Goal: Task Accomplishment & Management: Complete application form

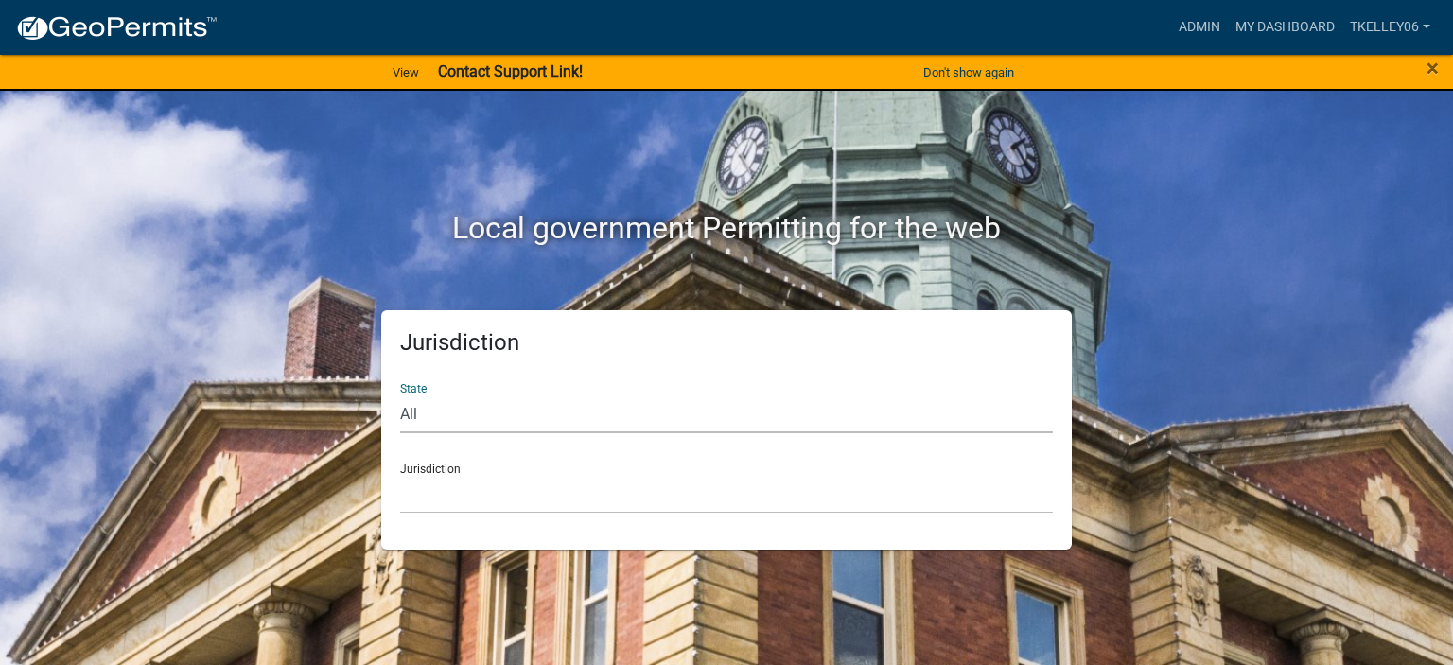
click at [424, 403] on select "All [US_STATE] [US_STATE] [US_STATE] [US_STATE] [US_STATE] [US_STATE] [US_STATE…" at bounding box center [726, 413] width 653 height 39
click at [1265, 34] on link "My Dashboard" at bounding box center [1285, 27] width 114 height 36
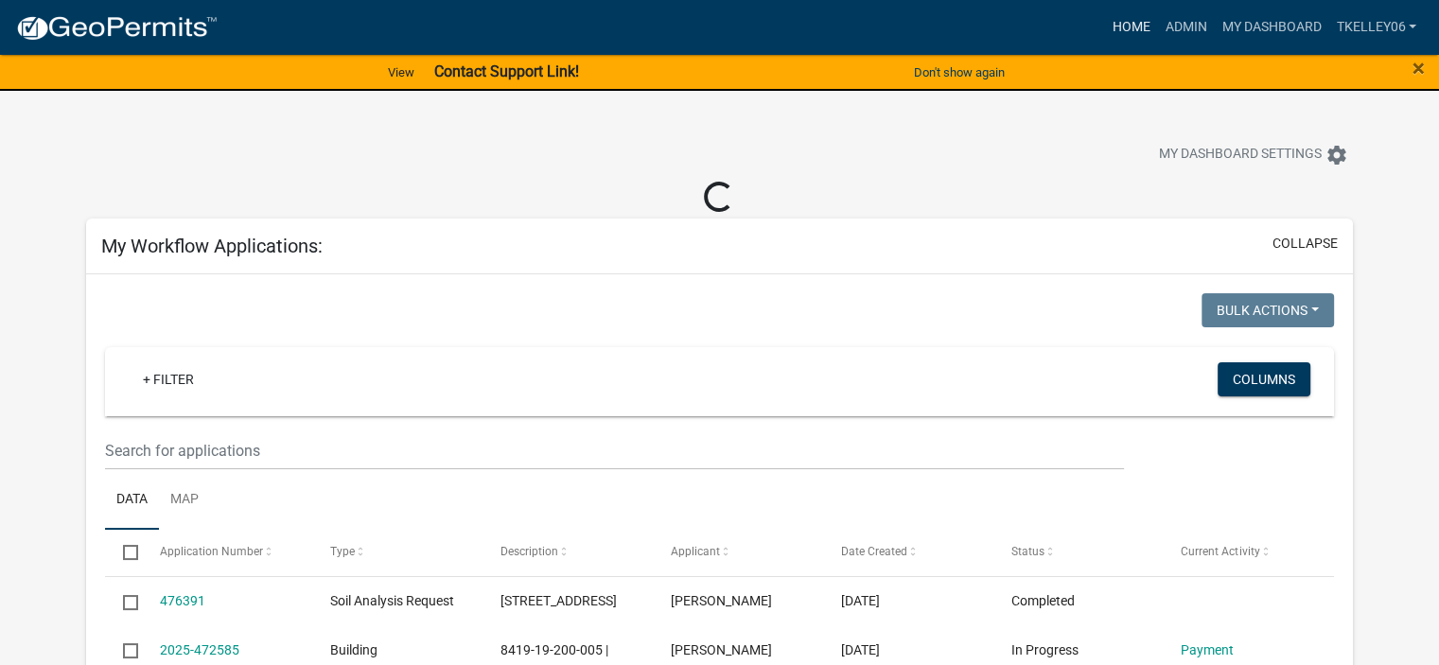
click at [1111, 29] on link "Home" at bounding box center [1130, 27] width 53 height 36
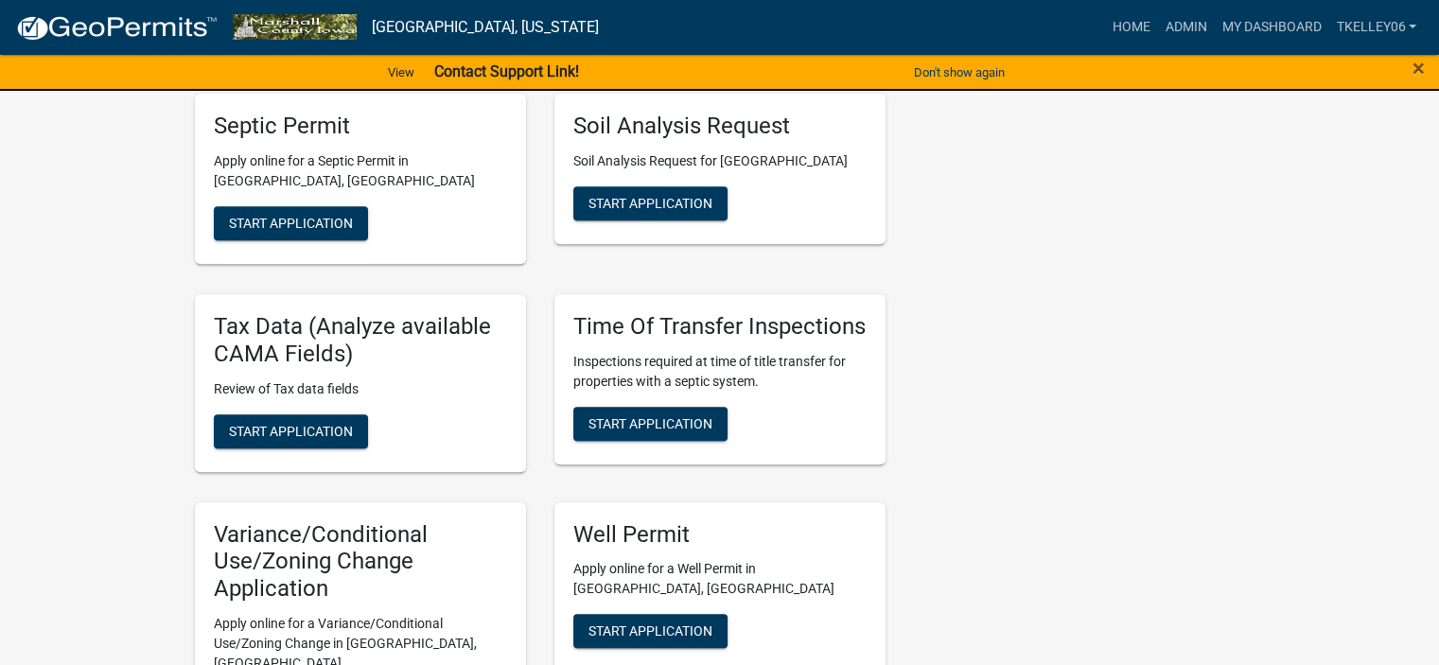
scroll to position [955, 0]
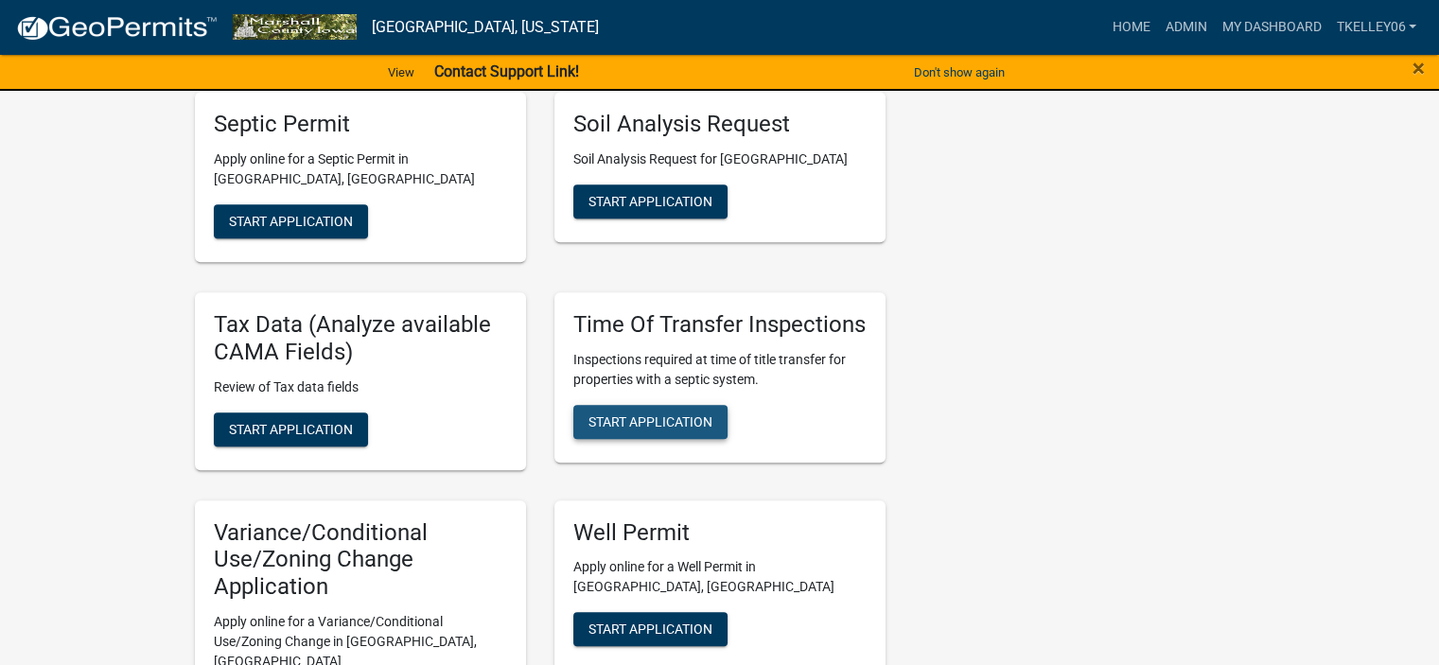
click at [679, 413] on span "Start Application" at bounding box center [650, 420] width 124 height 15
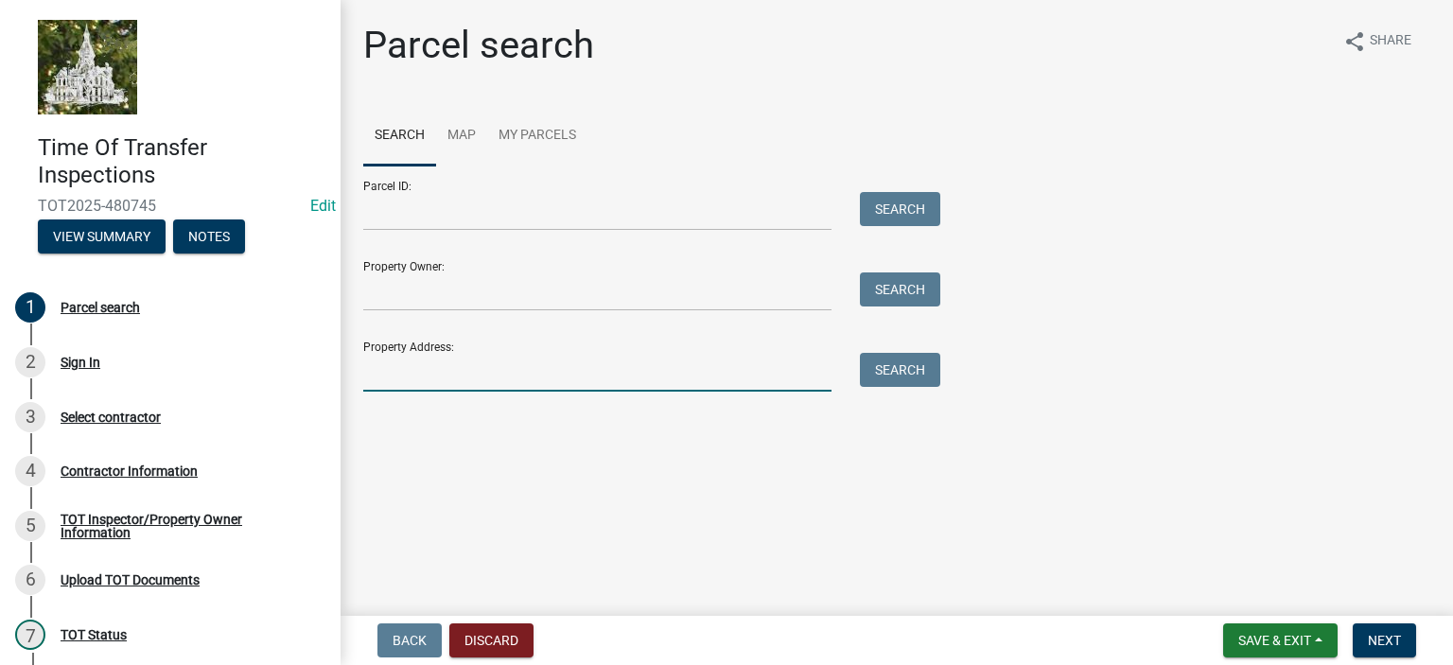
click at [556, 374] on input "Property Address:" at bounding box center [597, 372] width 468 height 39
type input "2458"
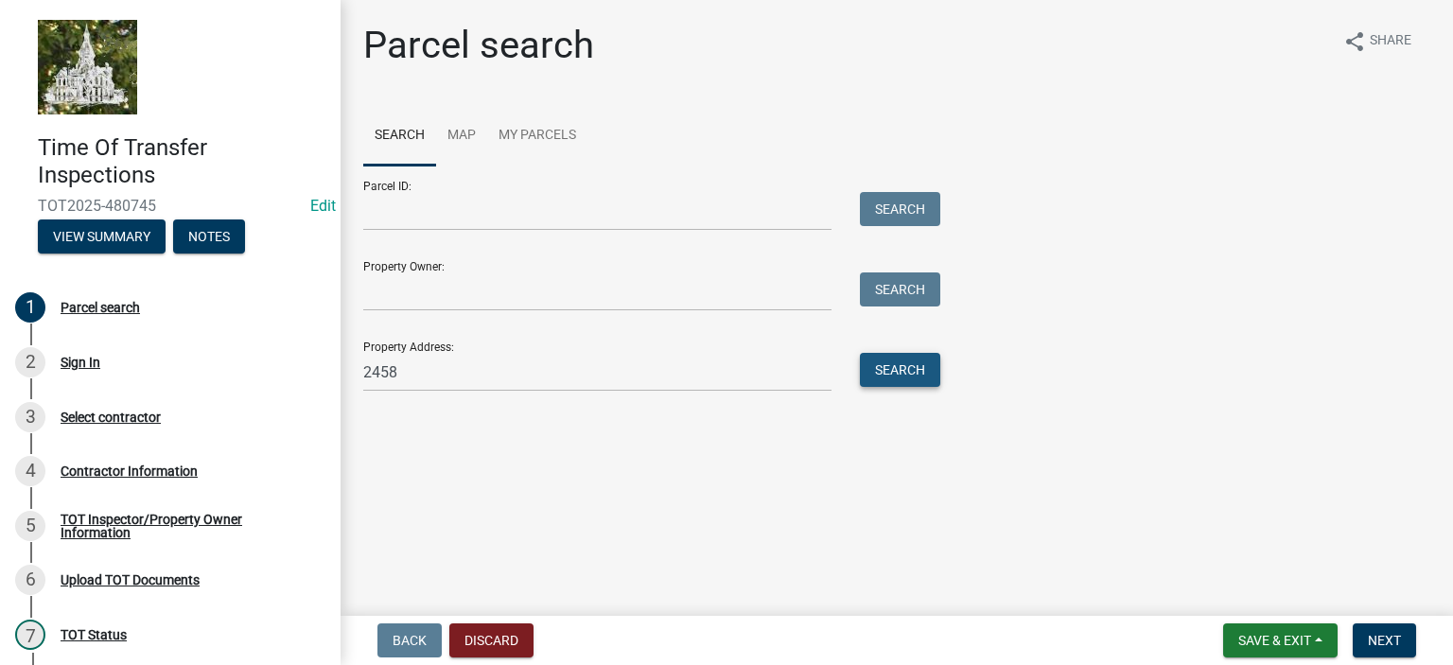
click at [905, 372] on button "Search" at bounding box center [900, 370] width 80 height 34
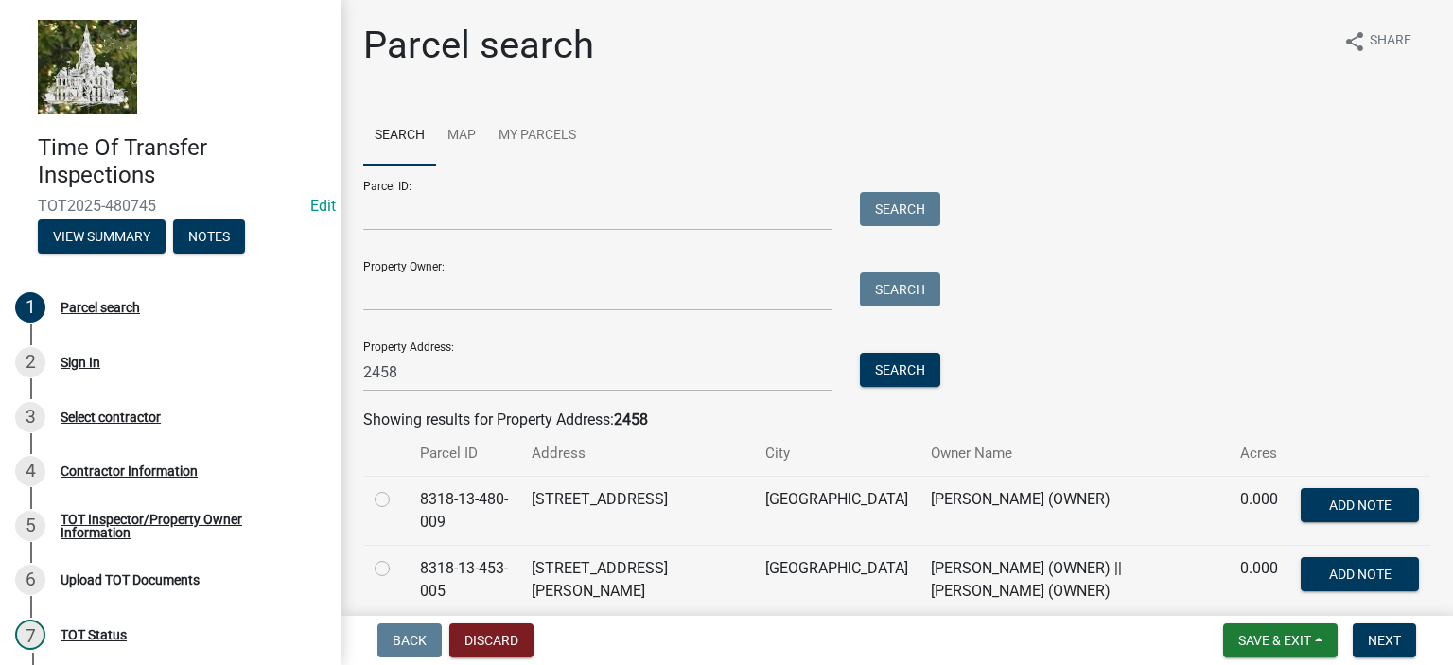
click at [397, 488] on label at bounding box center [397, 488] width 0 height 0
click at [397, 500] on input "radio" at bounding box center [403, 494] width 12 height 12
radio input "true"
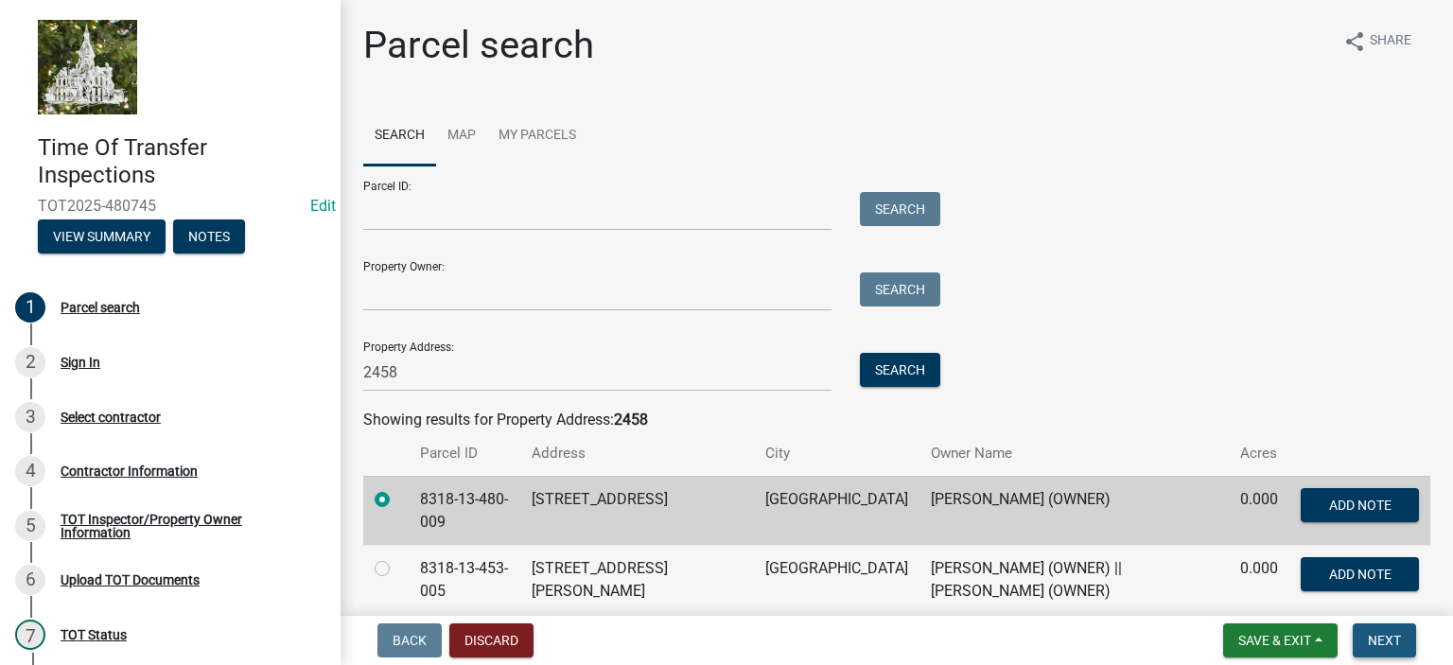
click at [1400, 646] on button "Next" at bounding box center [1384, 640] width 63 height 34
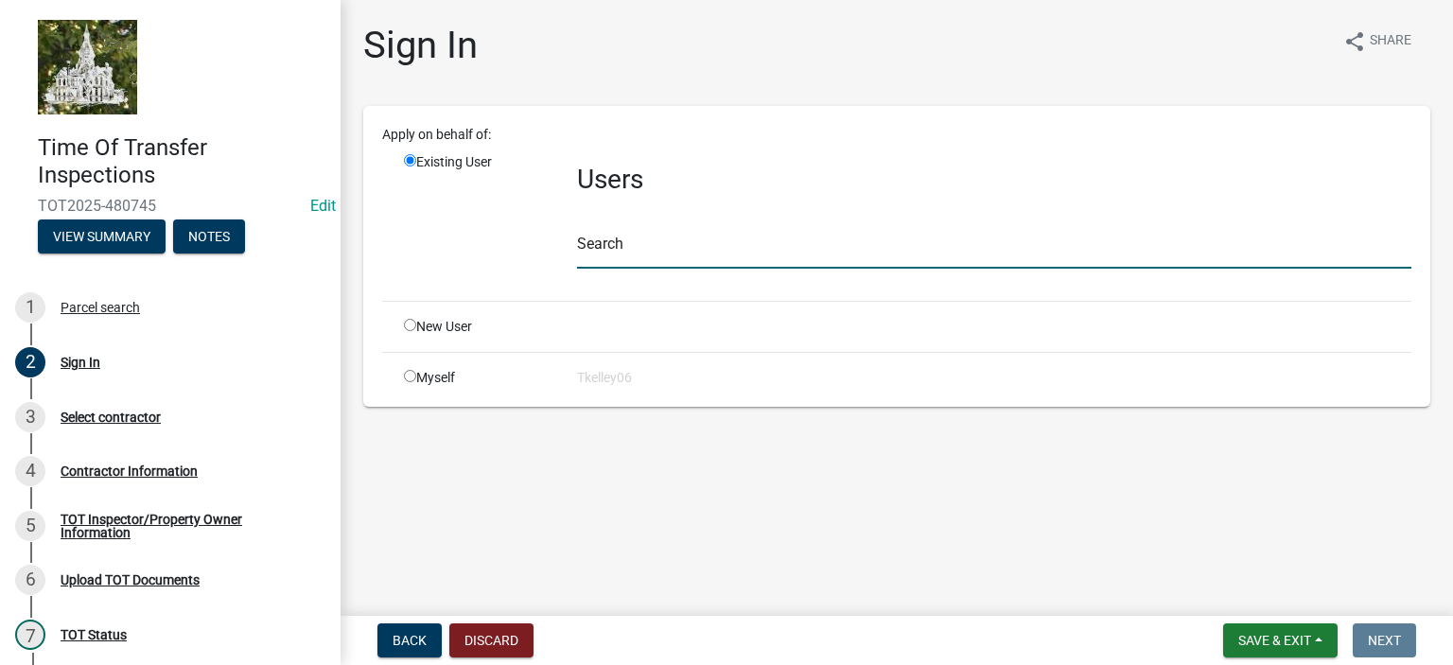
click at [628, 253] on input "text" at bounding box center [994, 249] width 834 height 39
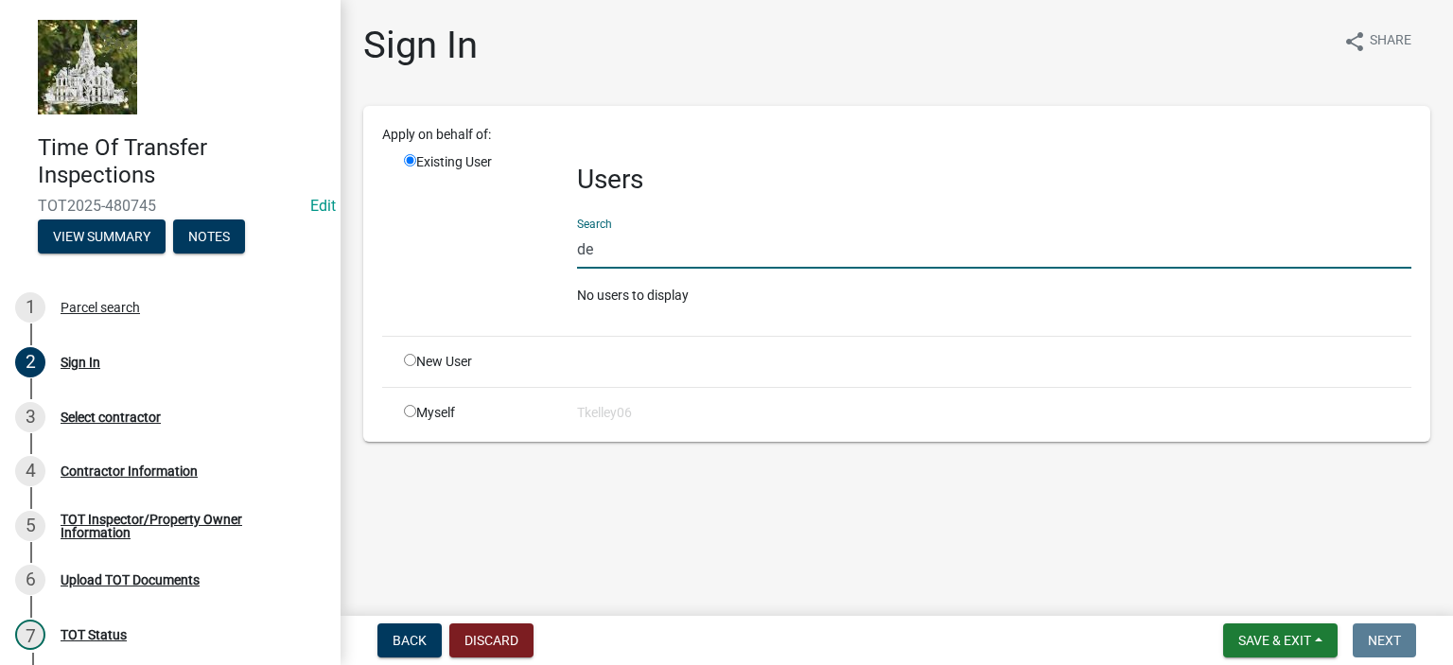
type input "d"
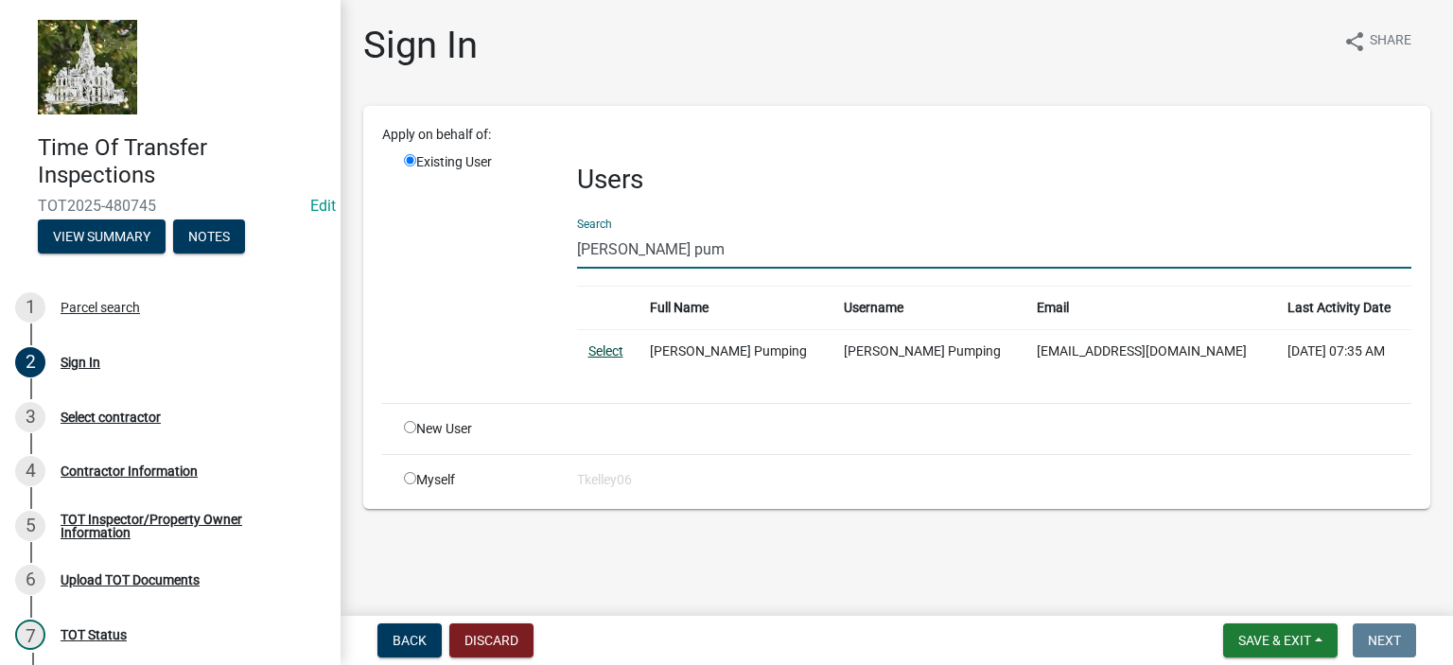
type input "[PERSON_NAME] pum"
click at [602, 354] on link "Select" at bounding box center [605, 350] width 35 height 15
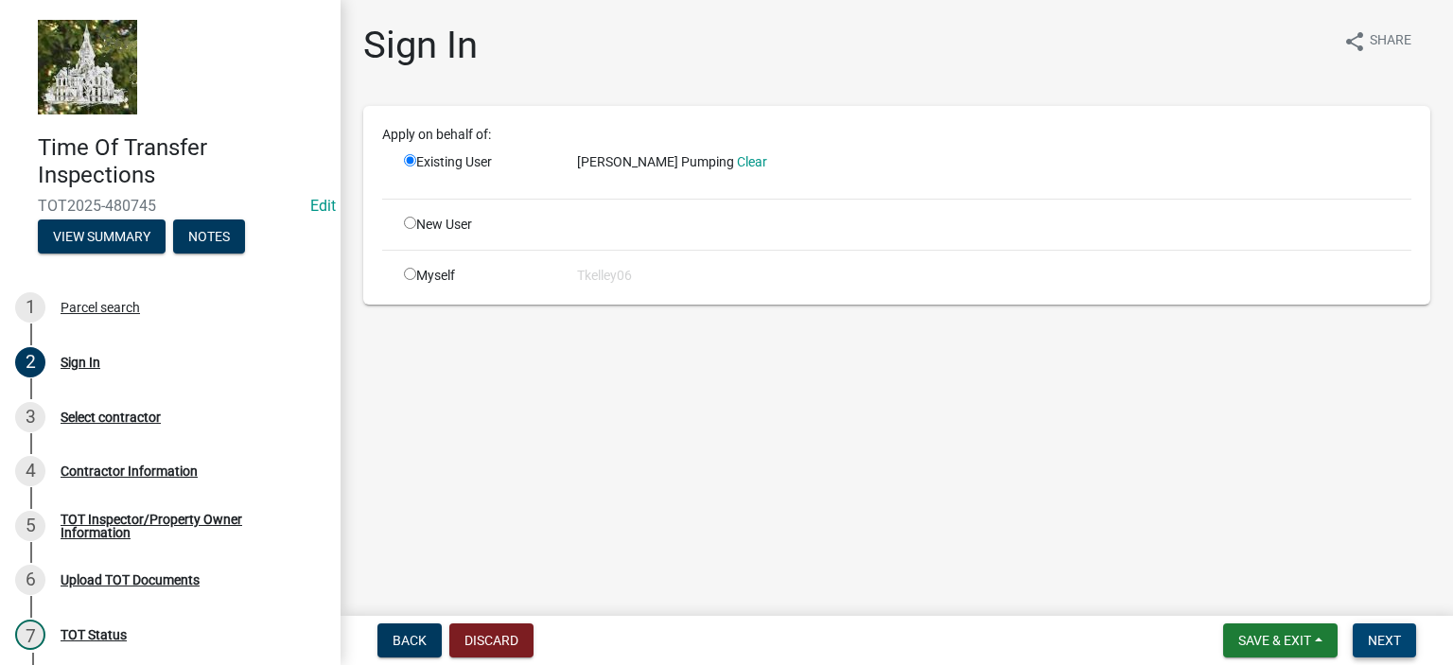
click at [1370, 644] on span "Next" at bounding box center [1384, 640] width 33 height 15
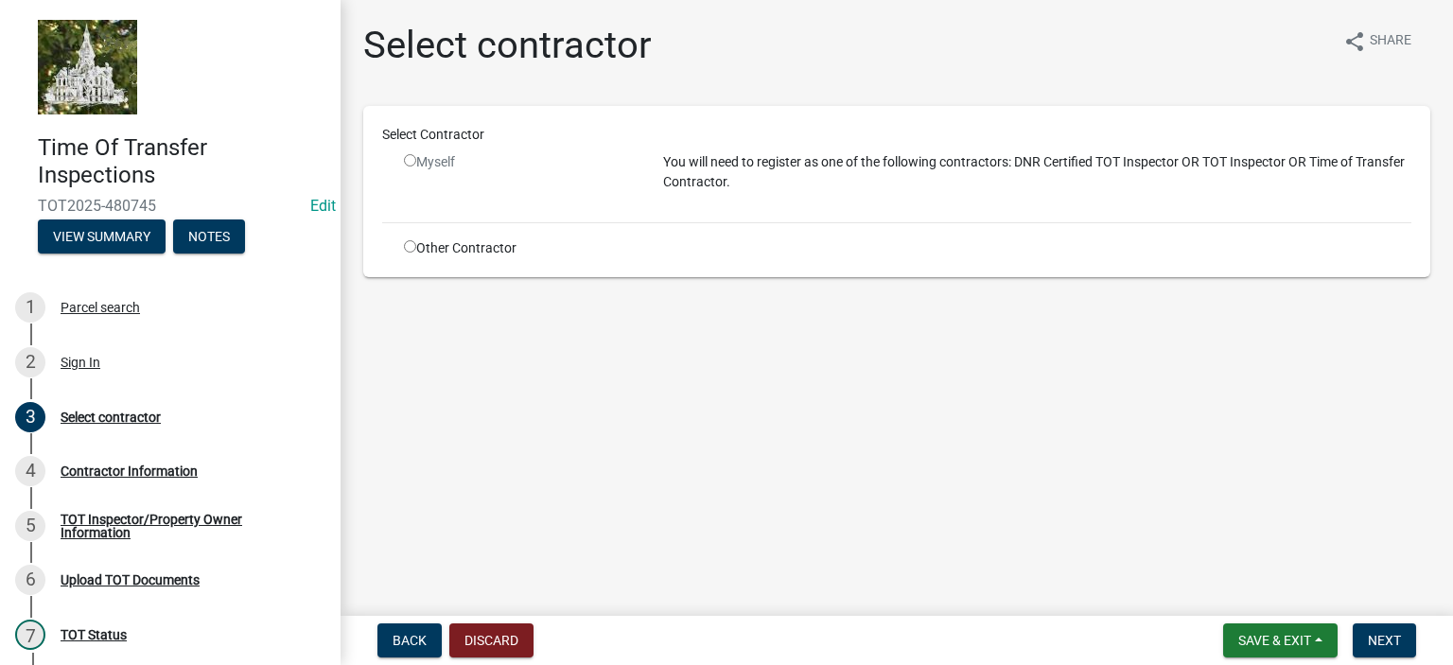
click at [406, 244] on input "radio" at bounding box center [410, 246] width 12 height 12
radio input "true"
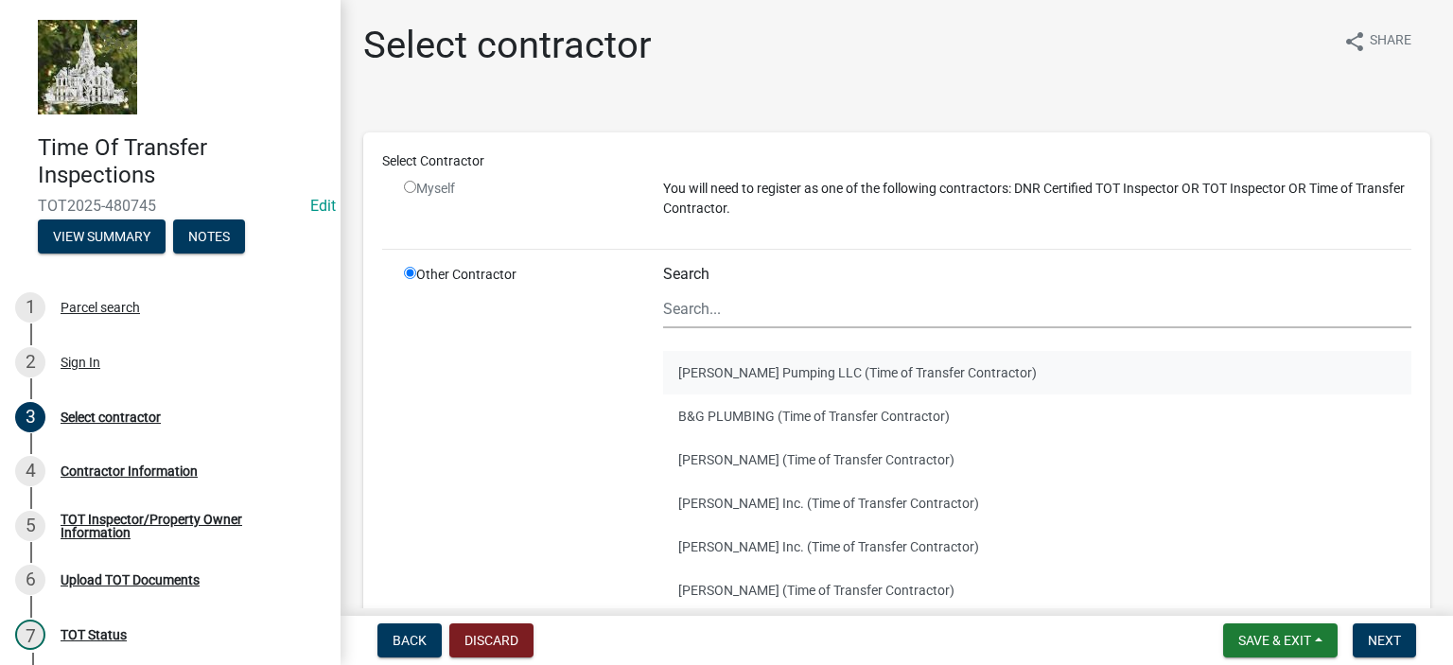
click at [904, 377] on button "[PERSON_NAME] Pumping LLC (Time of Transfer Contractor)" at bounding box center [1037, 373] width 748 height 44
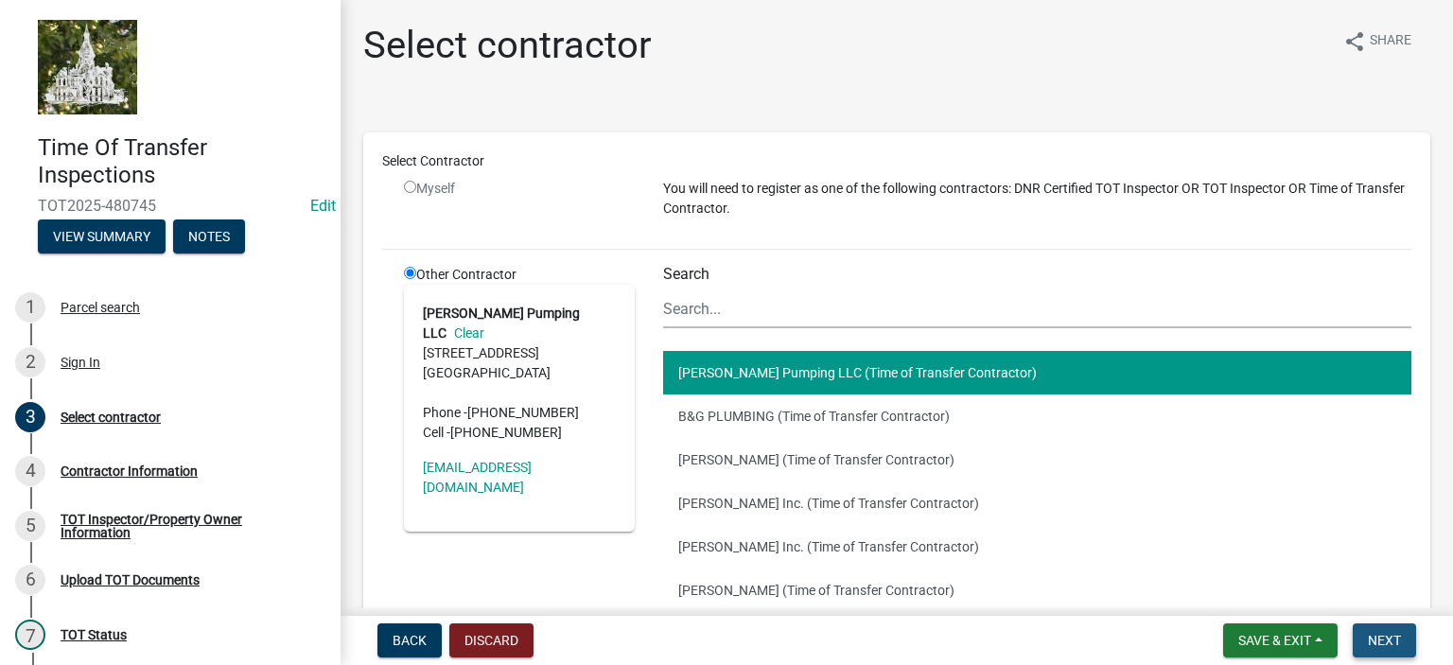
click at [1400, 640] on button "Next" at bounding box center [1384, 640] width 63 height 34
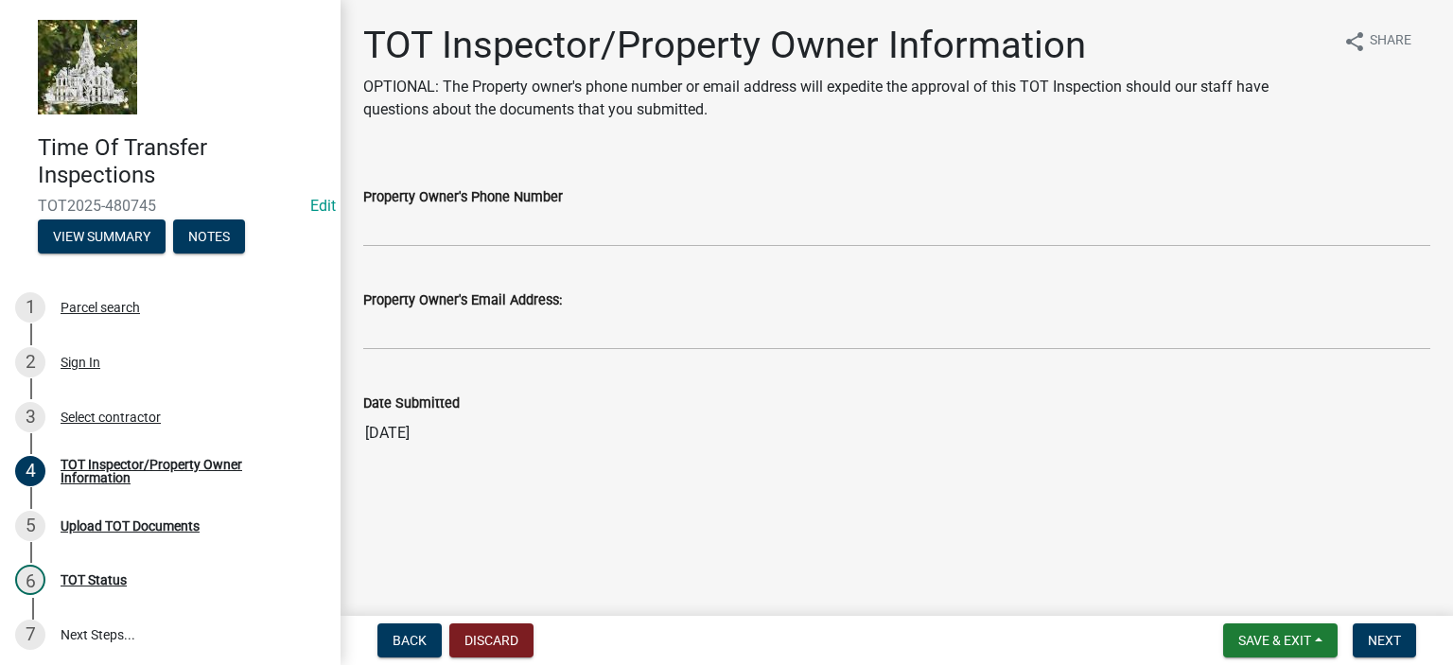
drag, startPoint x: 580, startPoint y: 341, endPoint x: 470, endPoint y: 240, distance: 148.6
click at [470, 240] on wm-data-entity-input "Property Owner's Phone Number" at bounding box center [896, 210] width 1067 height 103
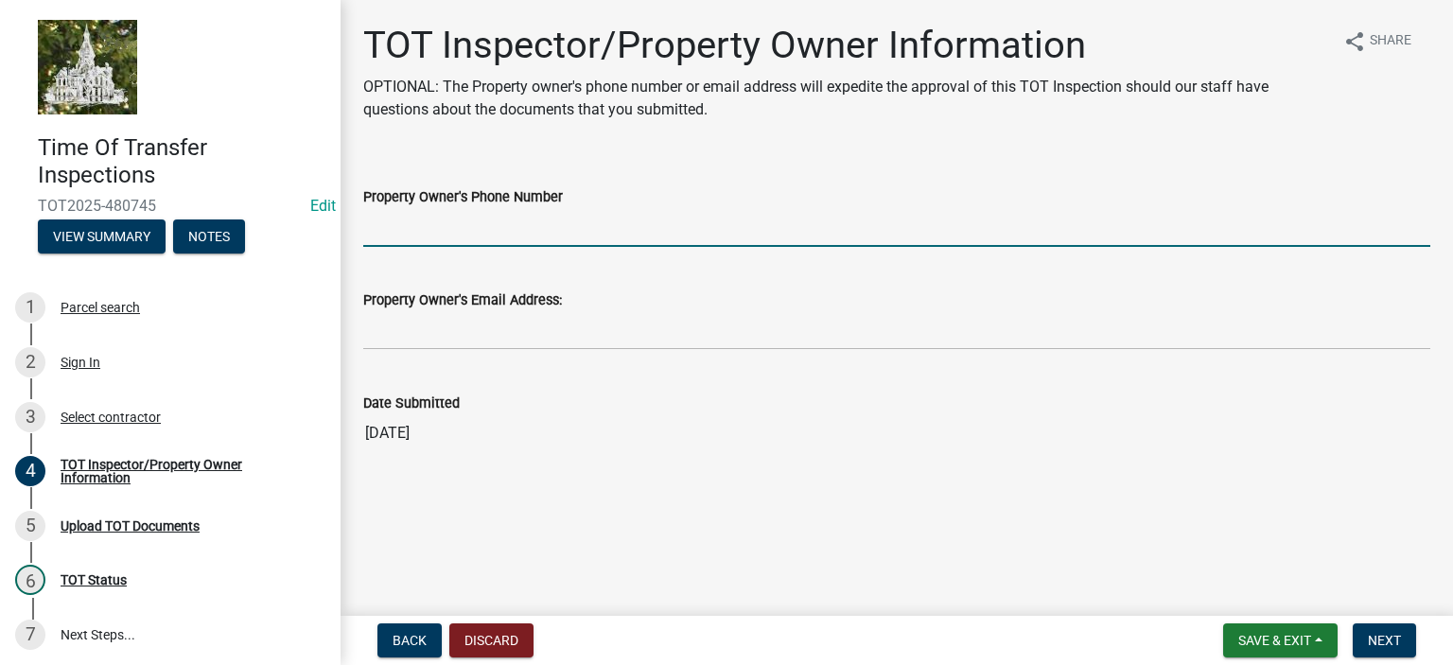
paste input "[PHONE_NUMBER]"
type input "[PHONE_NUMBER]"
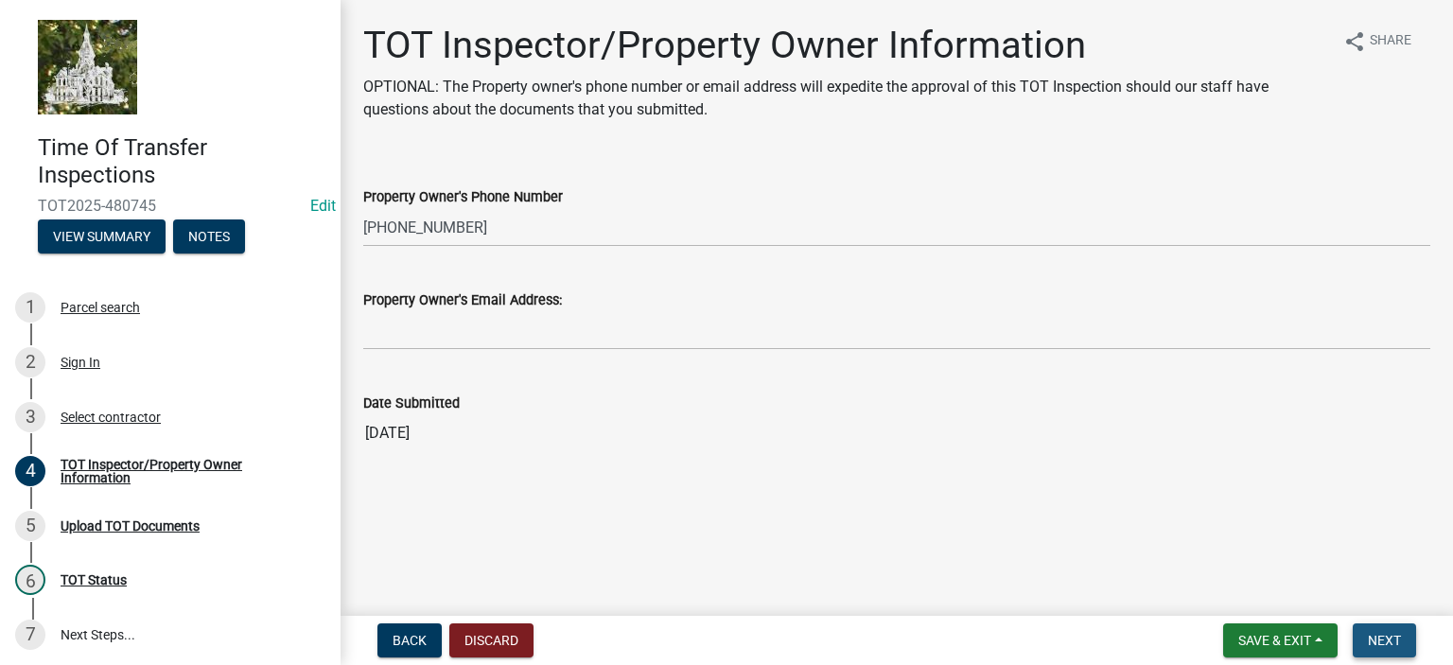
click at [1371, 646] on span "Next" at bounding box center [1384, 640] width 33 height 15
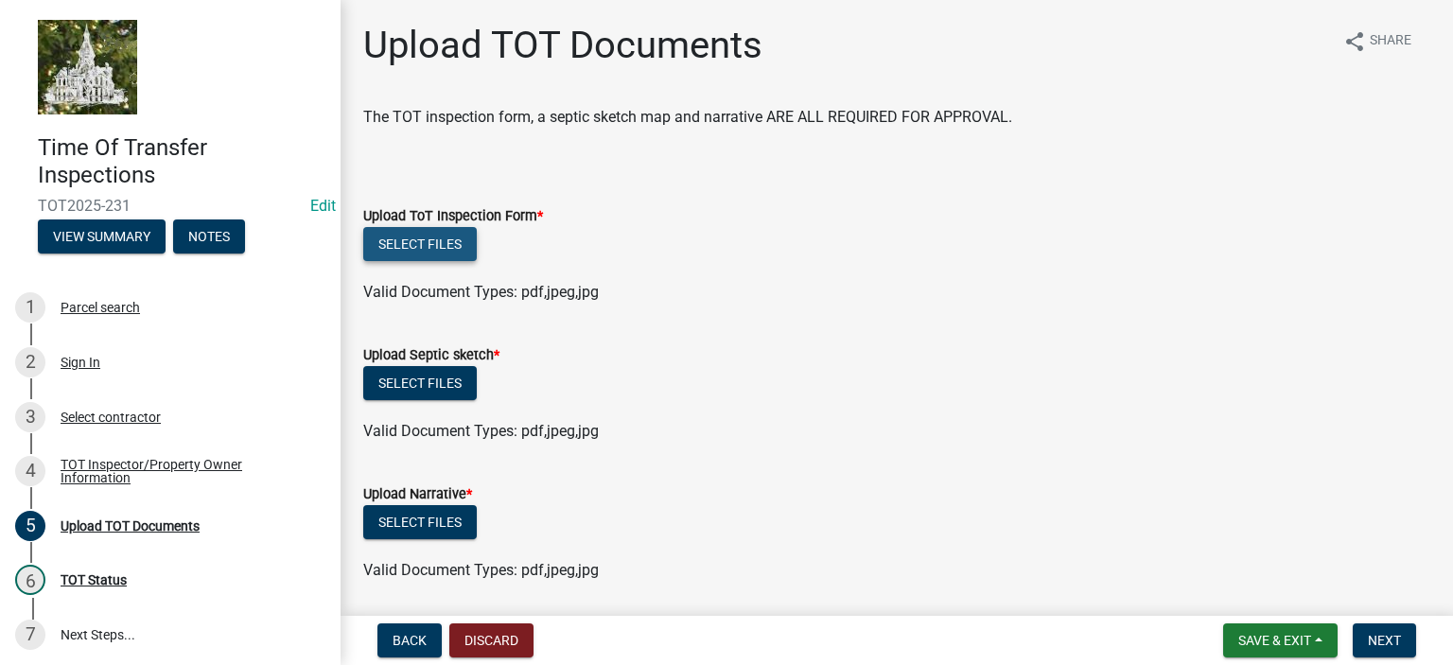
click at [444, 234] on button "Select files" at bounding box center [420, 244] width 114 height 34
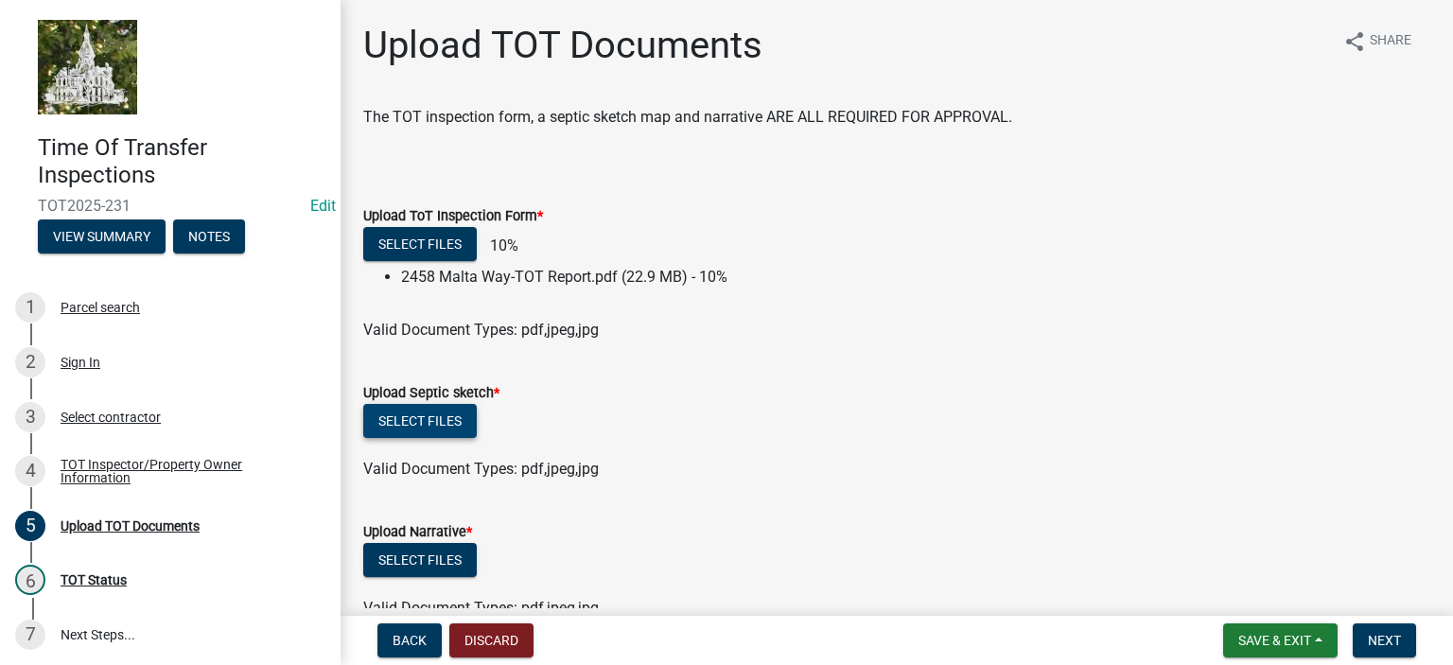
click at [451, 417] on button "Select files" at bounding box center [420, 421] width 114 height 34
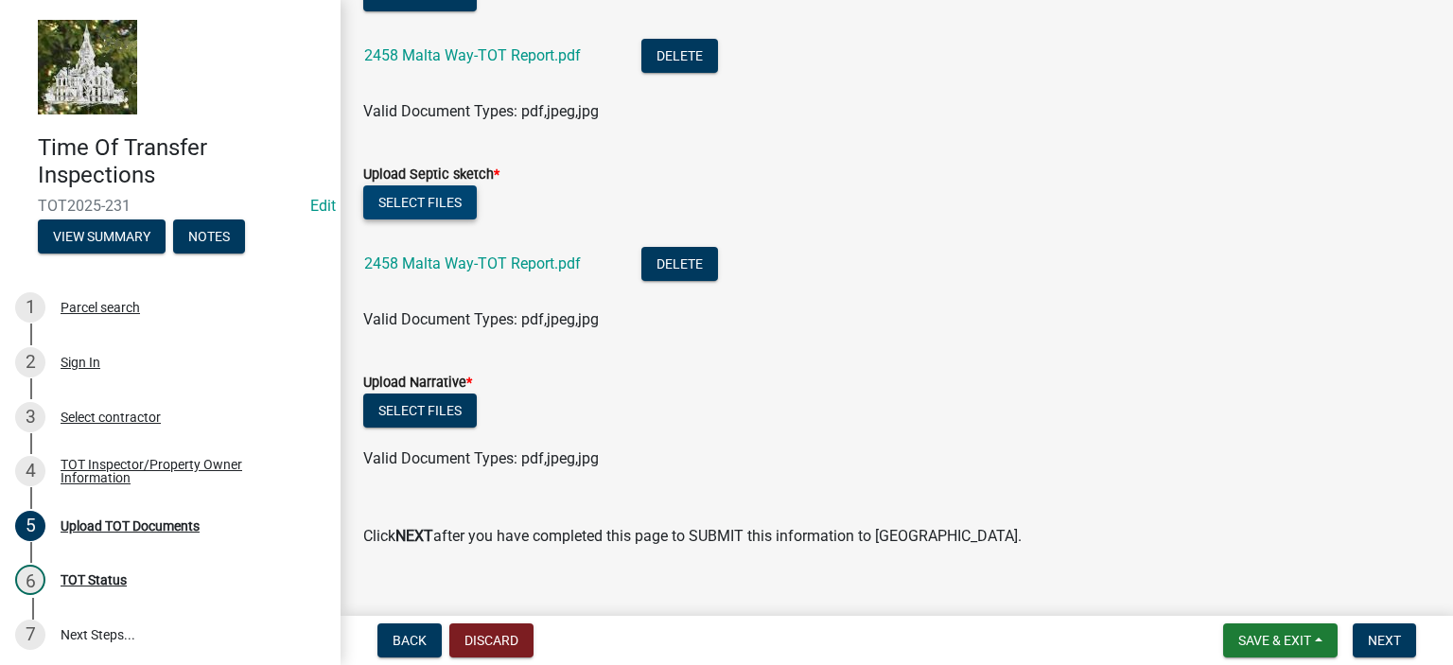
scroll to position [252, 0]
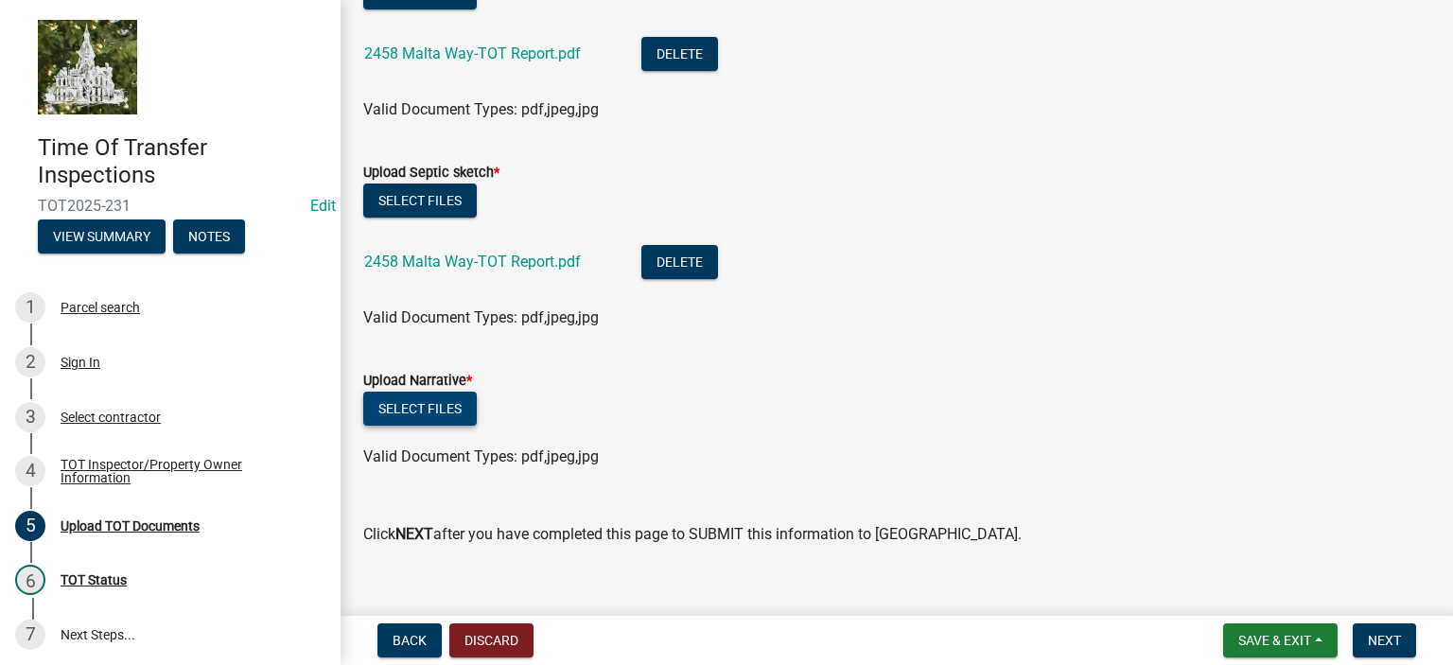
click at [412, 403] on button "Select files" at bounding box center [420, 409] width 114 height 34
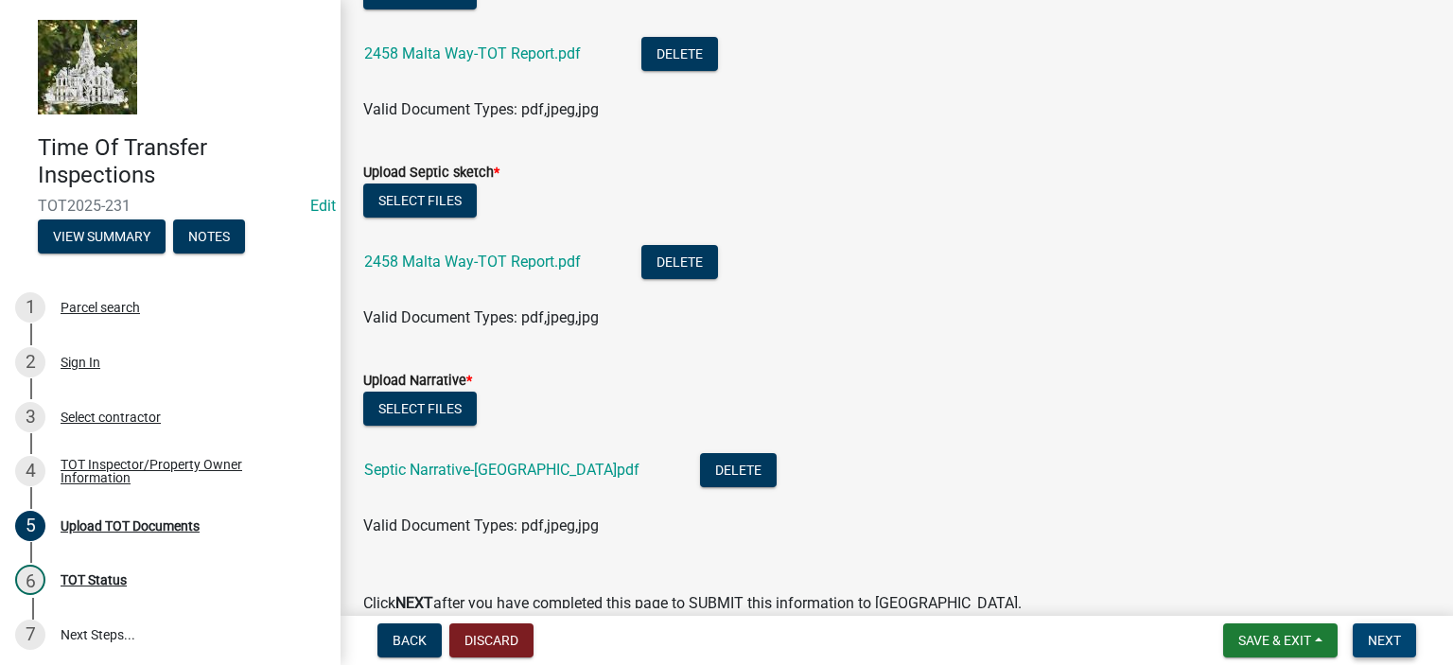
click at [1389, 633] on span "Next" at bounding box center [1384, 640] width 33 height 15
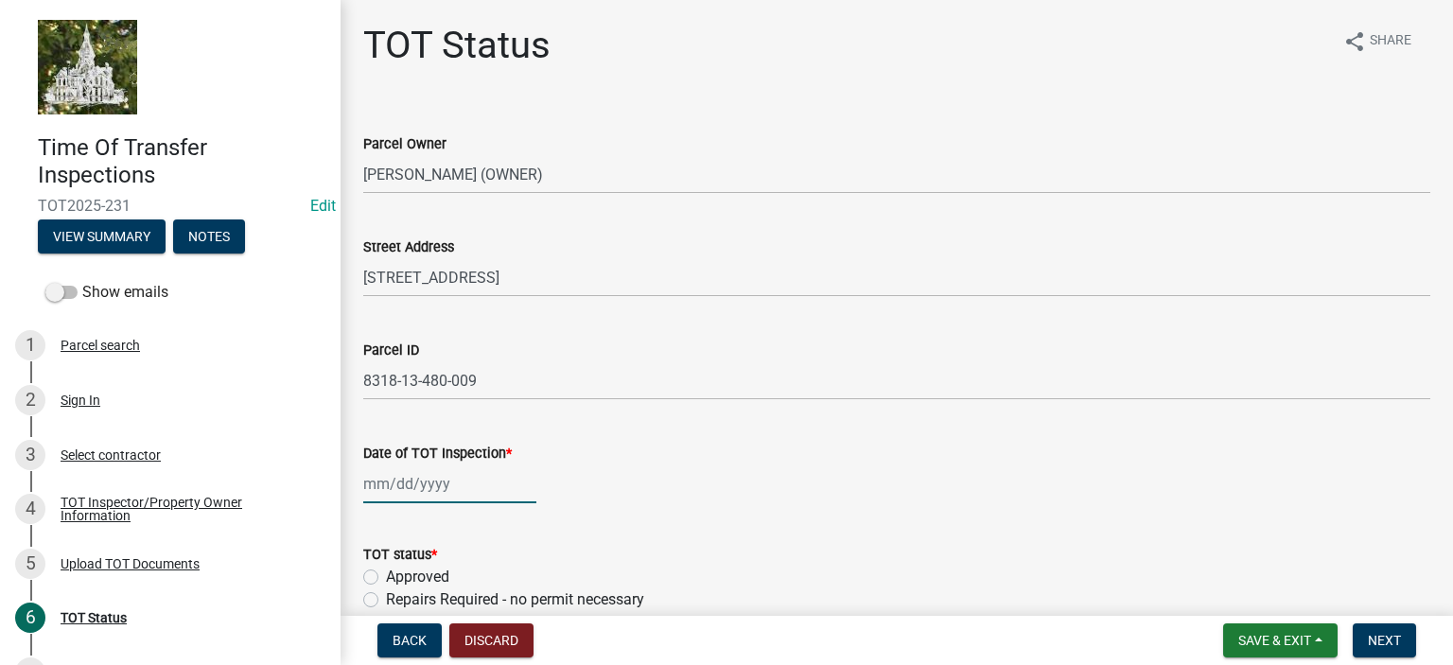
click at [405, 493] on div at bounding box center [449, 483] width 173 height 39
select select "9"
select select "2025"
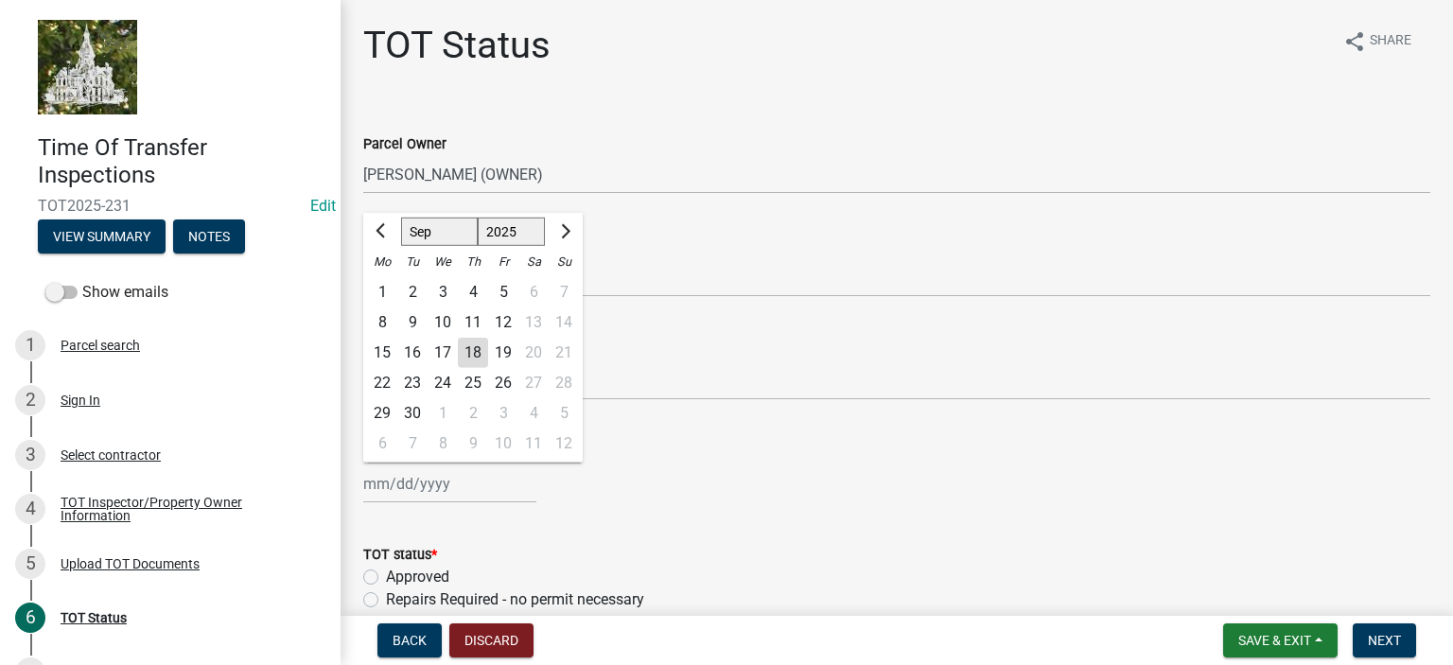
click at [443, 355] on div "17" at bounding box center [443, 353] width 30 height 30
type input "[DATE]"
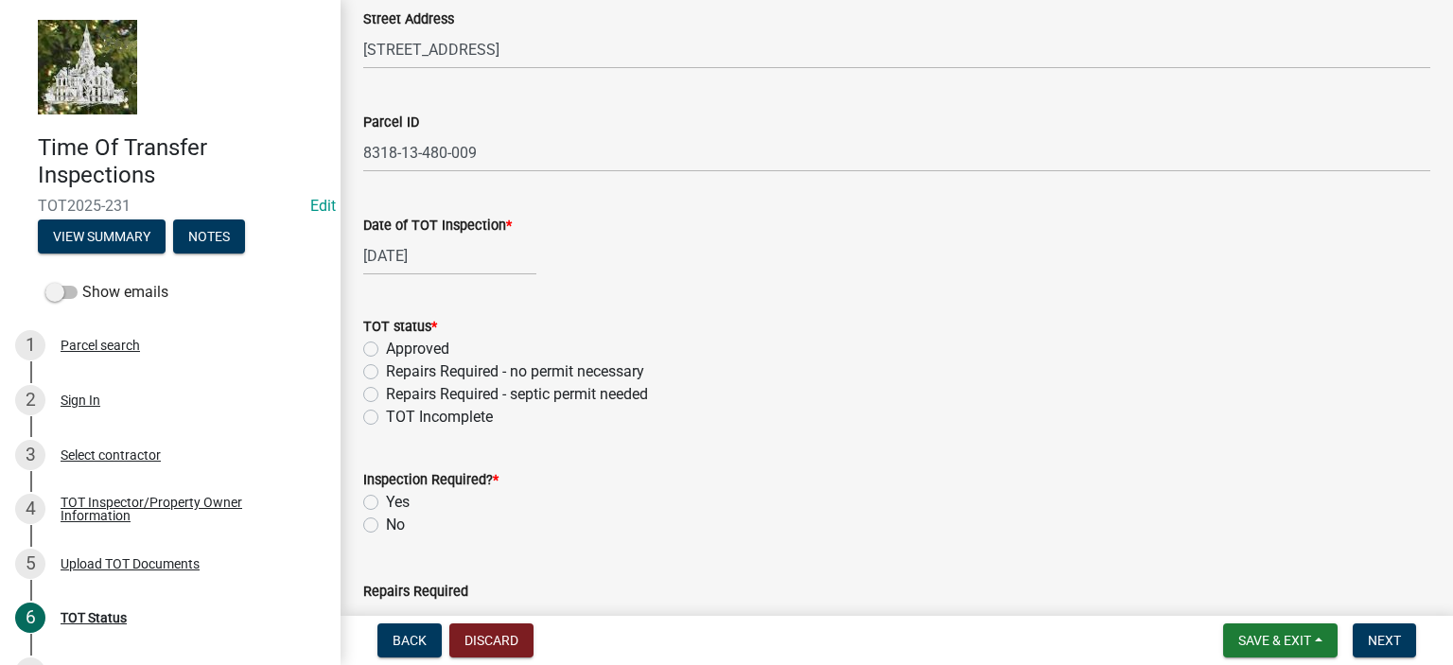
scroll to position [231, 0]
click at [386, 342] on label "Approved" at bounding box center [417, 346] width 63 height 23
click at [386, 342] on input "Approved" at bounding box center [392, 341] width 12 height 12
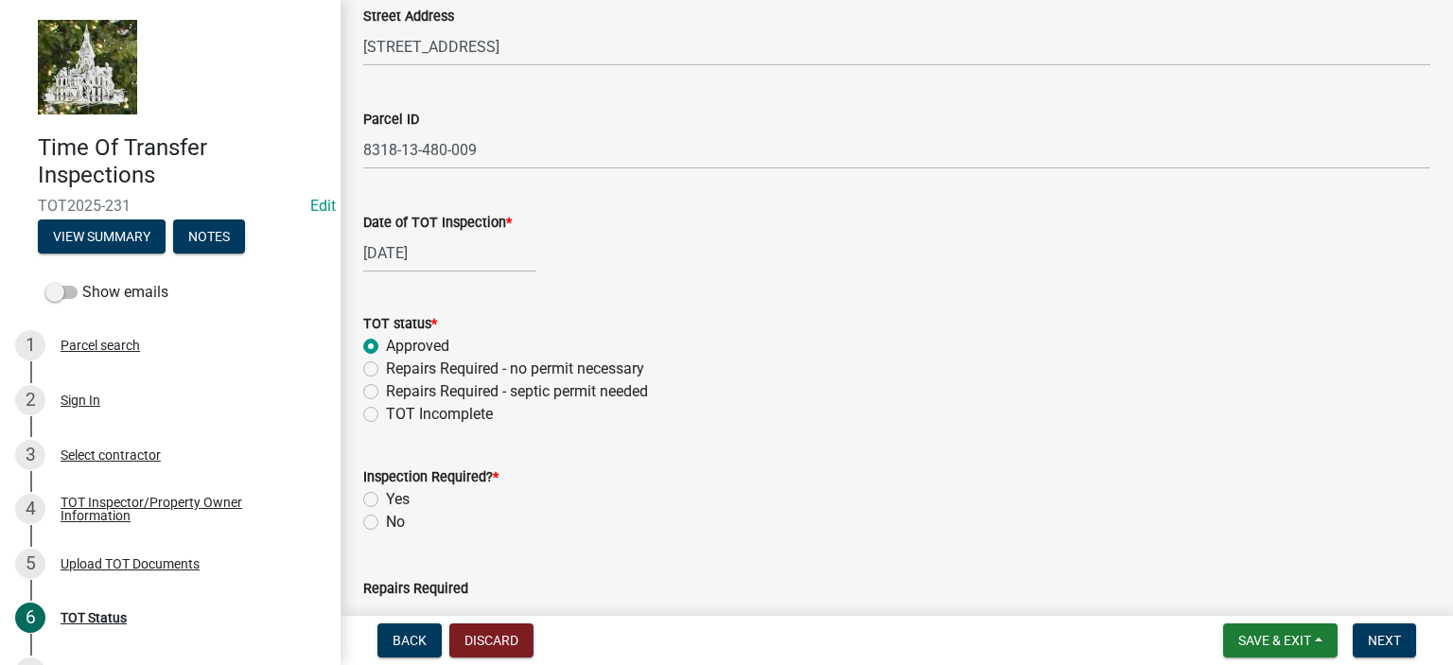
radio input "true"
click at [386, 525] on label "No" at bounding box center [395, 522] width 19 height 23
click at [386, 523] on input "No" at bounding box center [392, 517] width 12 height 12
radio input "true"
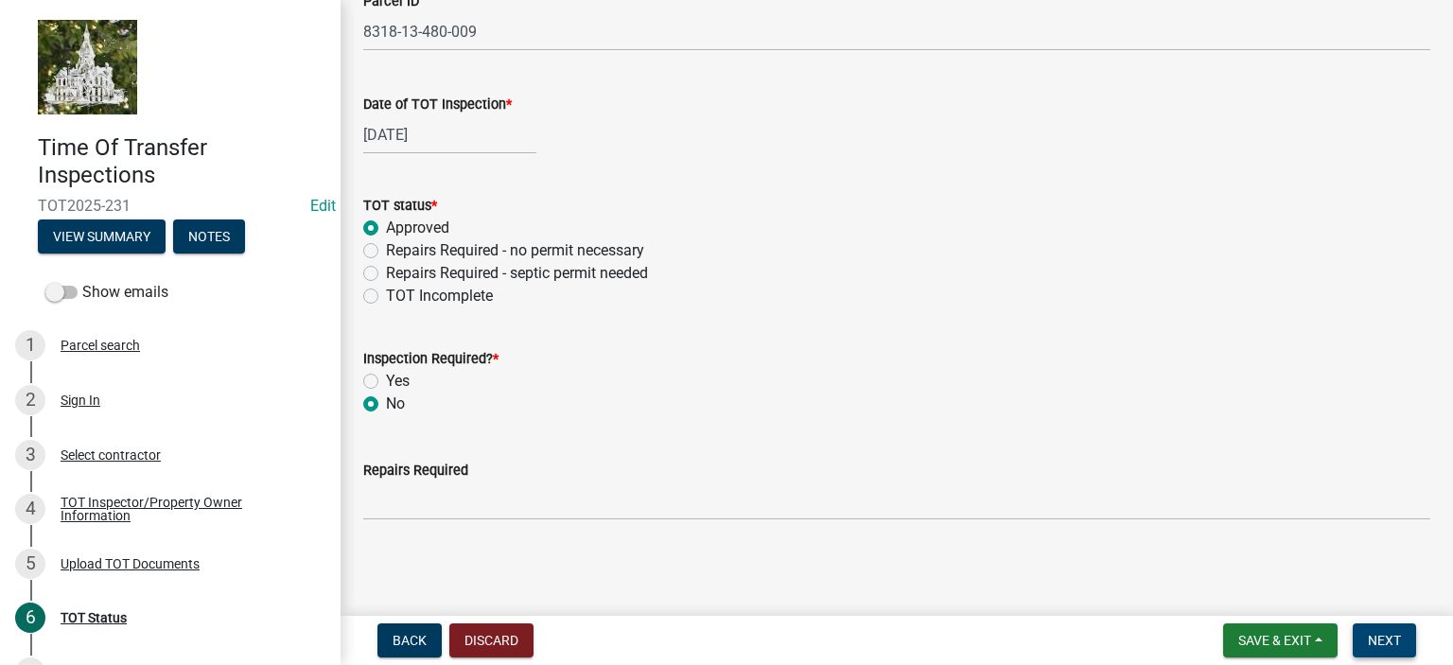
click at [1389, 639] on span "Next" at bounding box center [1384, 640] width 33 height 15
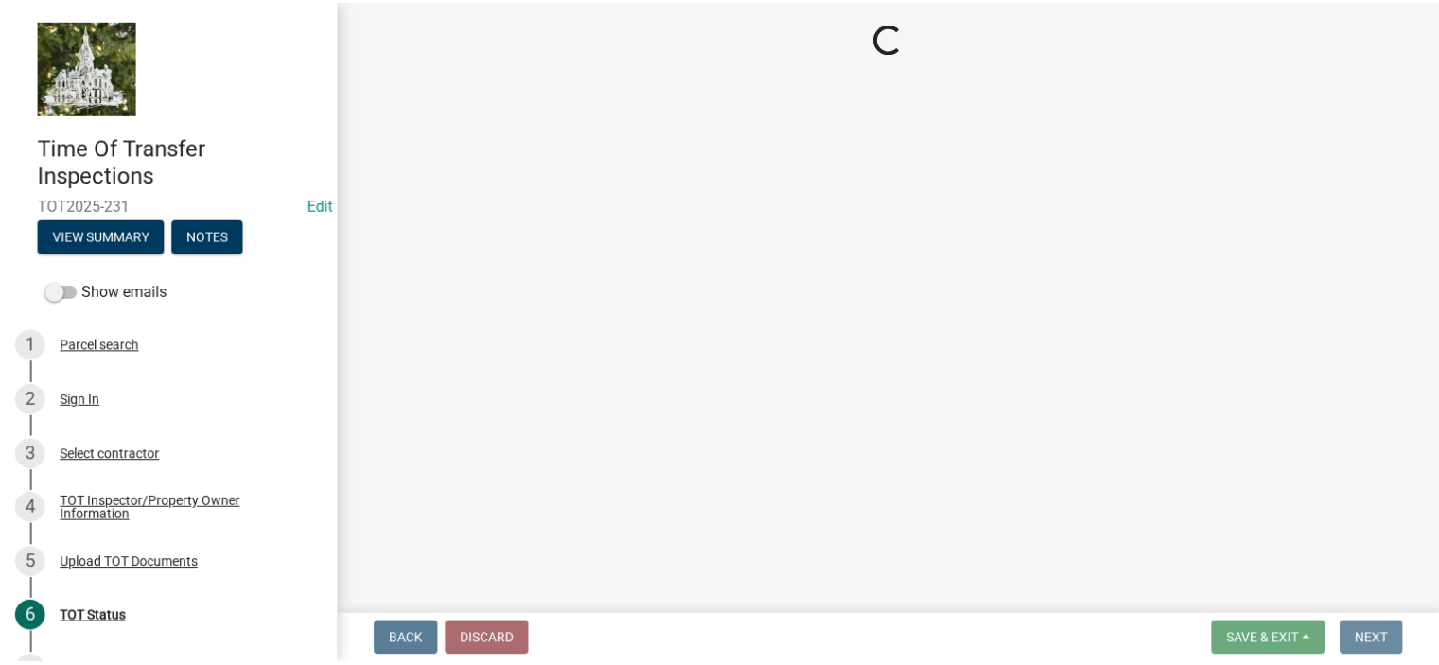
scroll to position [0, 0]
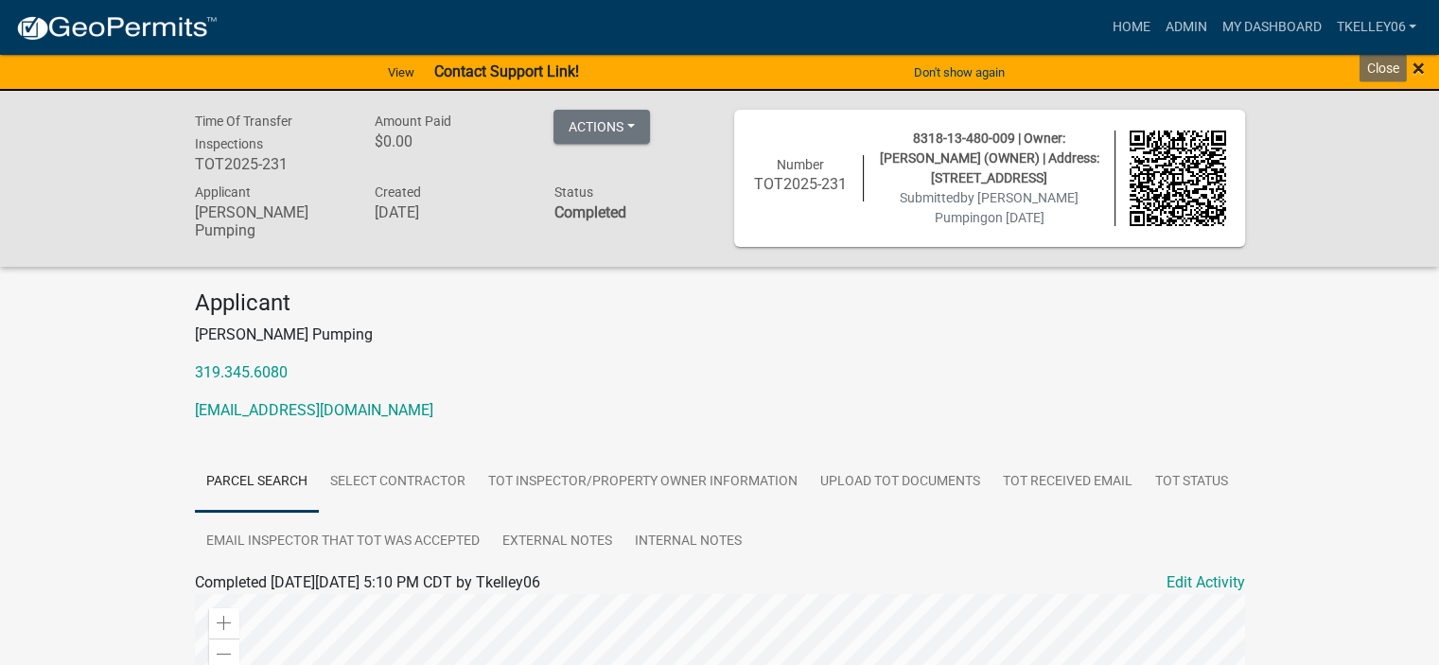
click at [1419, 69] on span "×" at bounding box center [1418, 68] width 12 height 26
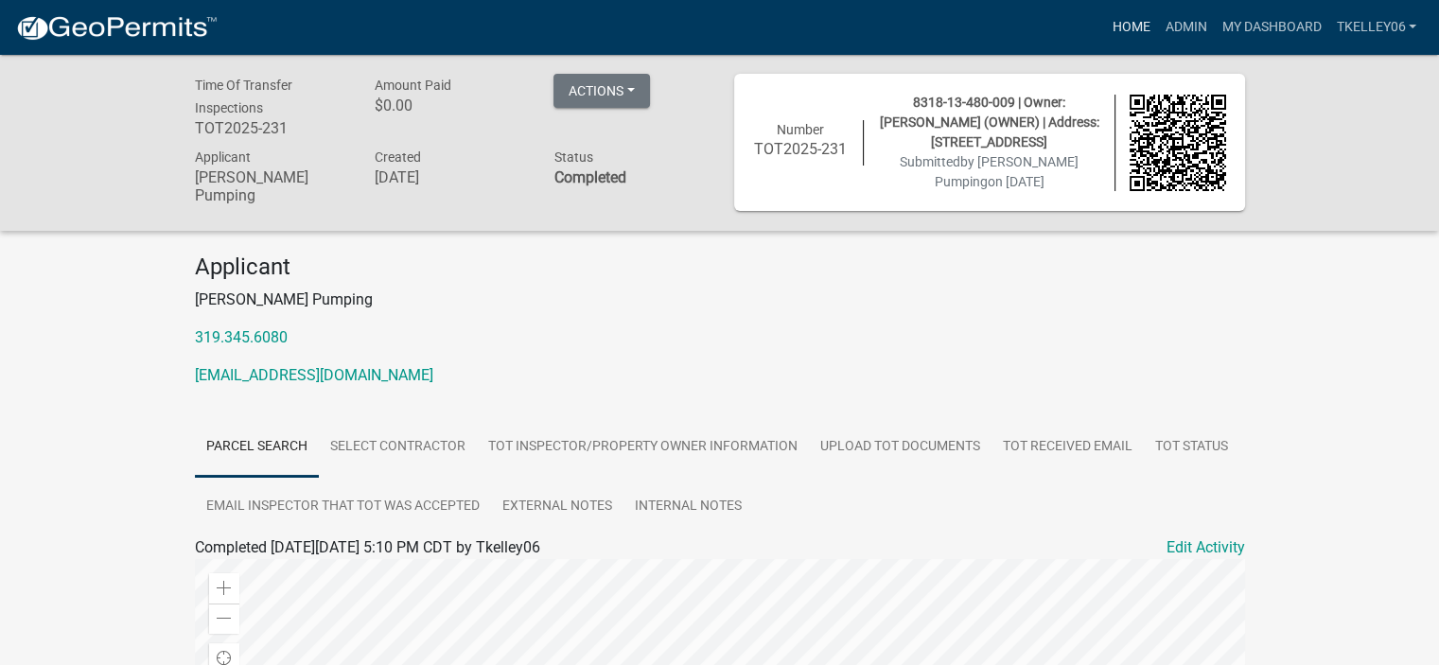
click at [1135, 22] on link "Home" at bounding box center [1130, 27] width 53 height 36
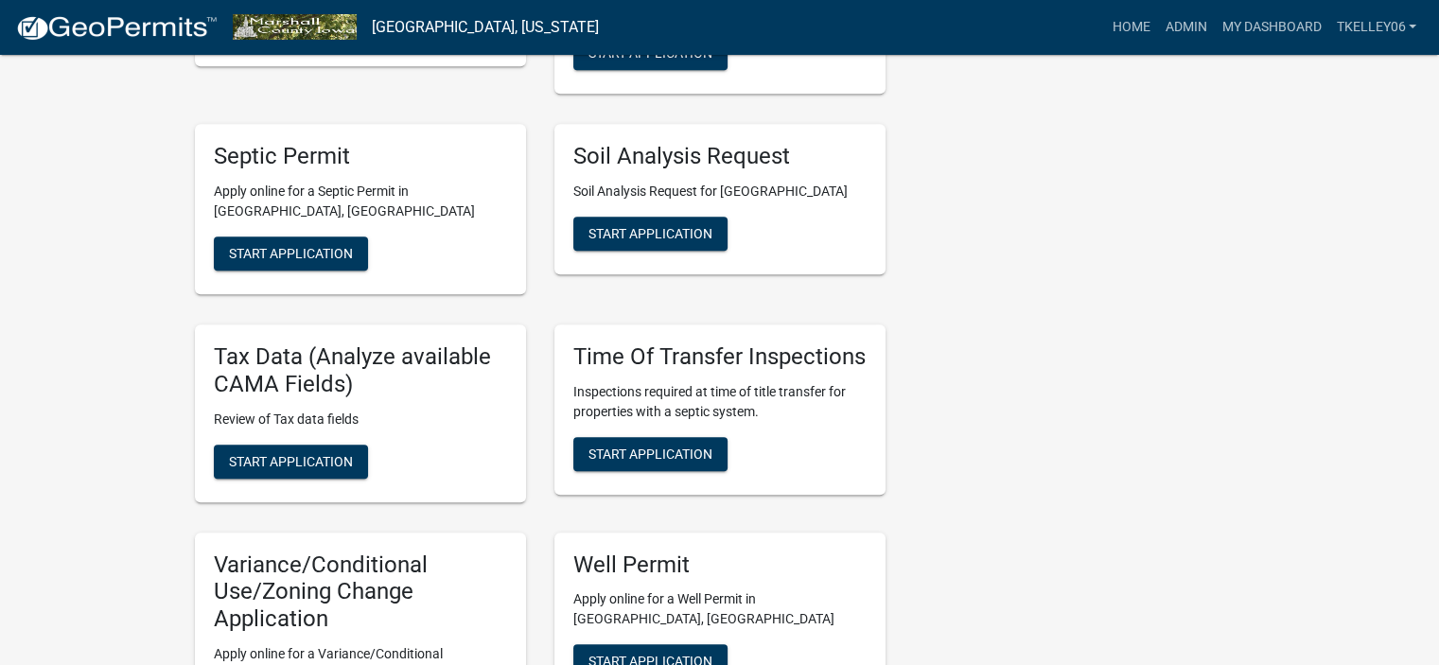
scroll to position [899, 0]
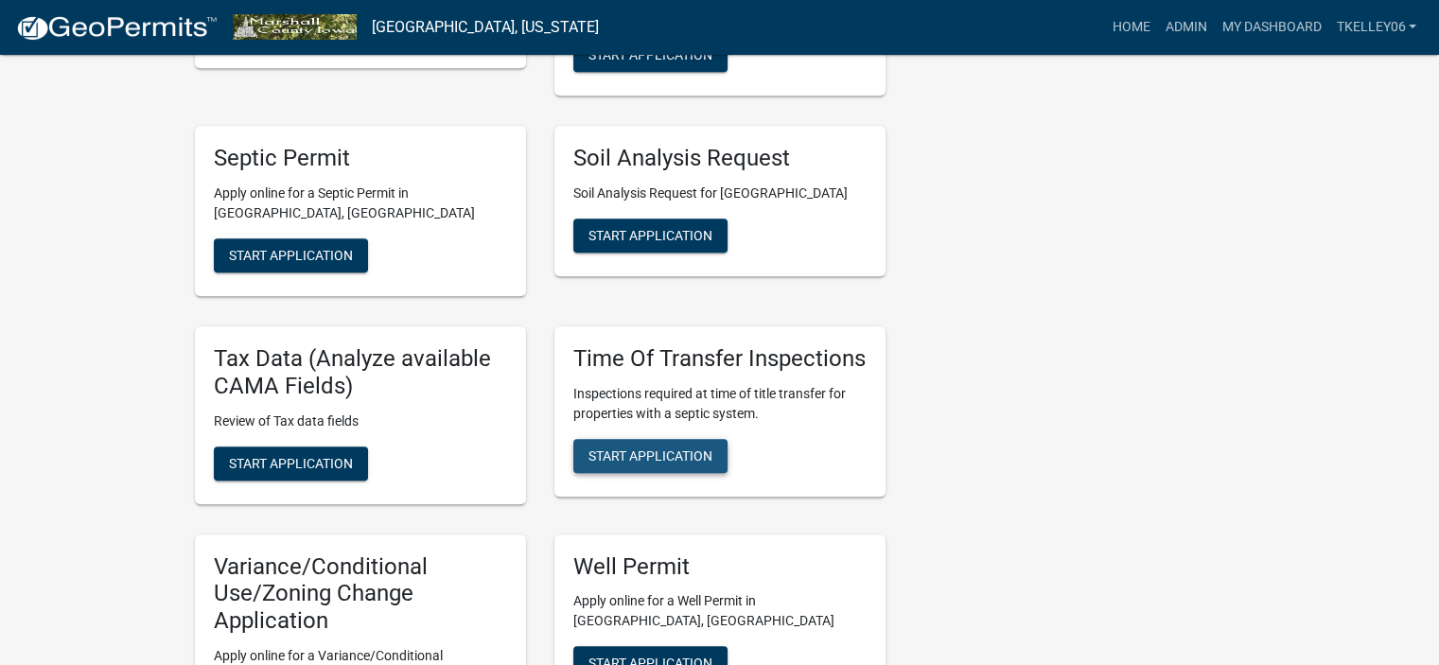
click at [654, 447] on span "Start Application" at bounding box center [650, 454] width 124 height 15
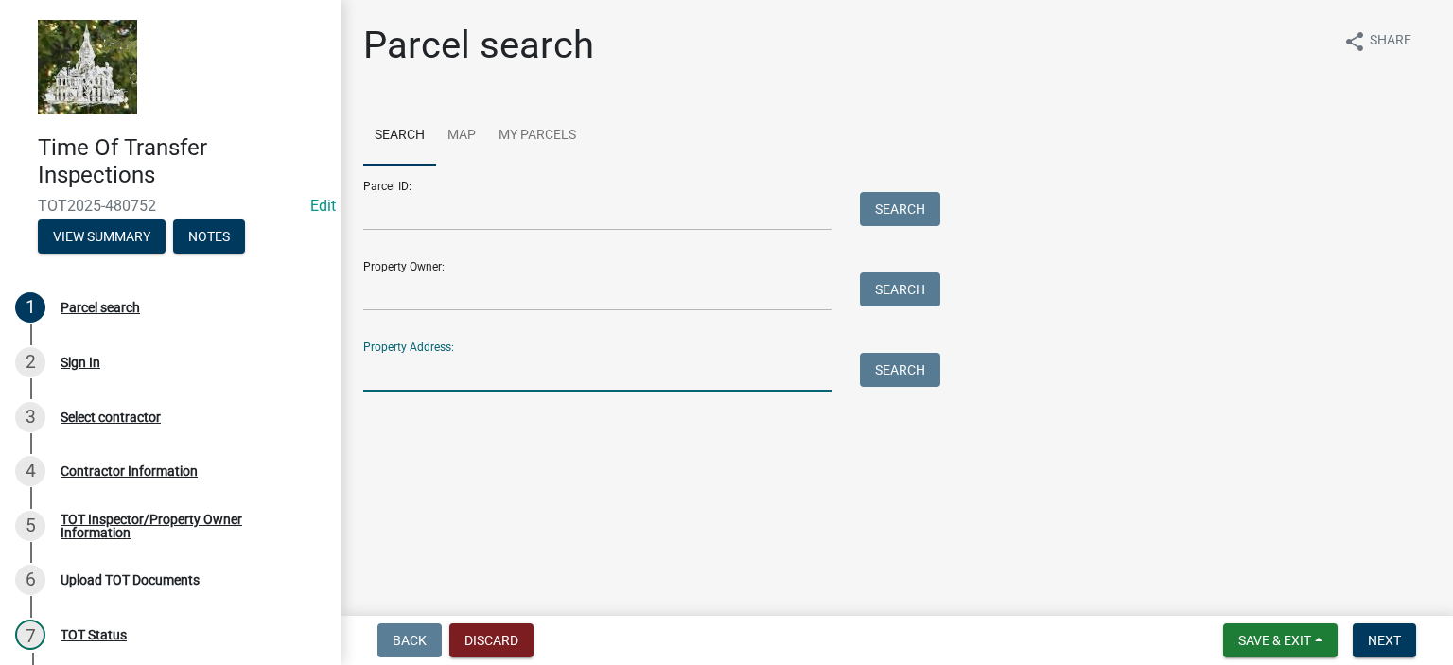
click at [417, 385] on input "Property Address:" at bounding box center [597, 372] width 468 height 39
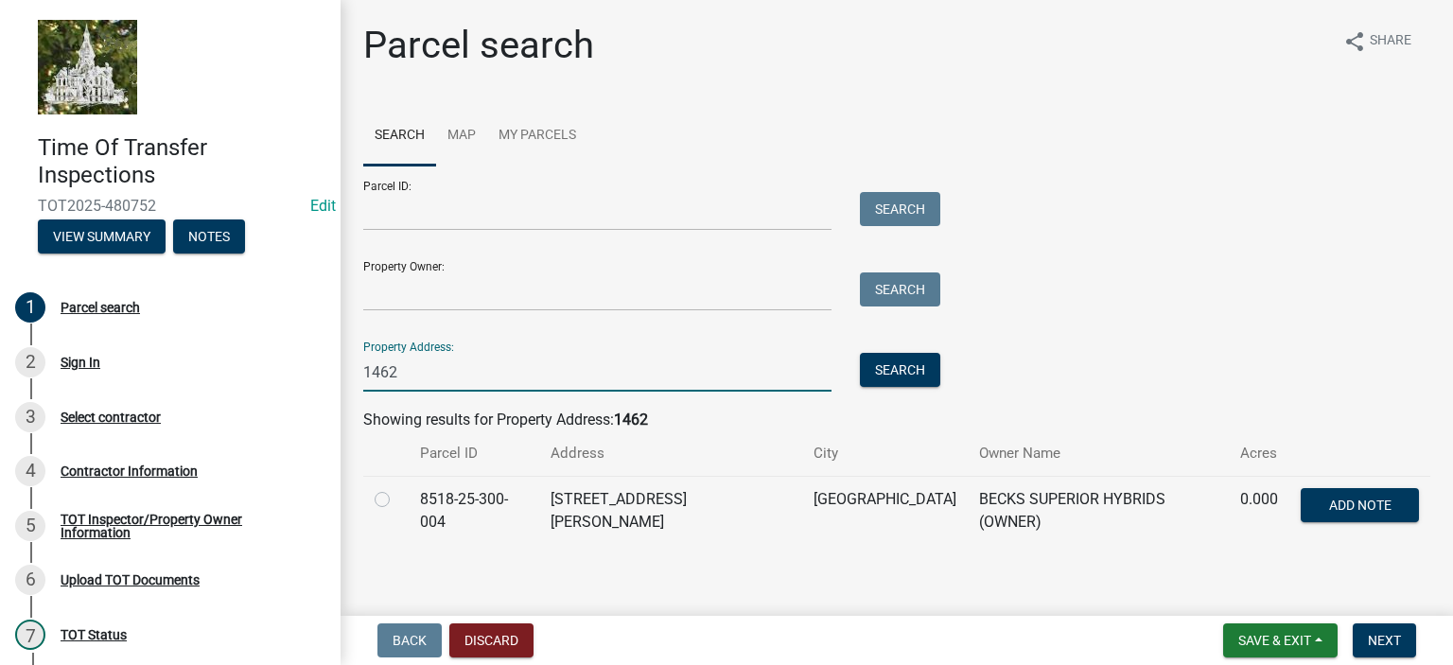
type input "1462"
click at [397, 488] on label at bounding box center [397, 488] width 0 height 0
click at [397, 500] on input "radio" at bounding box center [403, 494] width 12 height 12
radio input "true"
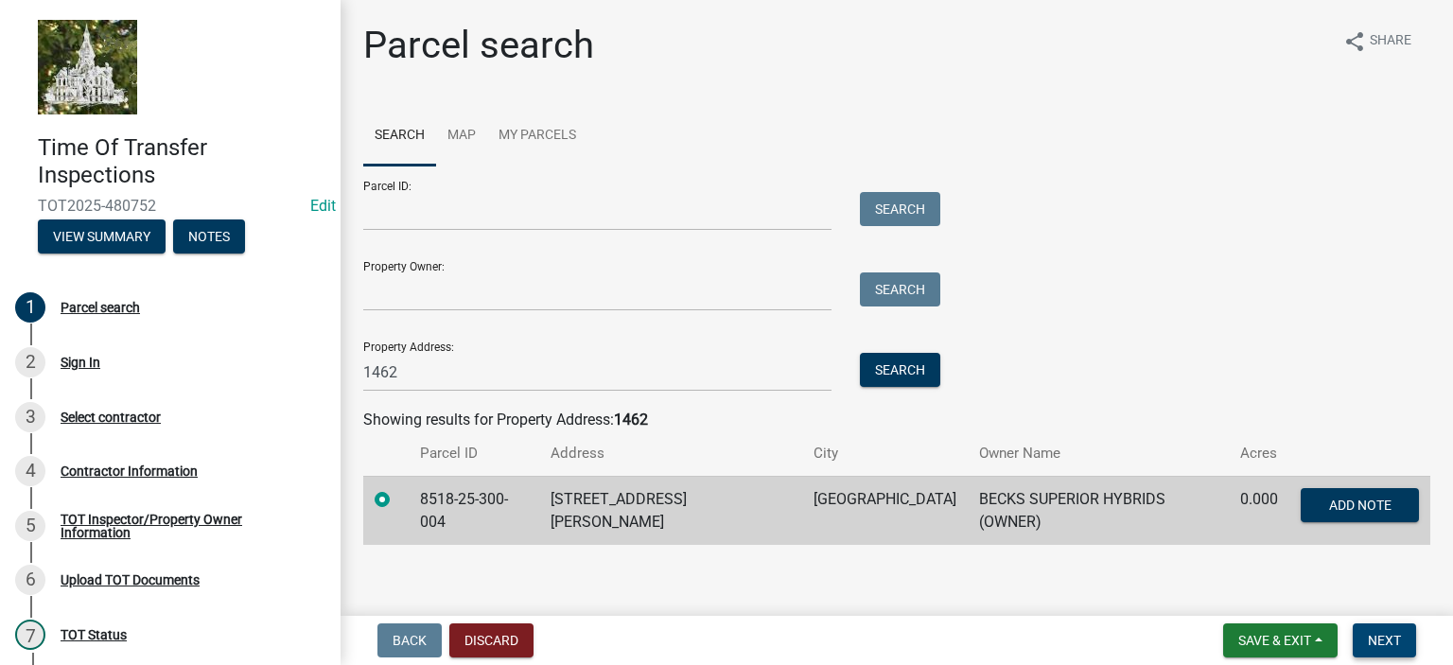
click at [1391, 645] on span "Next" at bounding box center [1384, 640] width 33 height 15
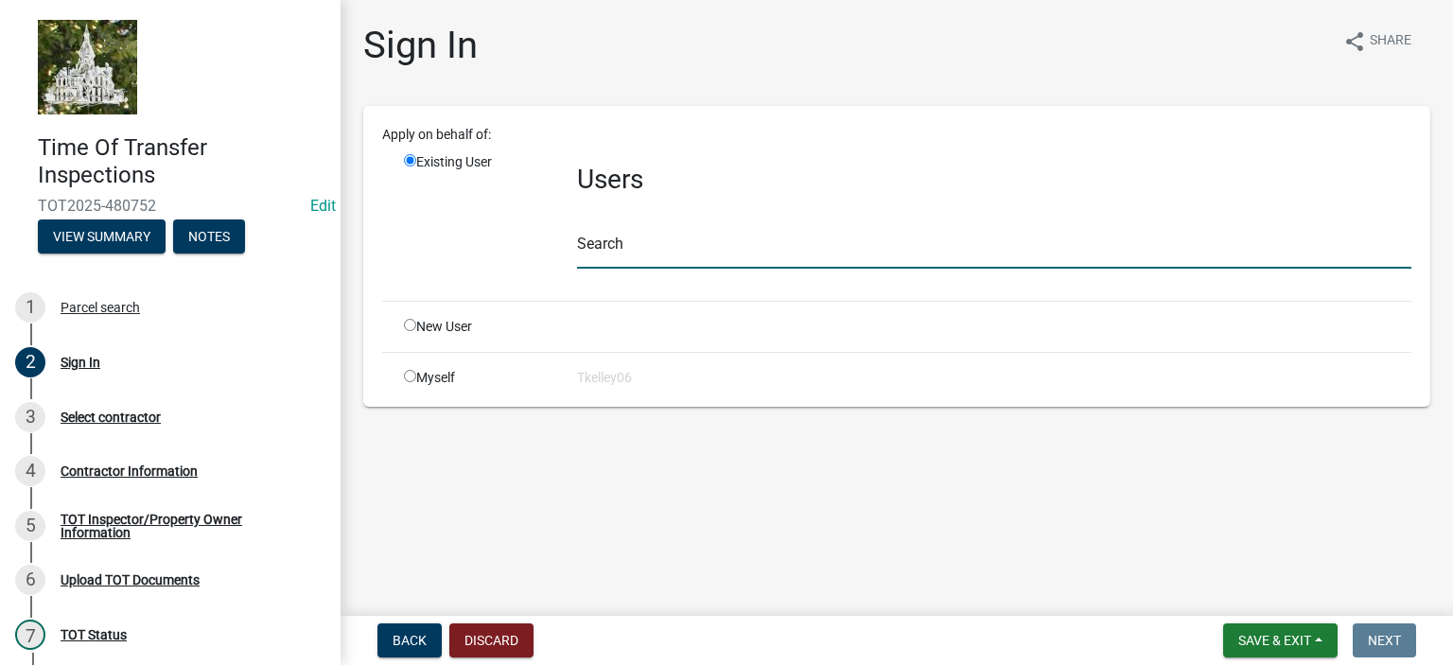
click at [594, 249] on input "text" at bounding box center [994, 249] width 834 height 39
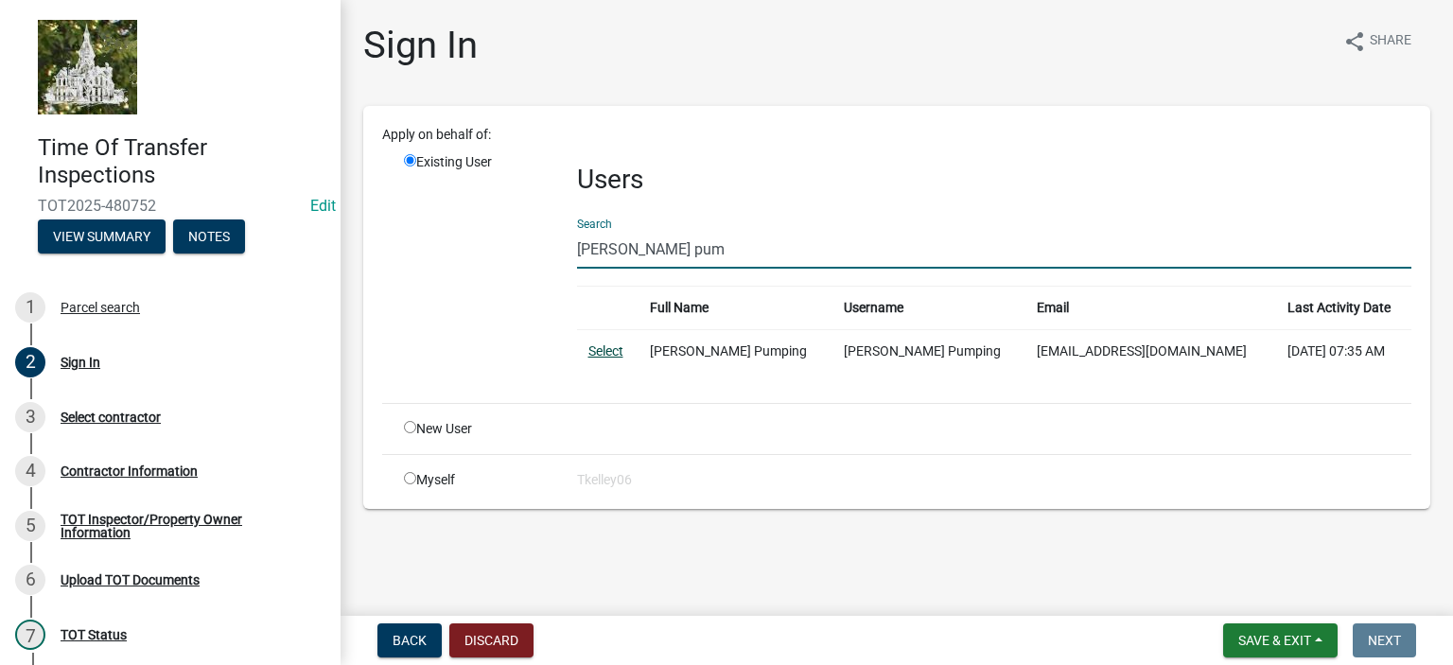
type input "[PERSON_NAME] pum"
click at [590, 347] on link "Select" at bounding box center [605, 350] width 35 height 15
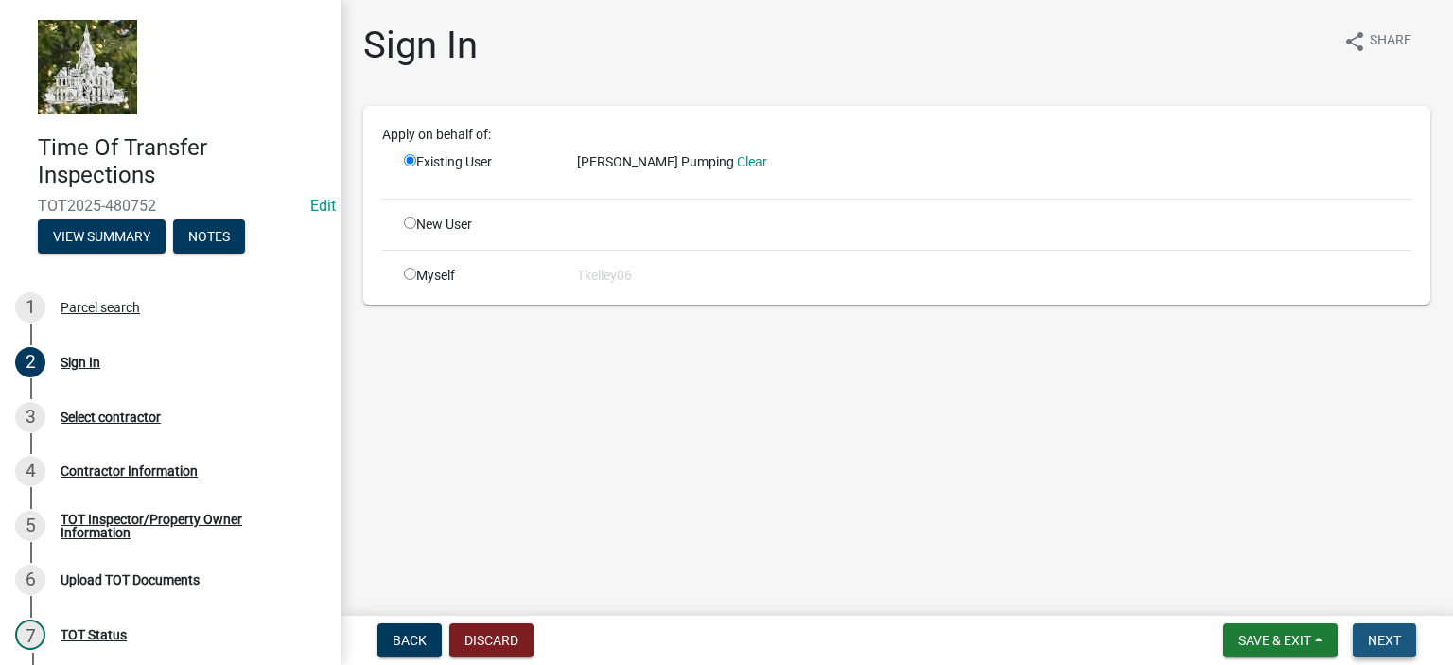
click at [1364, 642] on button "Next" at bounding box center [1384, 640] width 63 height 34
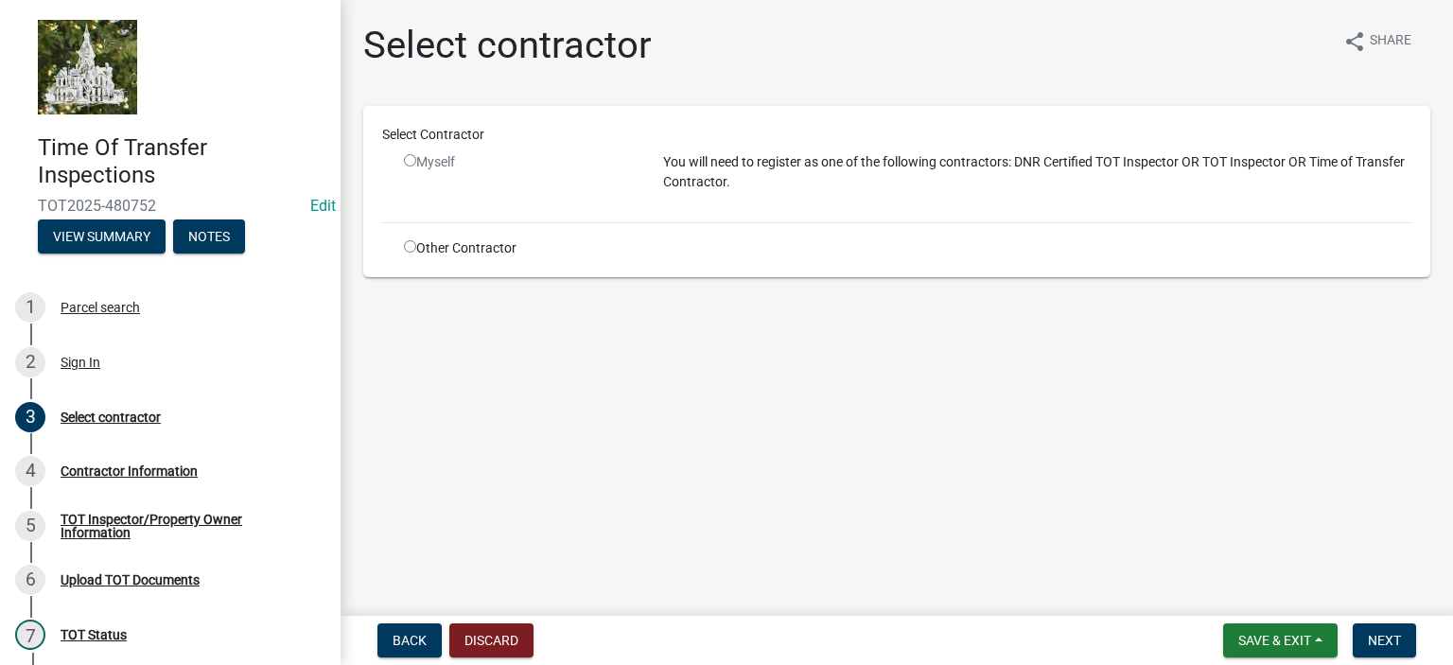
click at [407, 244] on input "radio" at bounding box center [410, 246] width 12 height 12
radio input "true"
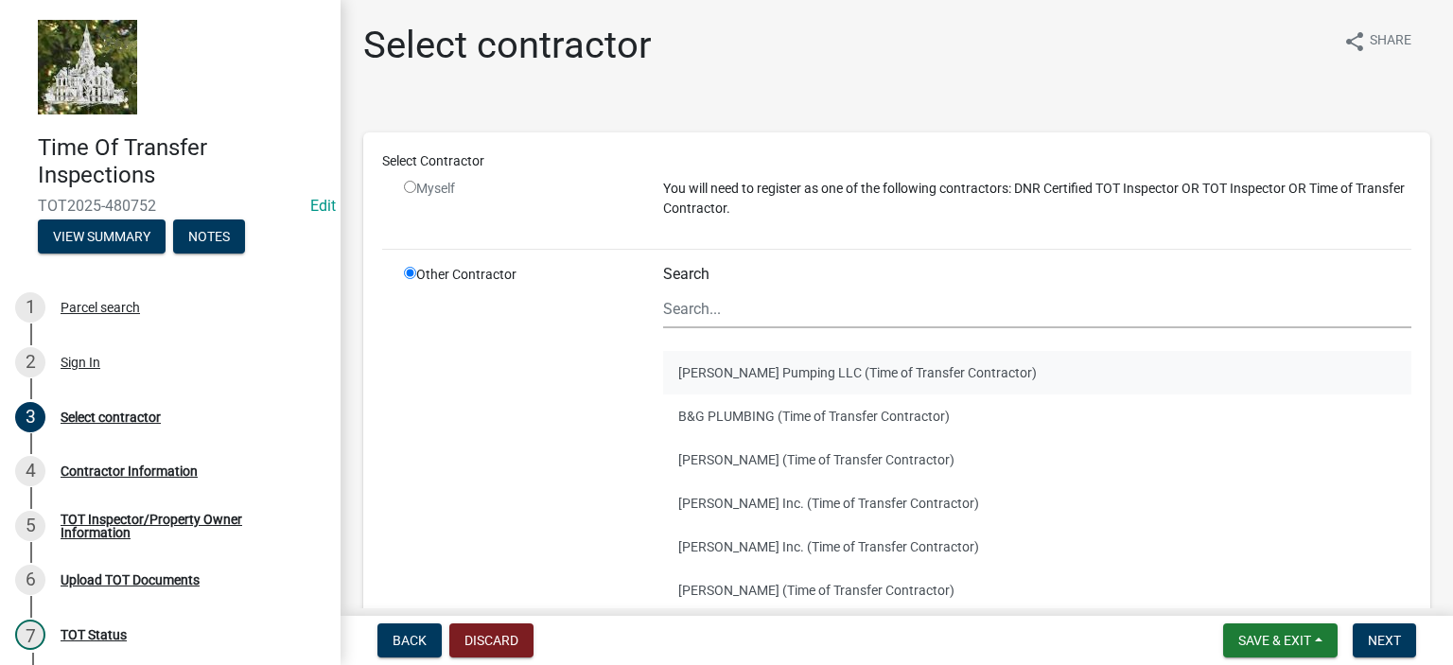
click at [744, 370] on button "[PERSON_NAME] Pumping LLC (Time of Transfer Contractor)" at bounding box center [1037, 373] width 748 height 44
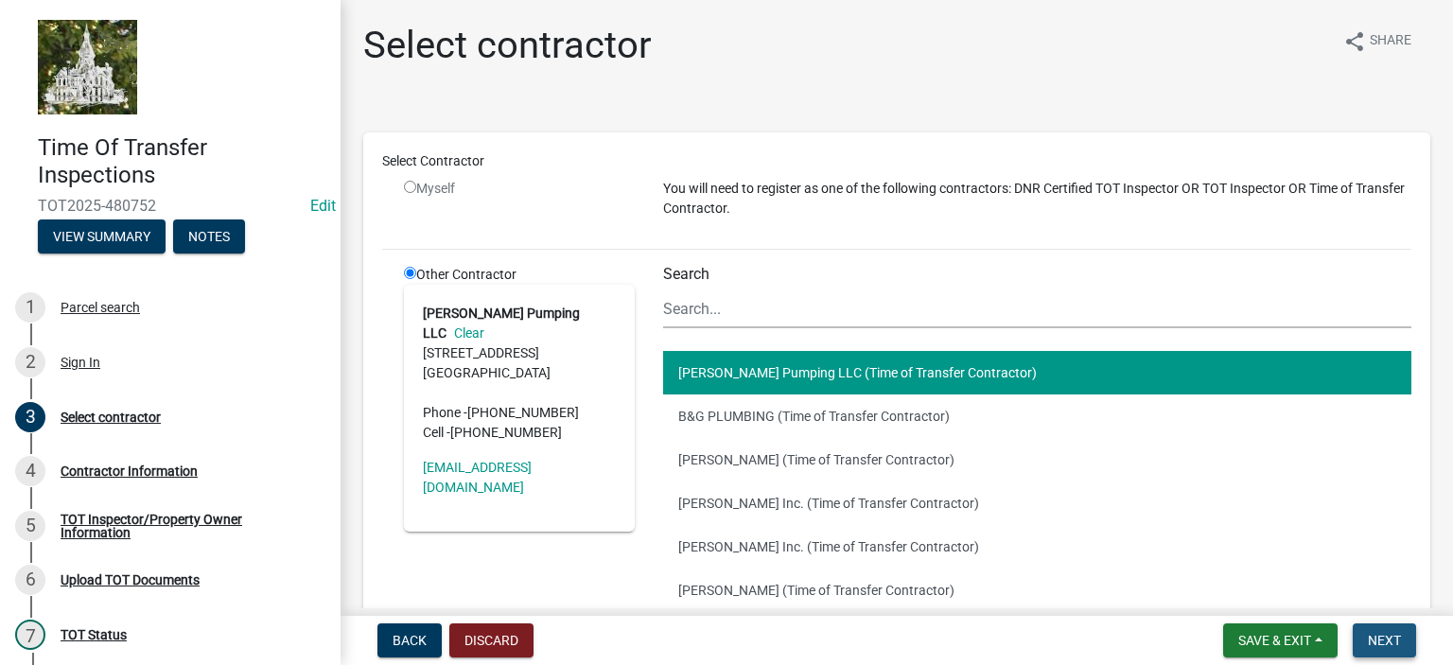
click at [1387, 636] on span "Next" at bounding box center [1384, 640] width 33 height 15
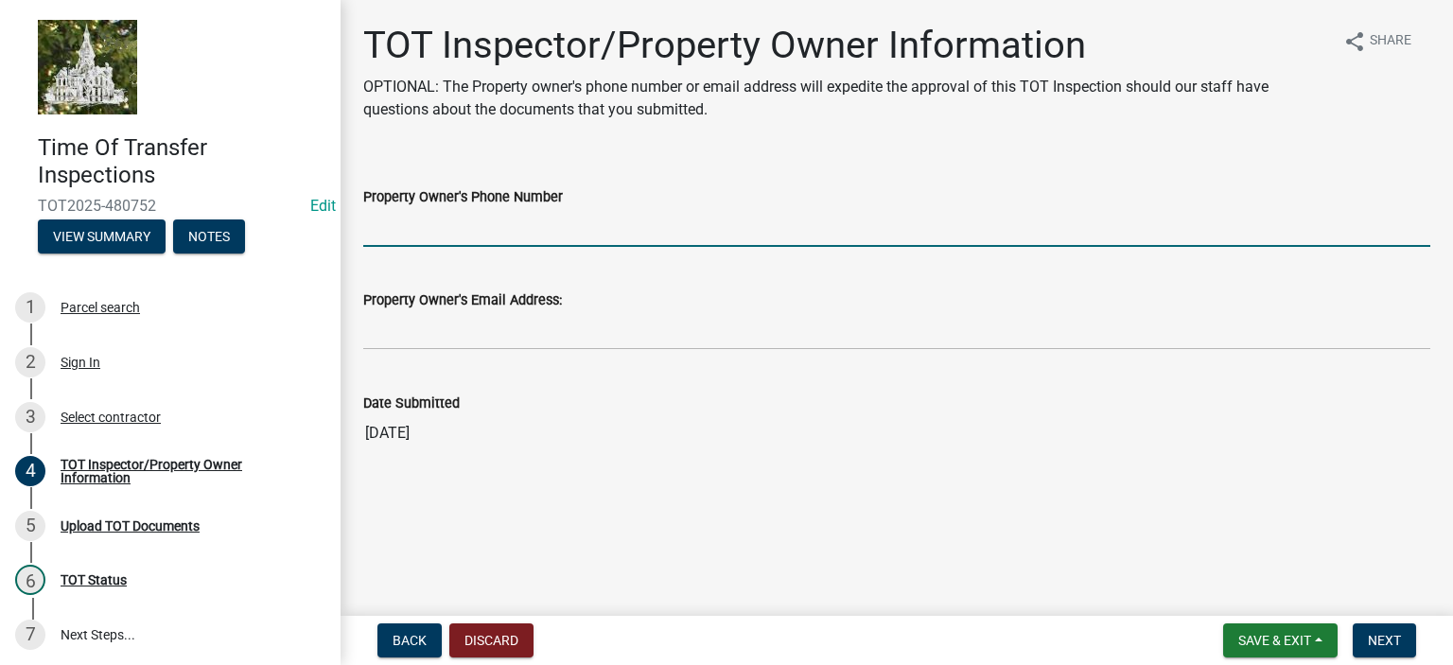
paste input "[PHONE_NUMBER]"
type input "[PHONE_NUMBER]"
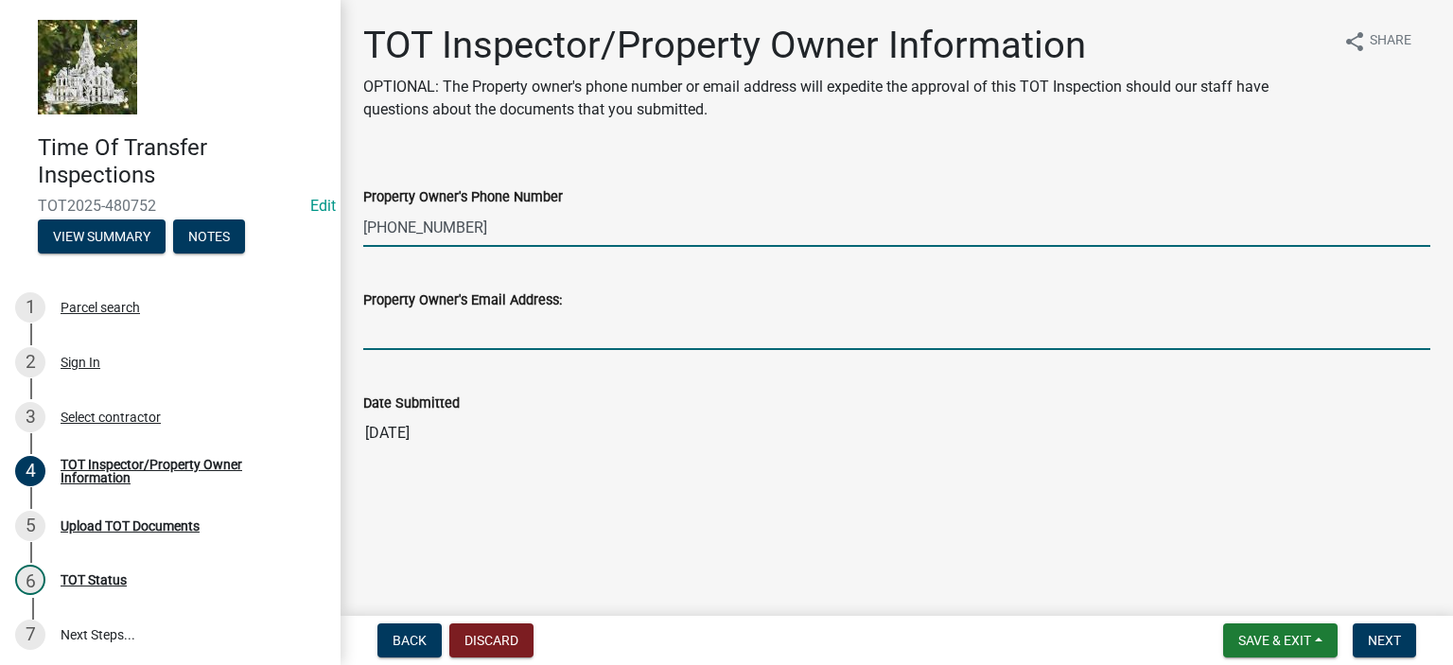
click at [510, 342] on input "Property Owner's Email Address:" at bounding box center [896, 330] width 1067 height 39
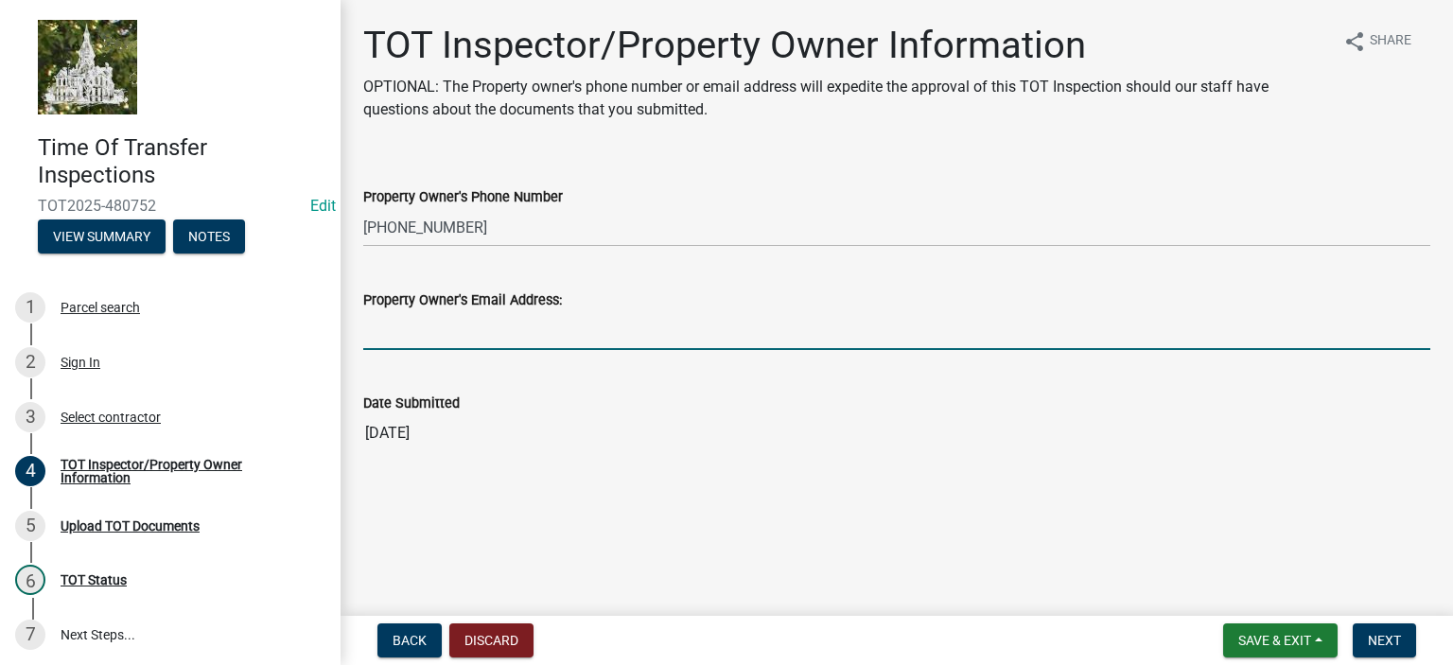
paste input "[EMAIL_ADDRESS][DOMAIN_NAME]"
type input "[EMAIL_ADDRESS][DOMAIN_NAME]"
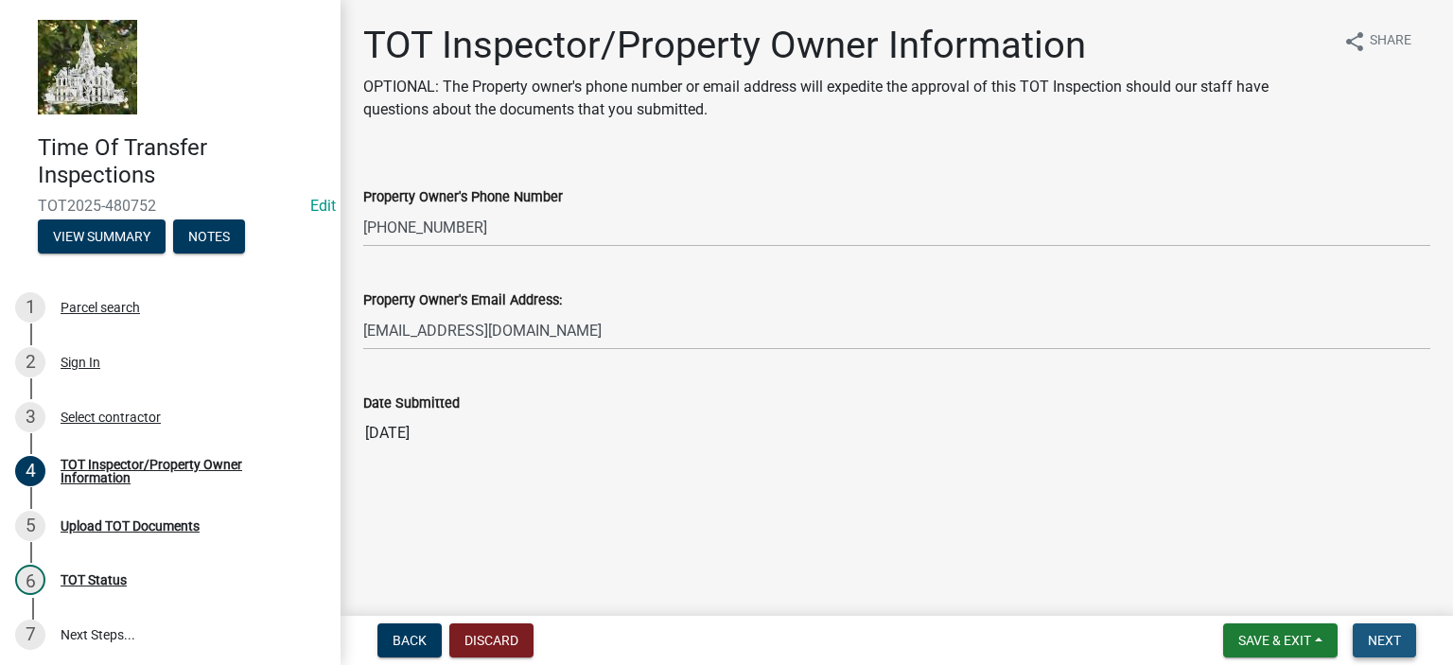
click at [1379, 645] on span "Next" at bounding box center [1384, 640] width 33 height 15
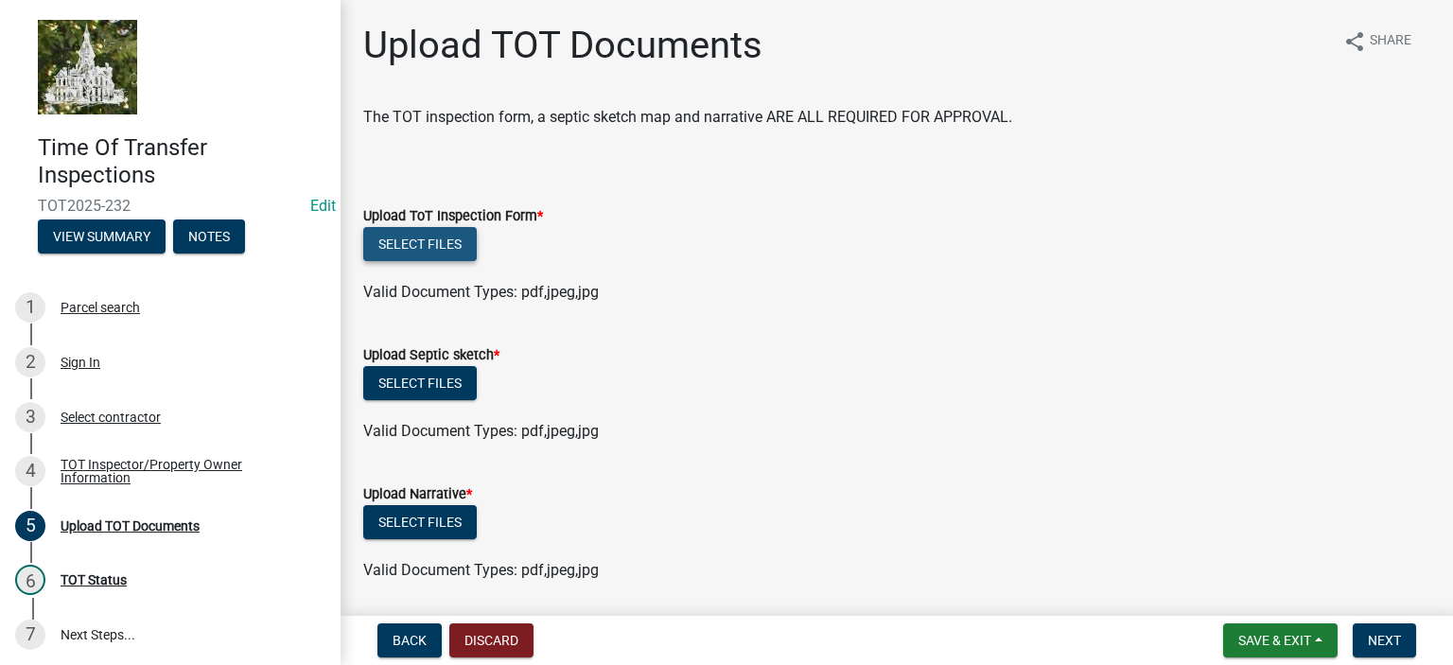
click at [440, 246] on button "Select files" at bounding box center [420, 244] width 114 height 34
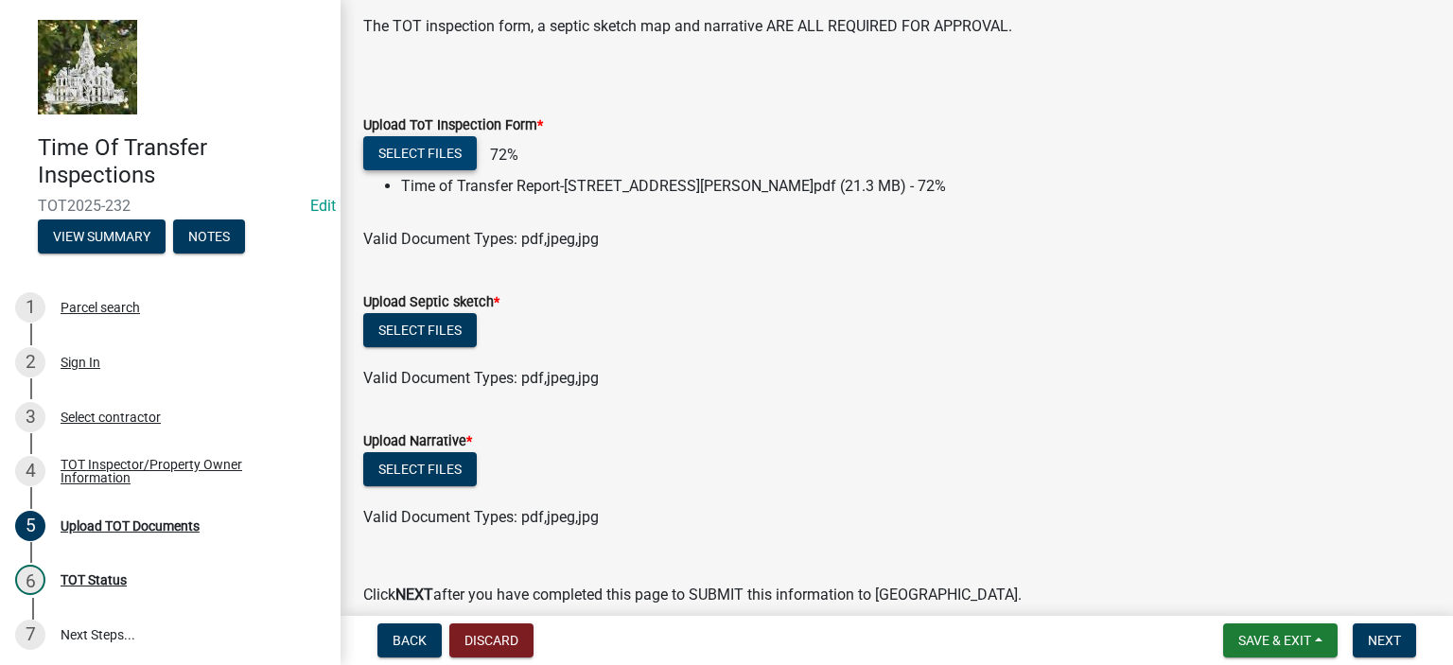
scroll to position [94, 0]
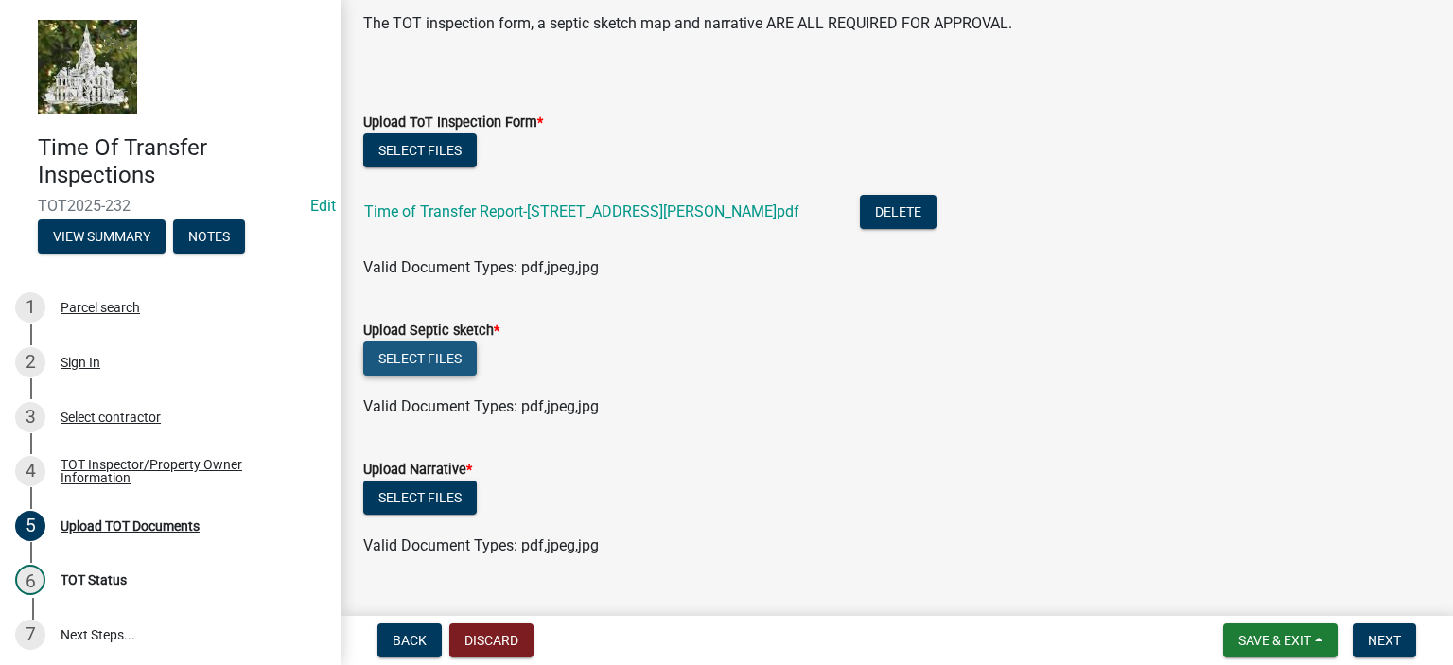
click at [435, 362] on button "Select files" at bounding box center [420, 358] width 114 height 34
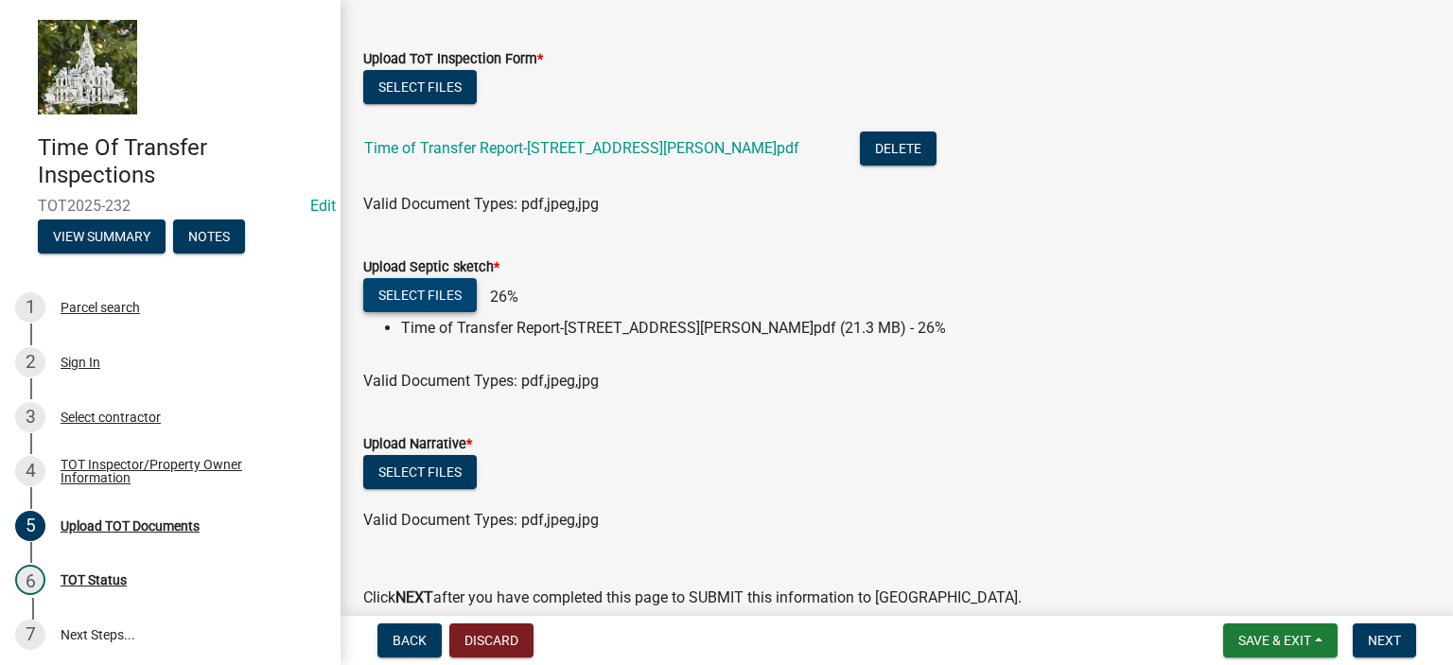
scroll to position [159, 0]
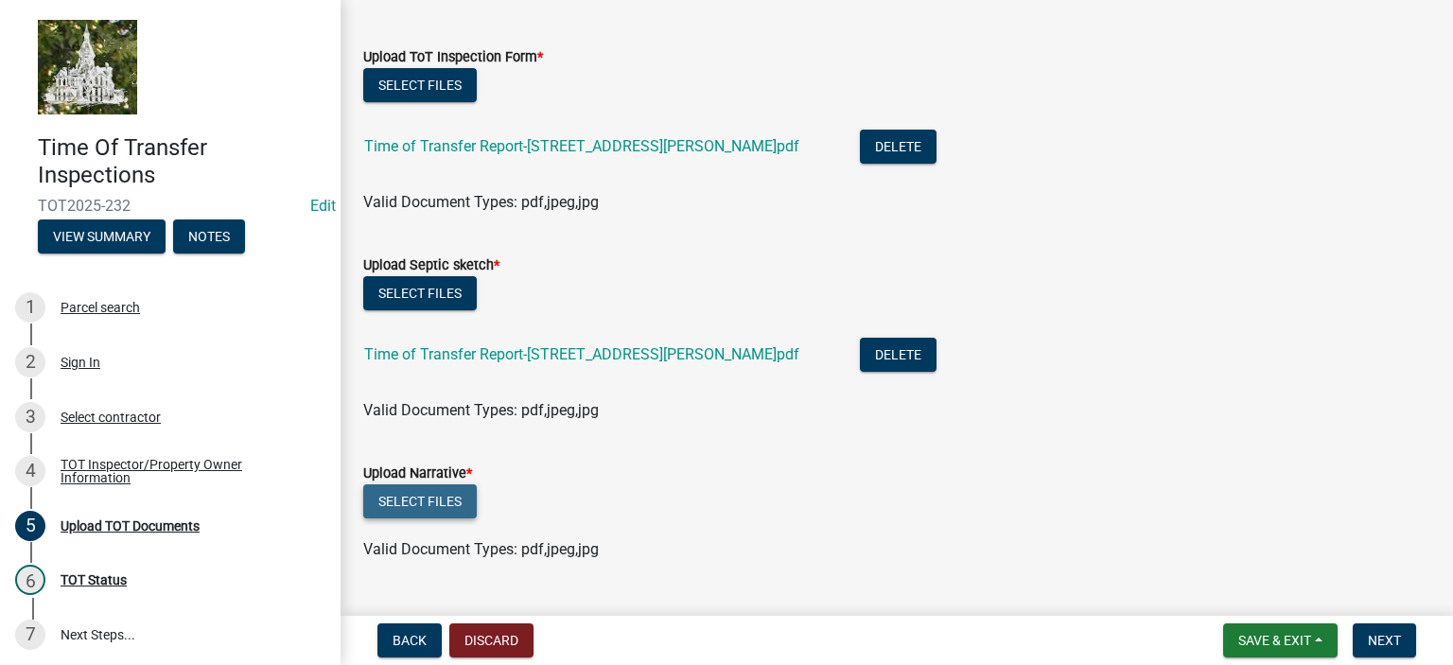
click at [417, 496] on button "Select files" at bounding box center [420, 501] width 114 height 34
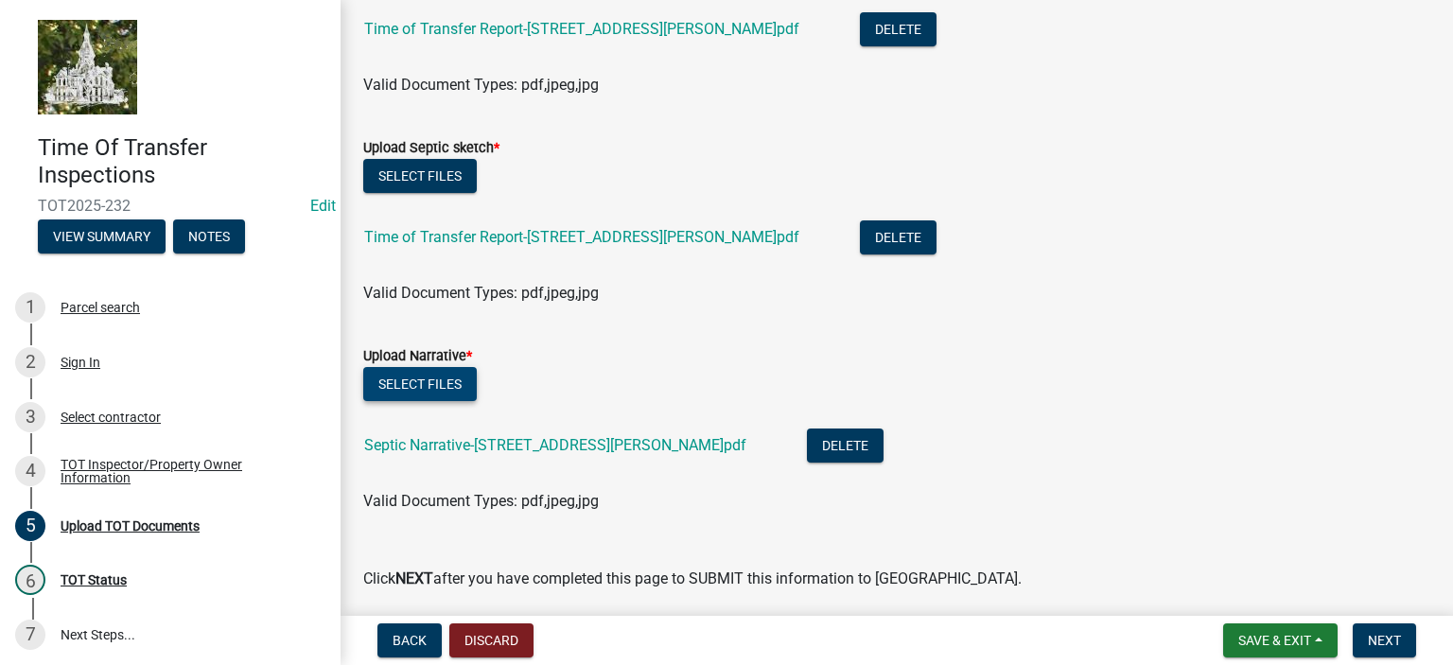
scroll to position [278, 0]
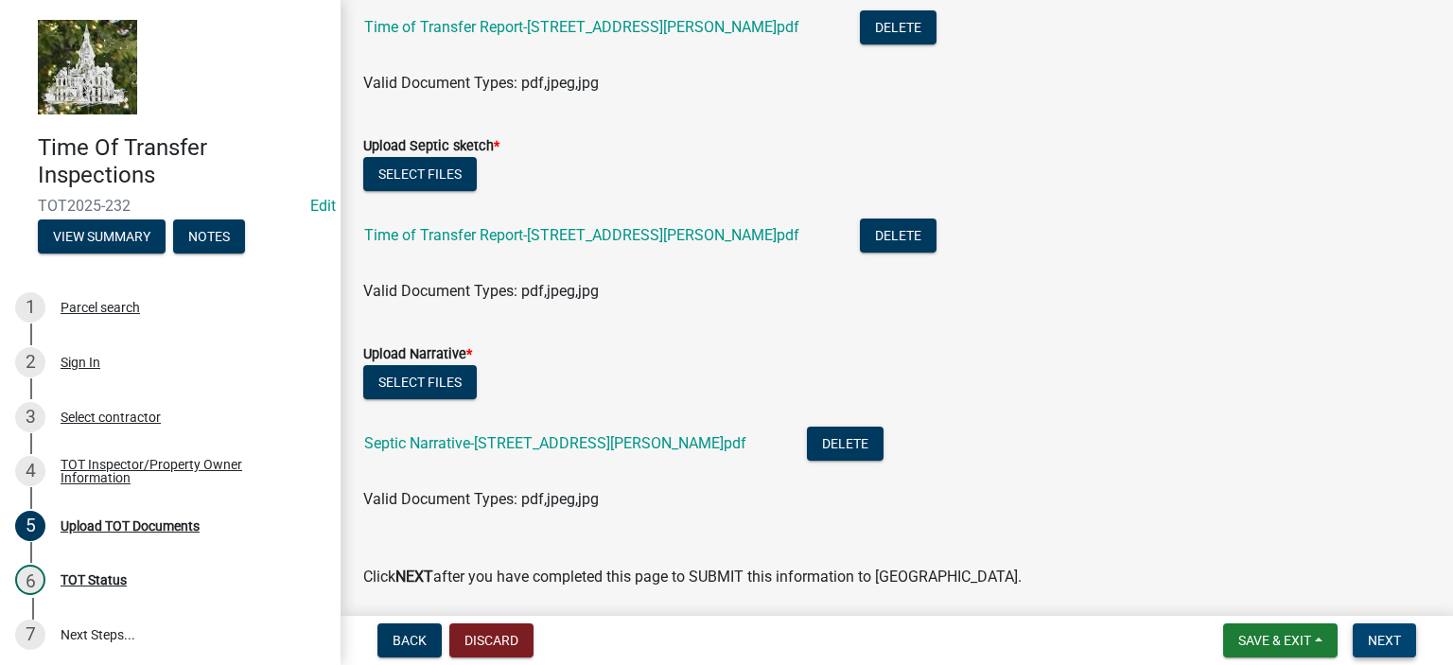
click at [1387, 647] on span "Next" at bounding box center [1384, 640] width 33 height 15
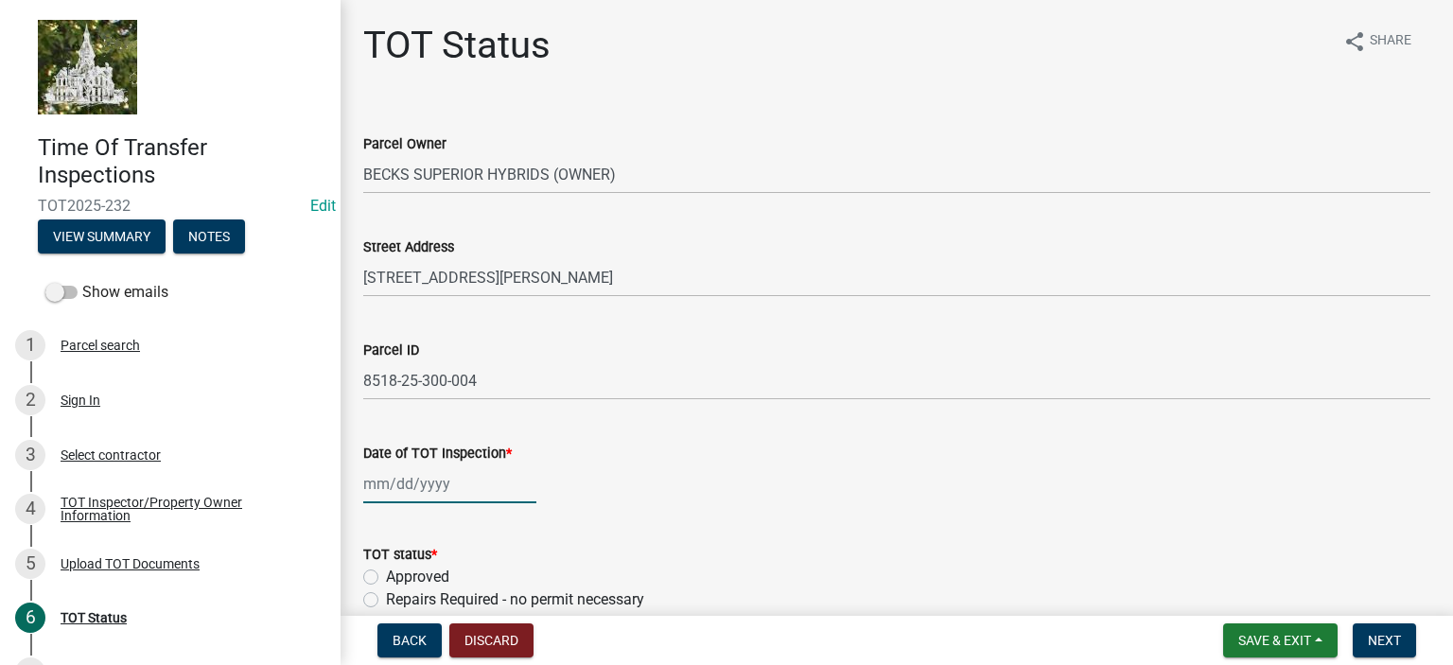
click at [394, 494] on div at bounding box center [449, 483] width 173 height 39
select select "9"
select select "2025"
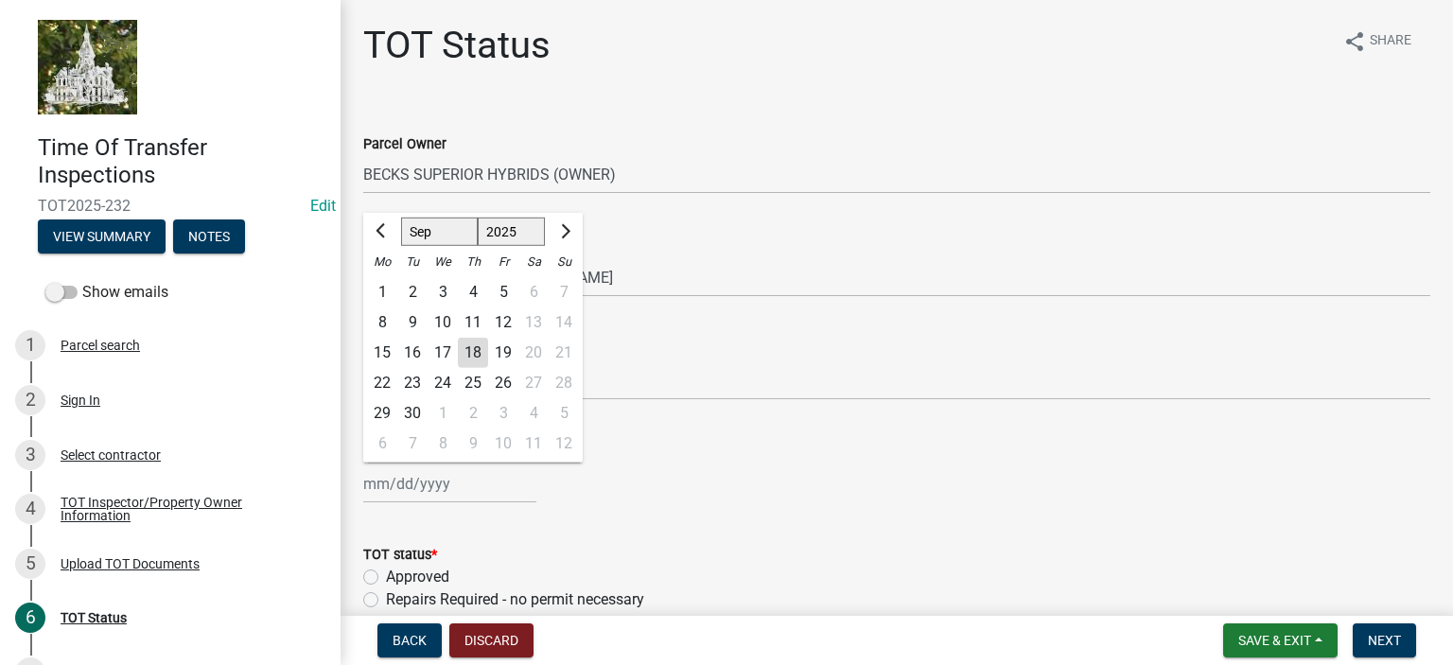
click at [440, 357] on div "17" at bounding box center [443, 353] width 30 height 30
type input "[DATE]"
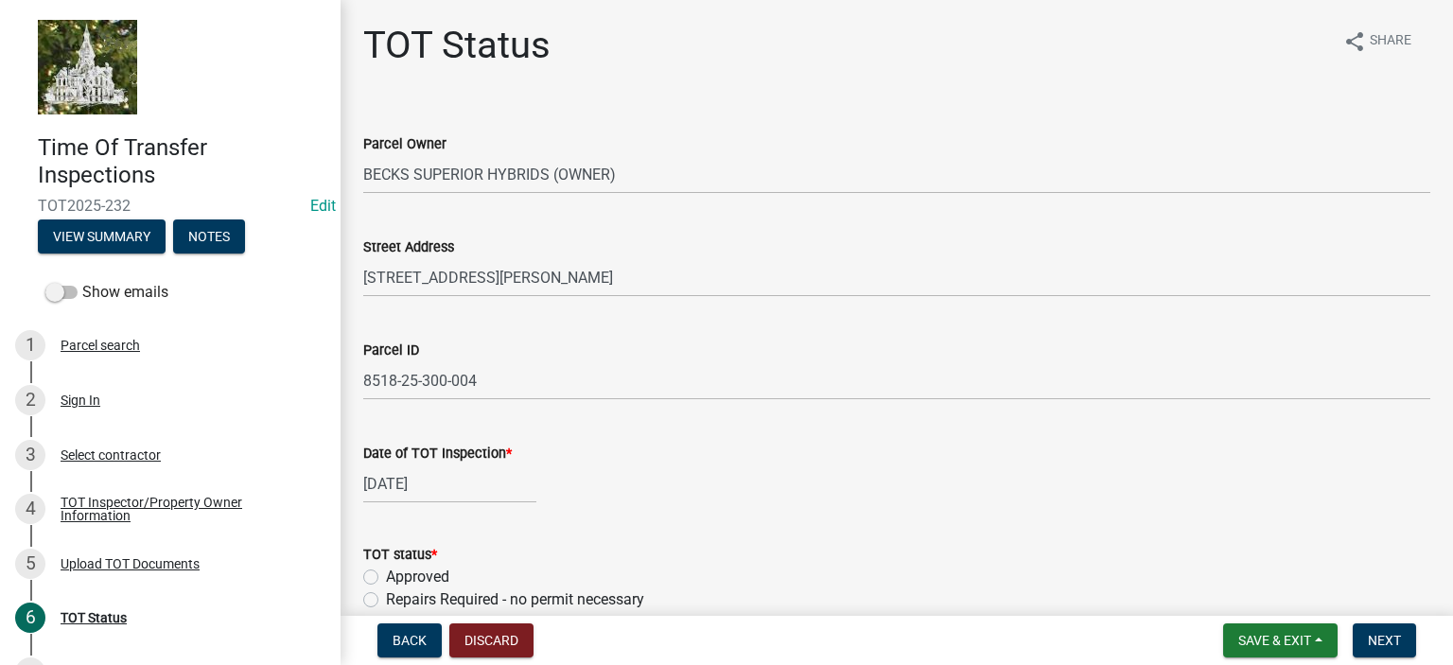
click at [386, 578] on label "Approved" at bounding box center [417, 577] width 63 height 23
click at [386, 578] on input "Approved" at bounding box center [392, 572] width 12 height 12
radio input "true"
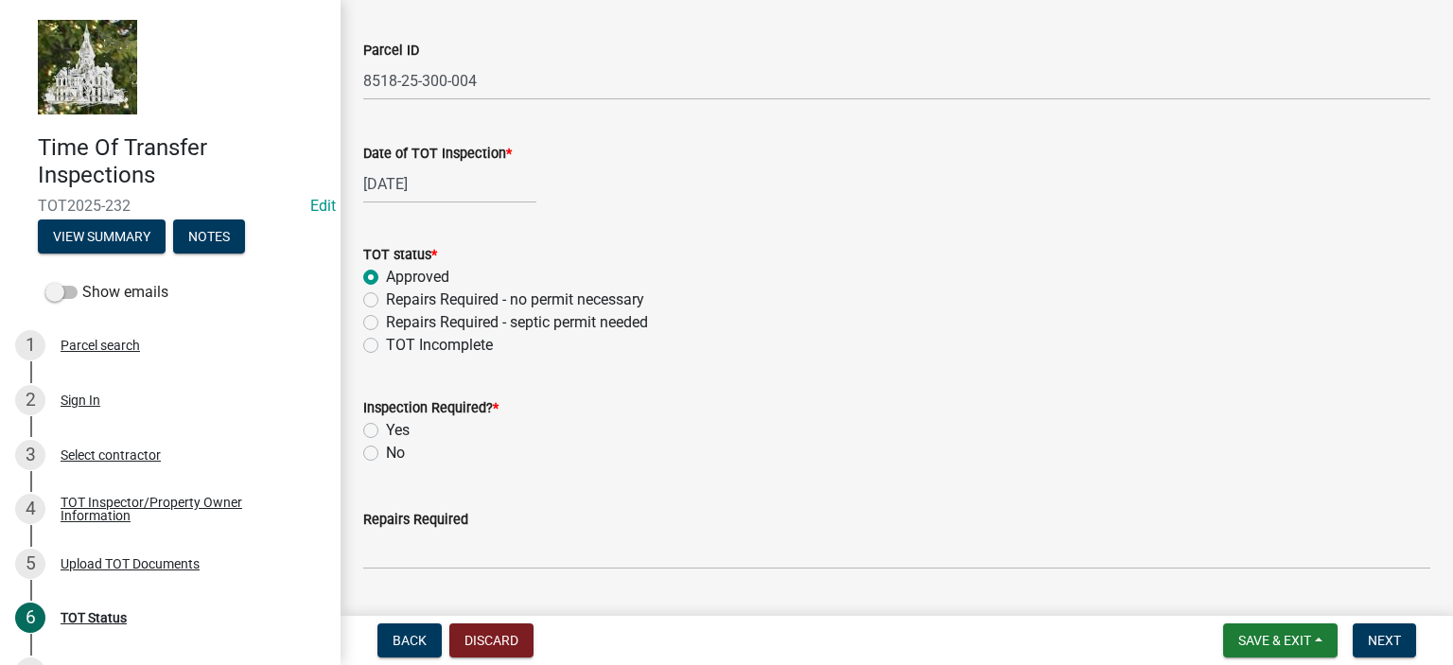
scroll to position [302, 0]
click at [386, 455] on label "No" at bounding box center [395, 451] width 19 height 23
click at [386, 452] on input "No" at bounding box center [392, 446] width 12 height 12
radio input "true"
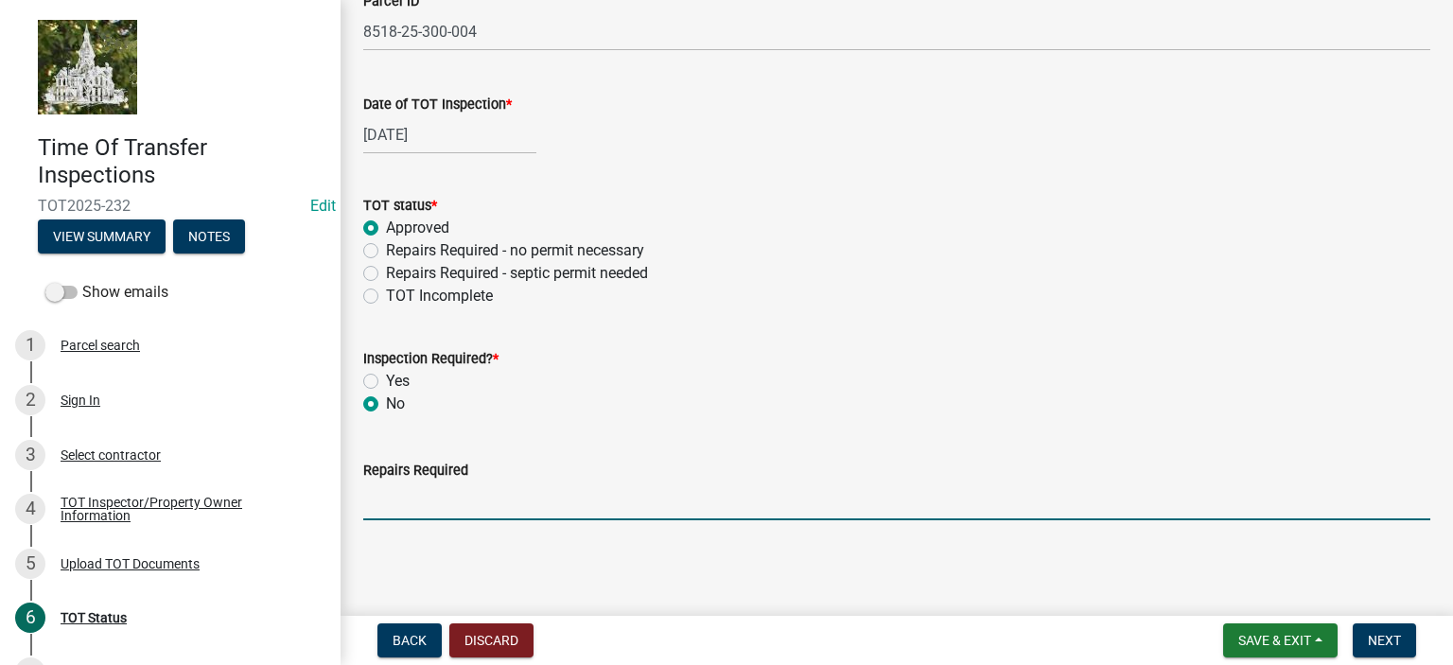
click at [463, 500] on input "Repairs Required" at bounding box center [896, 501] width 1067 height 39
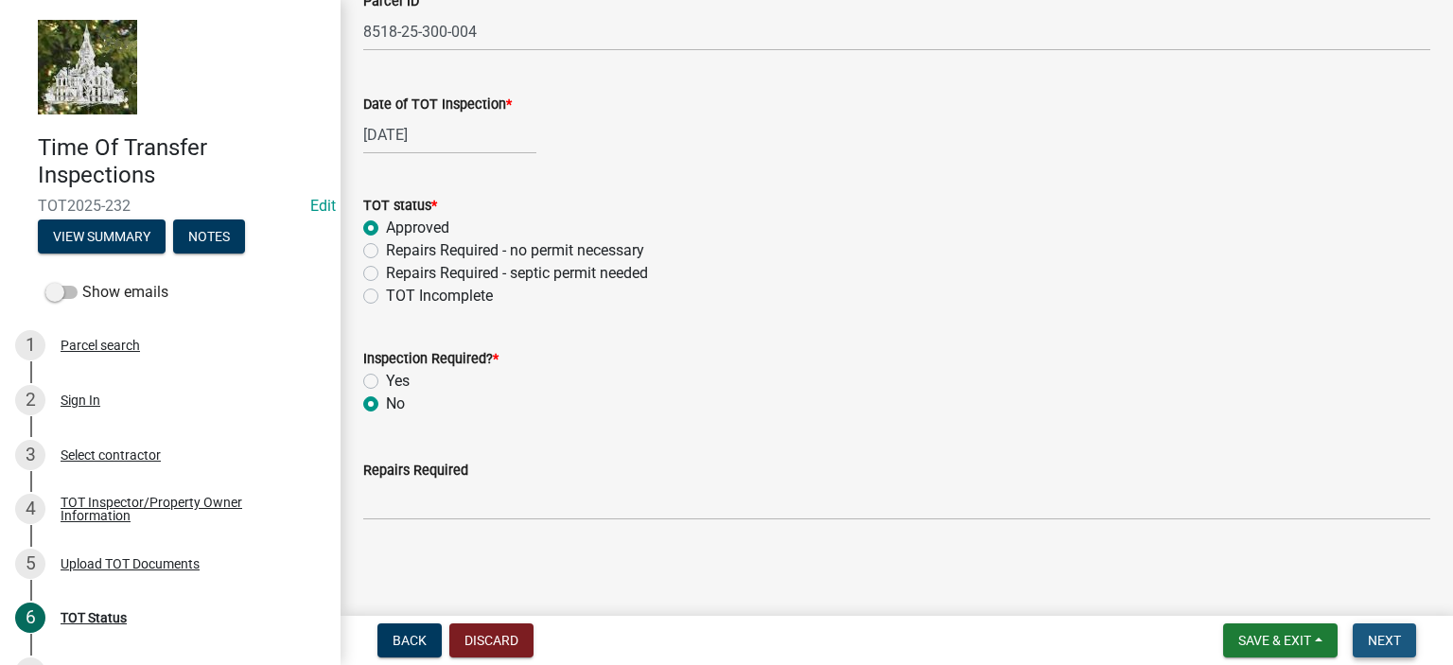
click at [1385, 642] on span "Next" at bounding box center [1384, 640] width 33 height 15
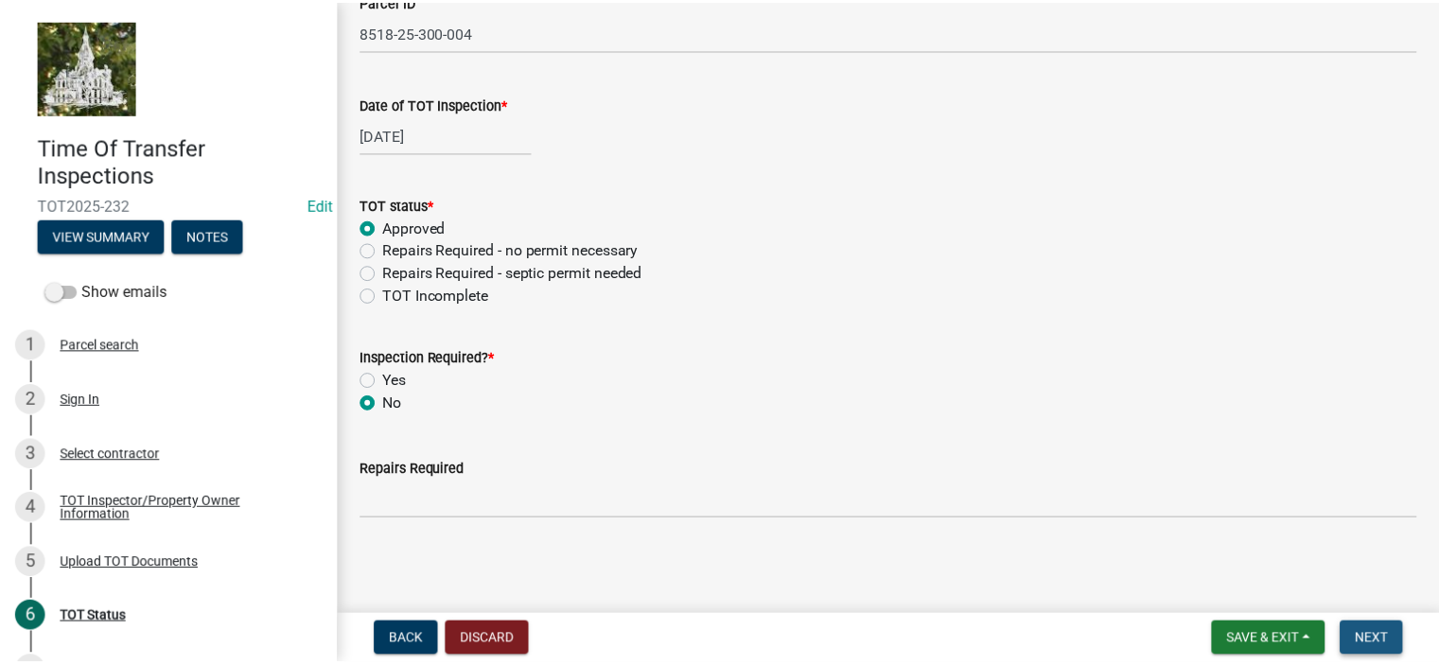
scroll to position [0, 0]
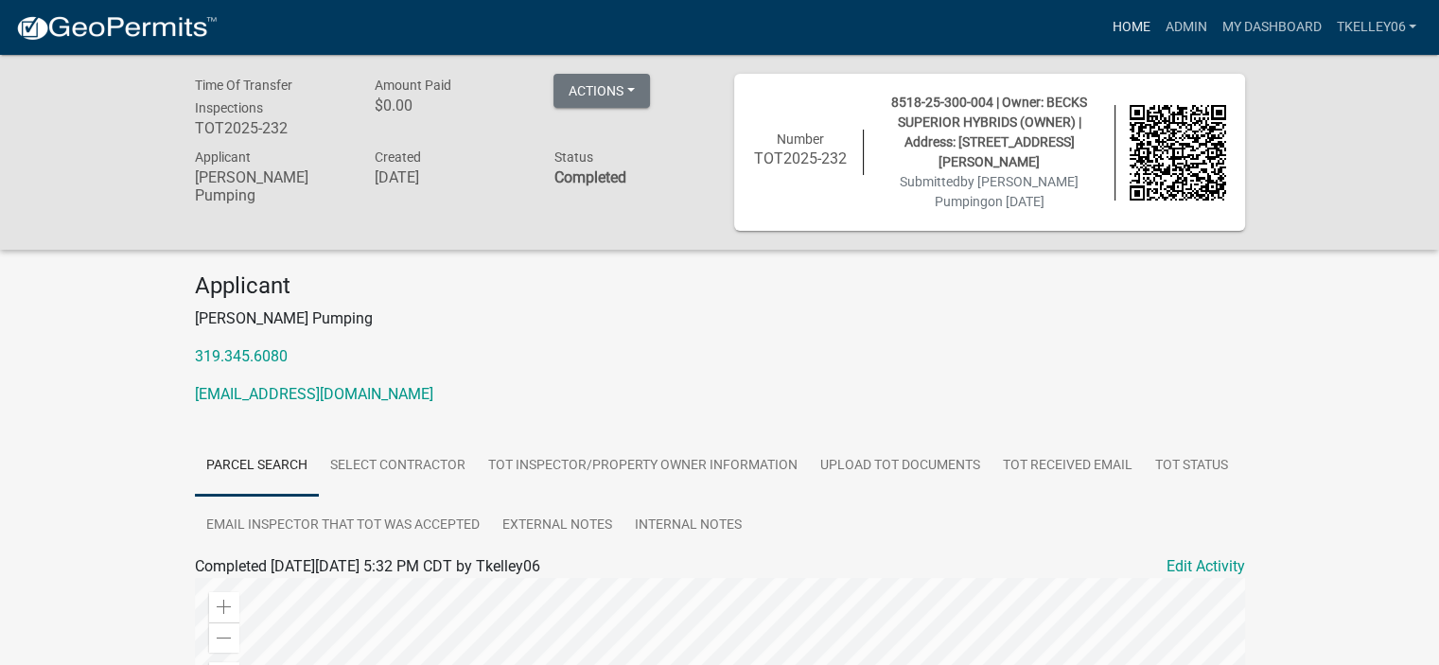
click at [1139, 22] on link "Home" at bounding box center [1130, 27] width 53 height 36
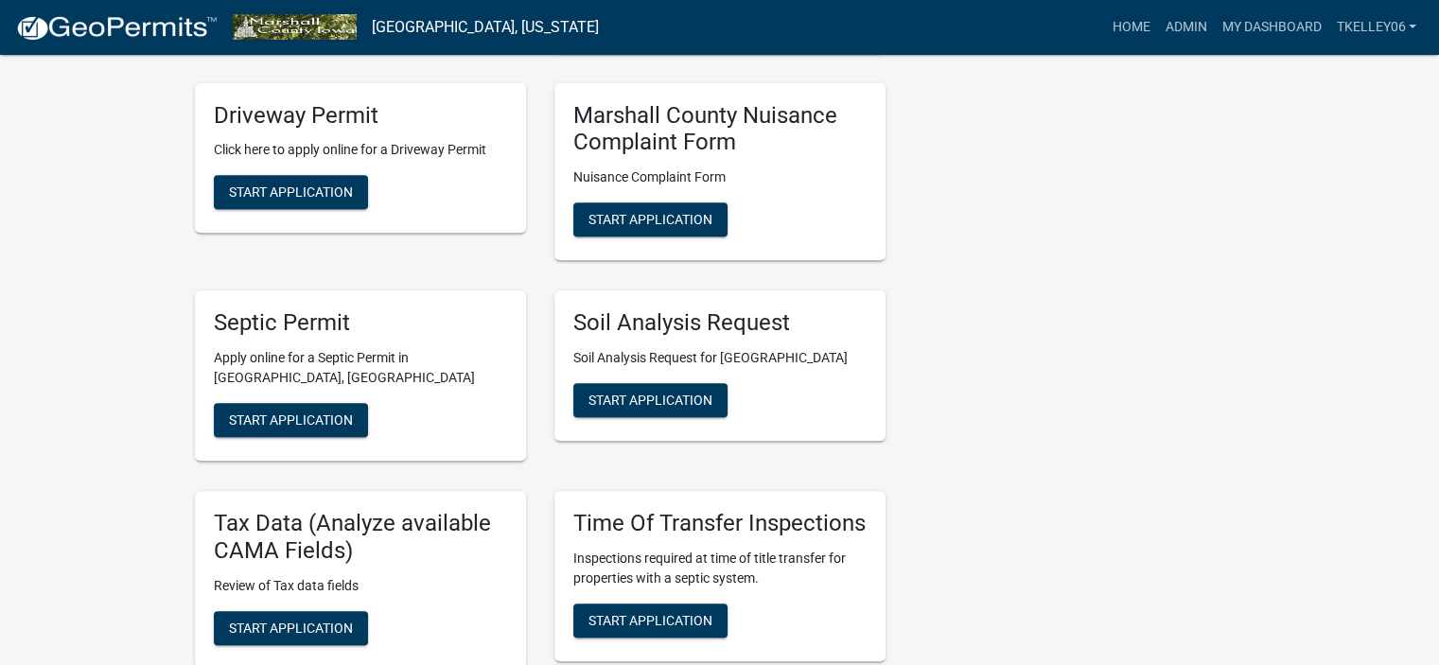
scroll to position [737, 0]
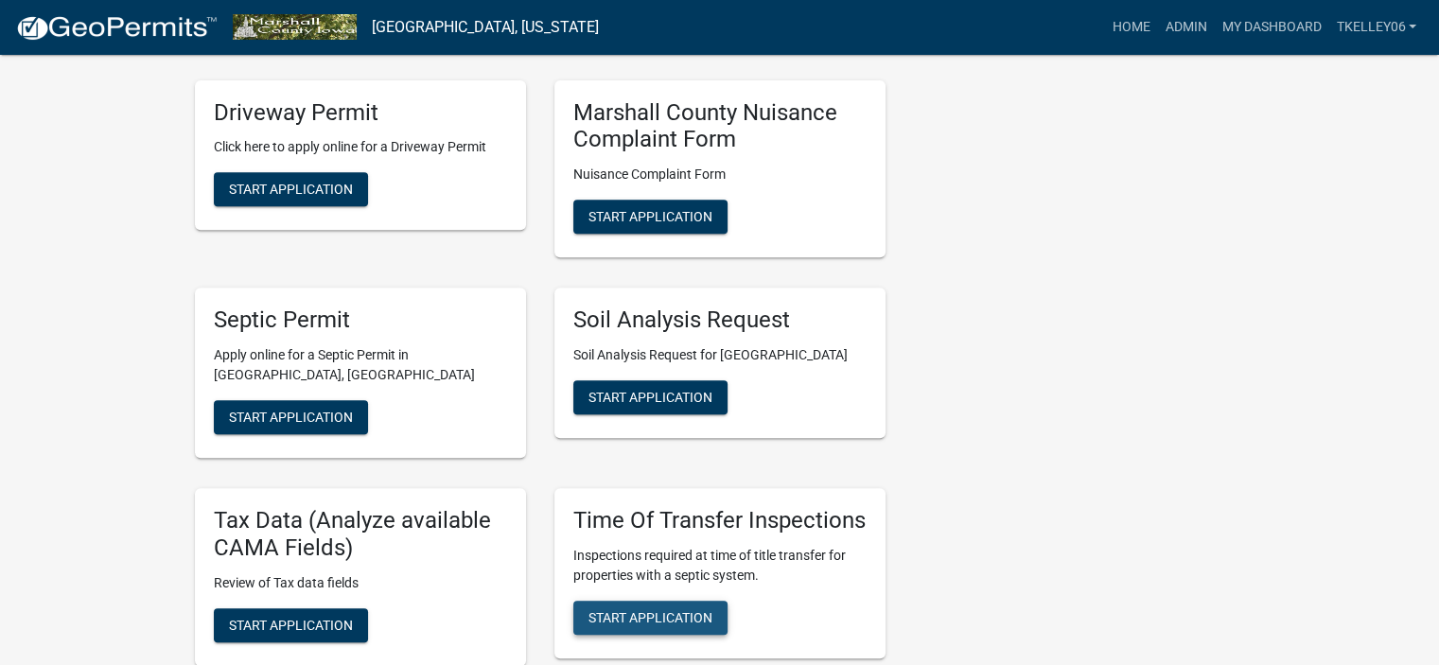
click at [628, 609] on span "Start Application" at bounding box center [650, 616] width 124 height 15
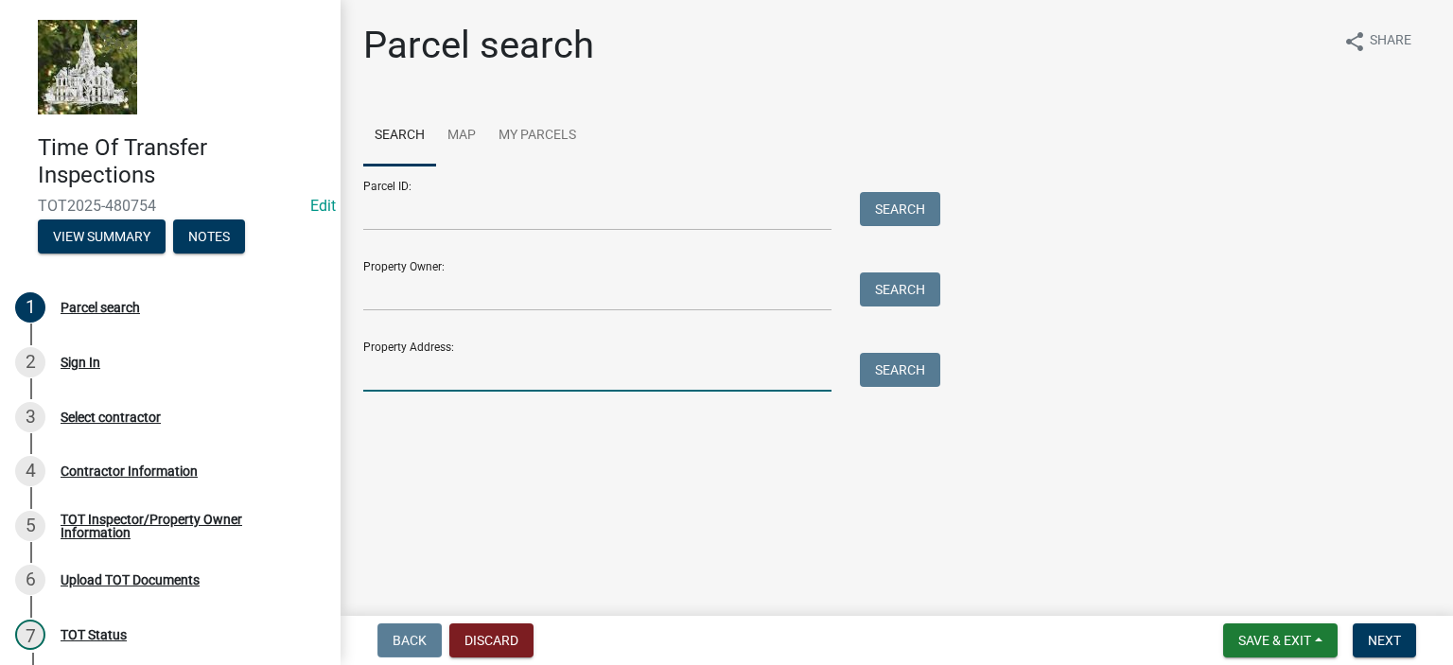
click at [424, 366] on input "Property Address:" at bounding box center [597, 372] width 468 height 39
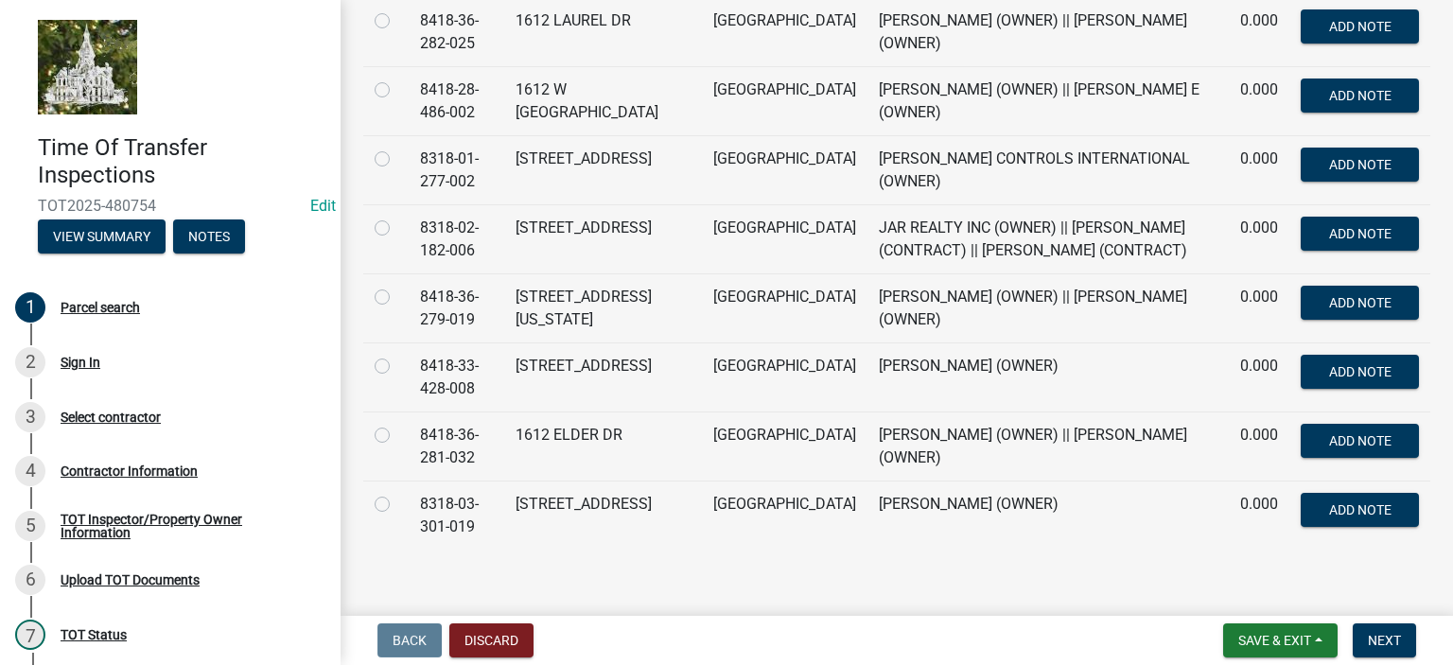
scroll to position [484, 0]
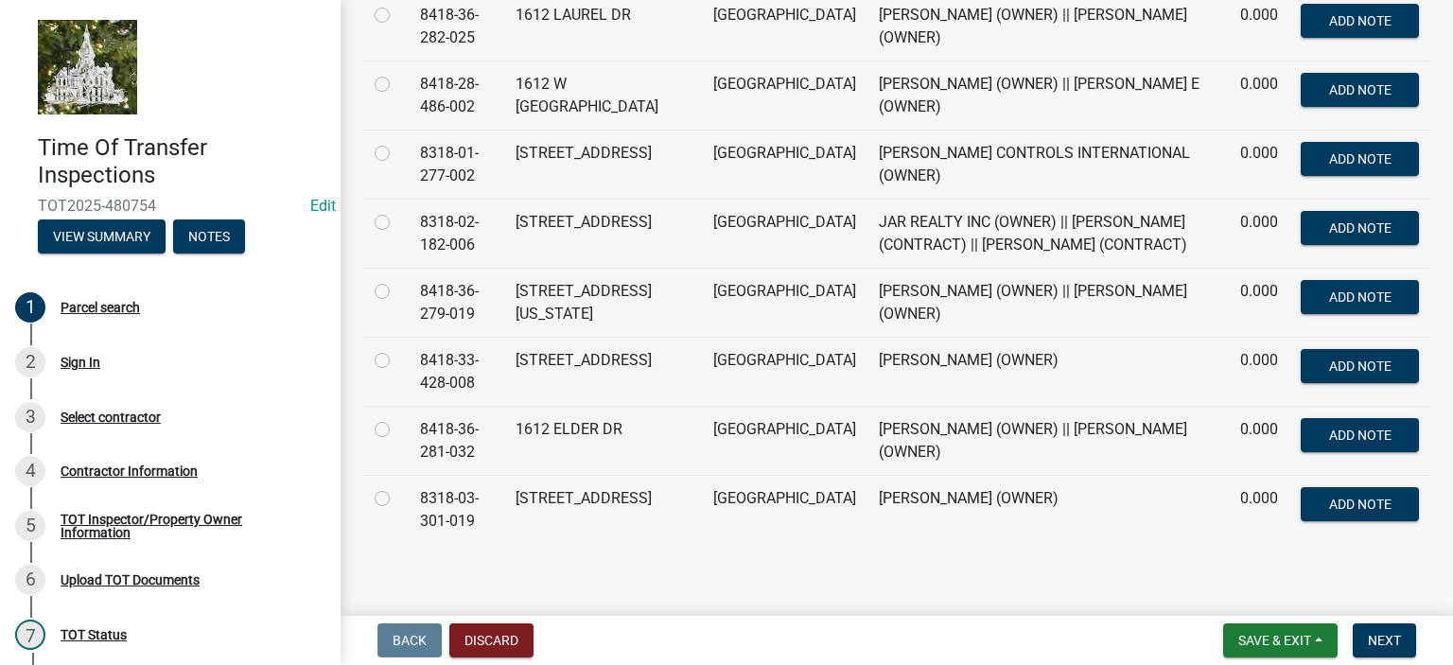
type input "1612"
click at [397, 349] on label at bounding box center [397, 349] width 0 height 0
click at [397, 357] on input "radio" at bounding box center [403, 355] width 12 height 12
radio input "true"
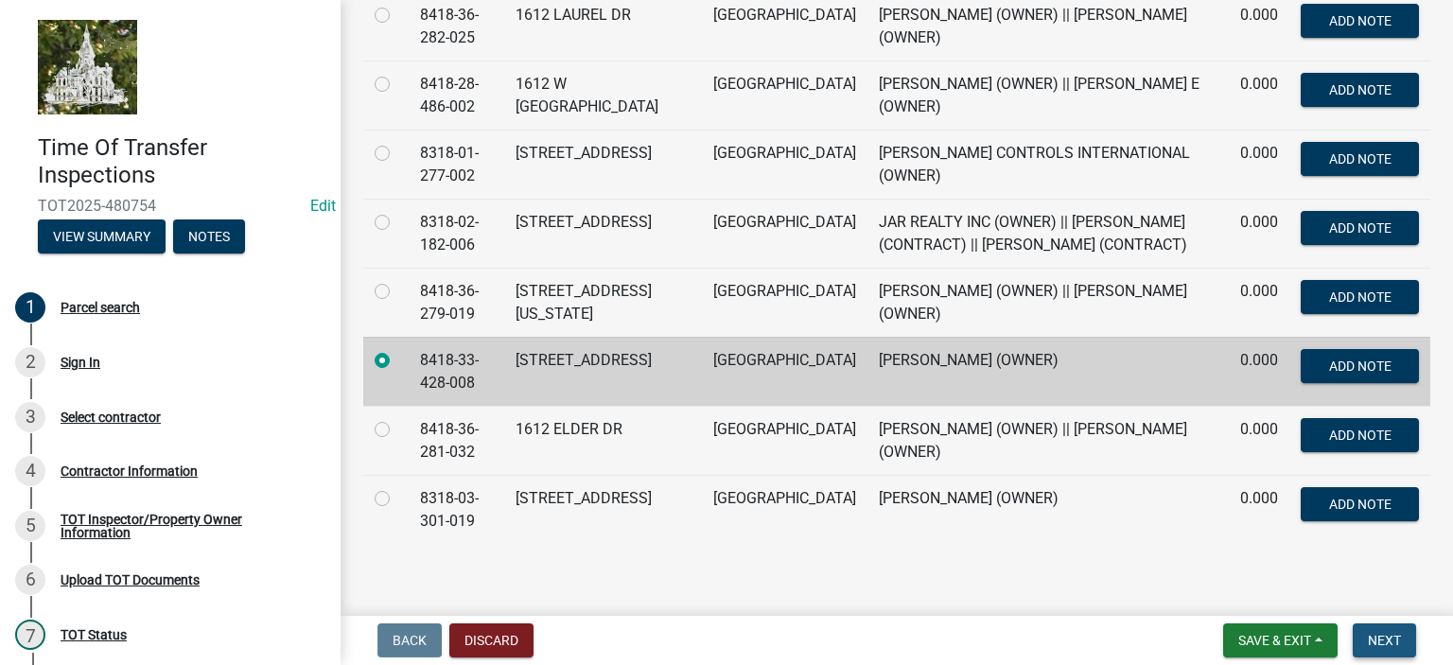
click at [1396, 645] on span "Next" at bounding box center [1384, 640] width 33 height 15
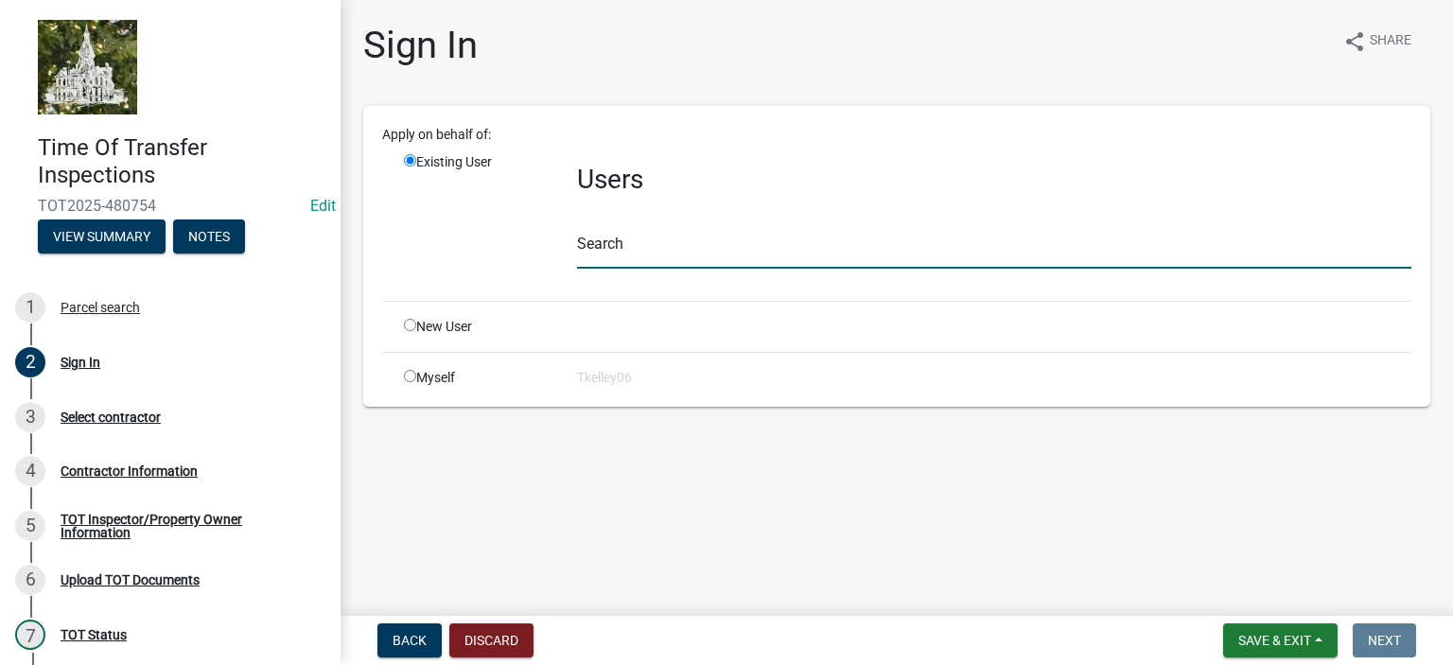
click at [604, 259] on input "text" at bounding box center [994, 249] width 834 height 39
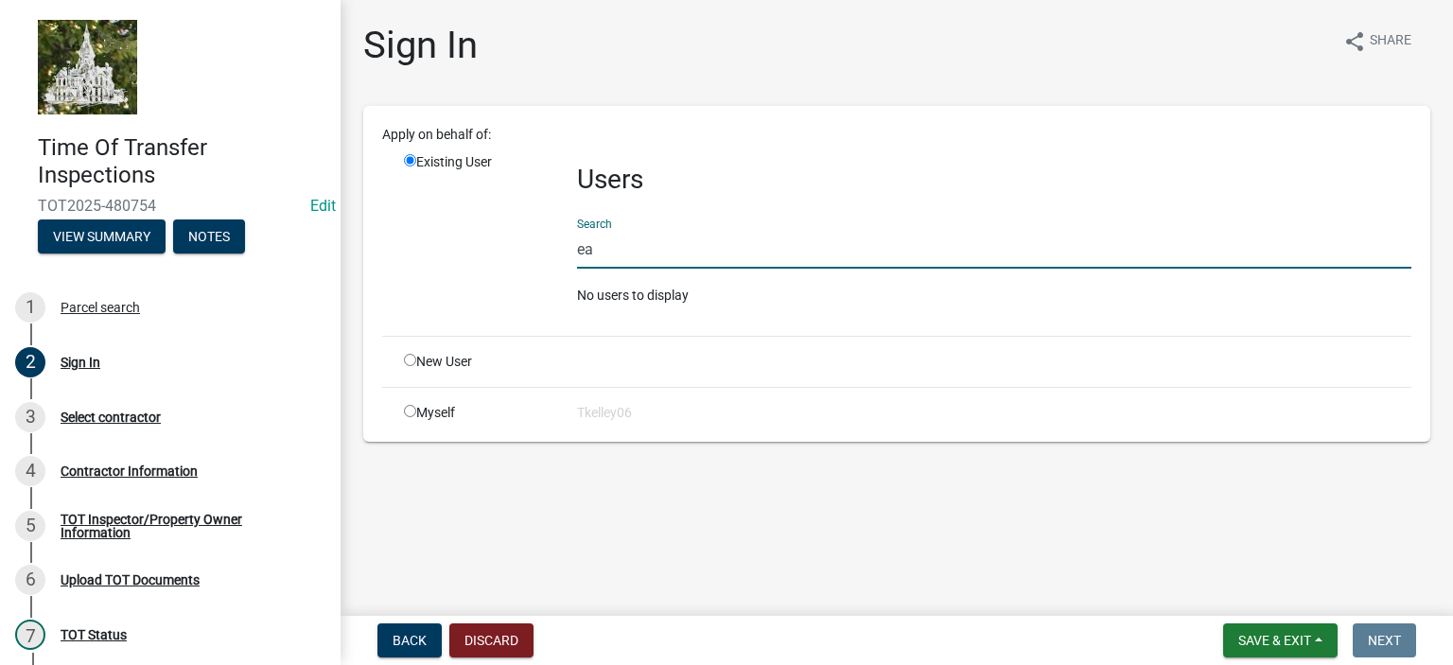
type input "e"
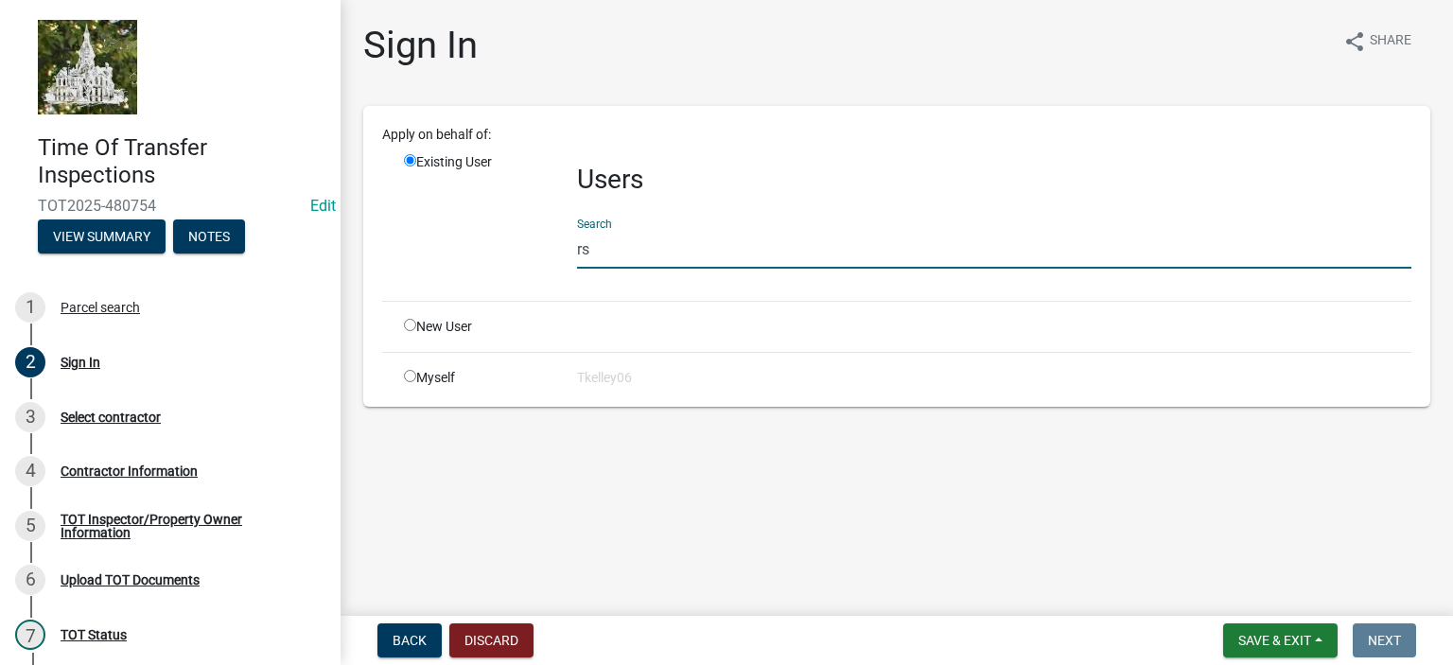
type input "r"
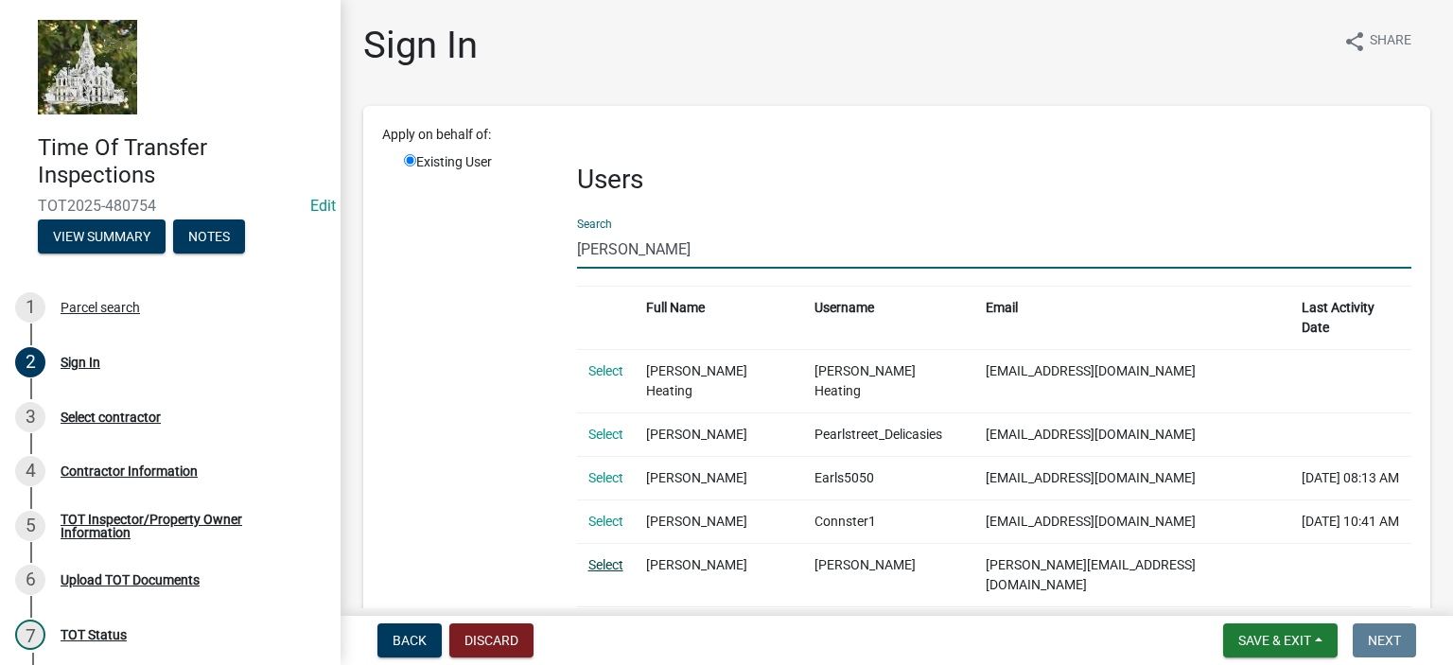
type input "[PERSON_NAME]"
click at [602, 557] on link "Select" at bounding box center [605, 564] width 35 height 15
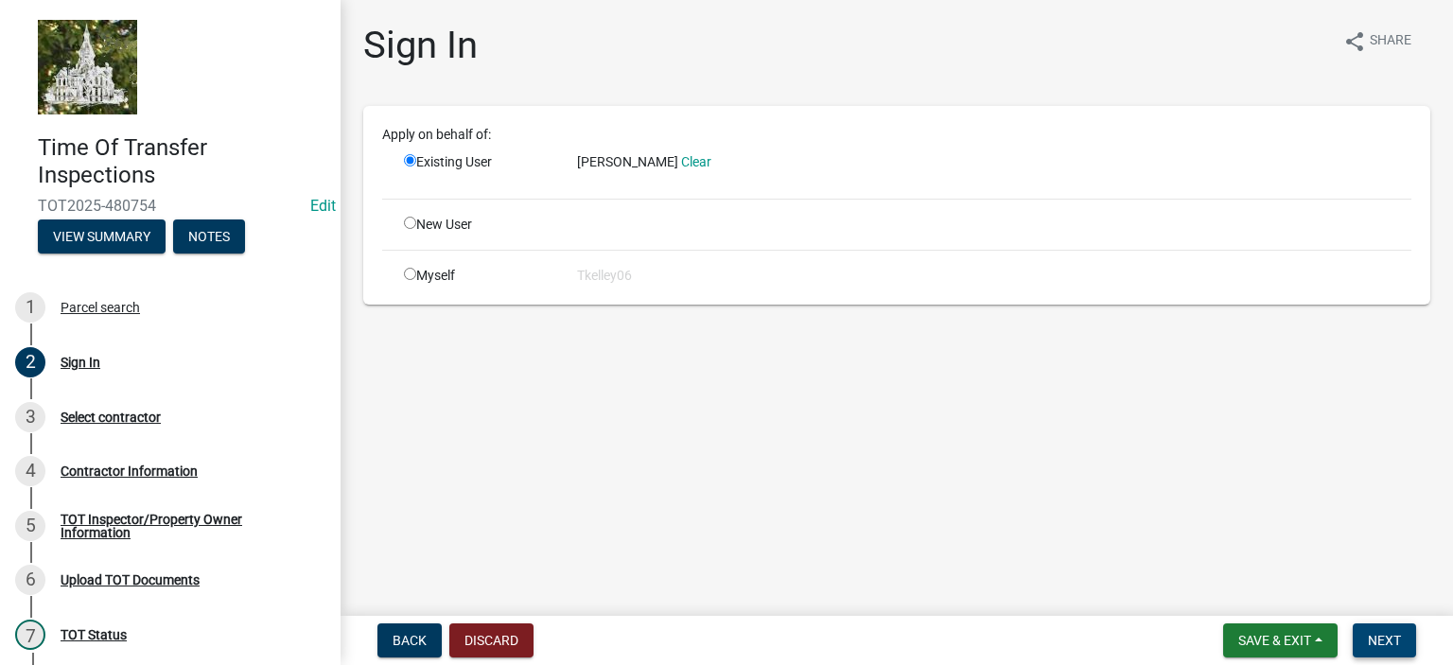
click at [1370, 646] on span "Next" at bounding box center [1384, 640] width 33 height 15
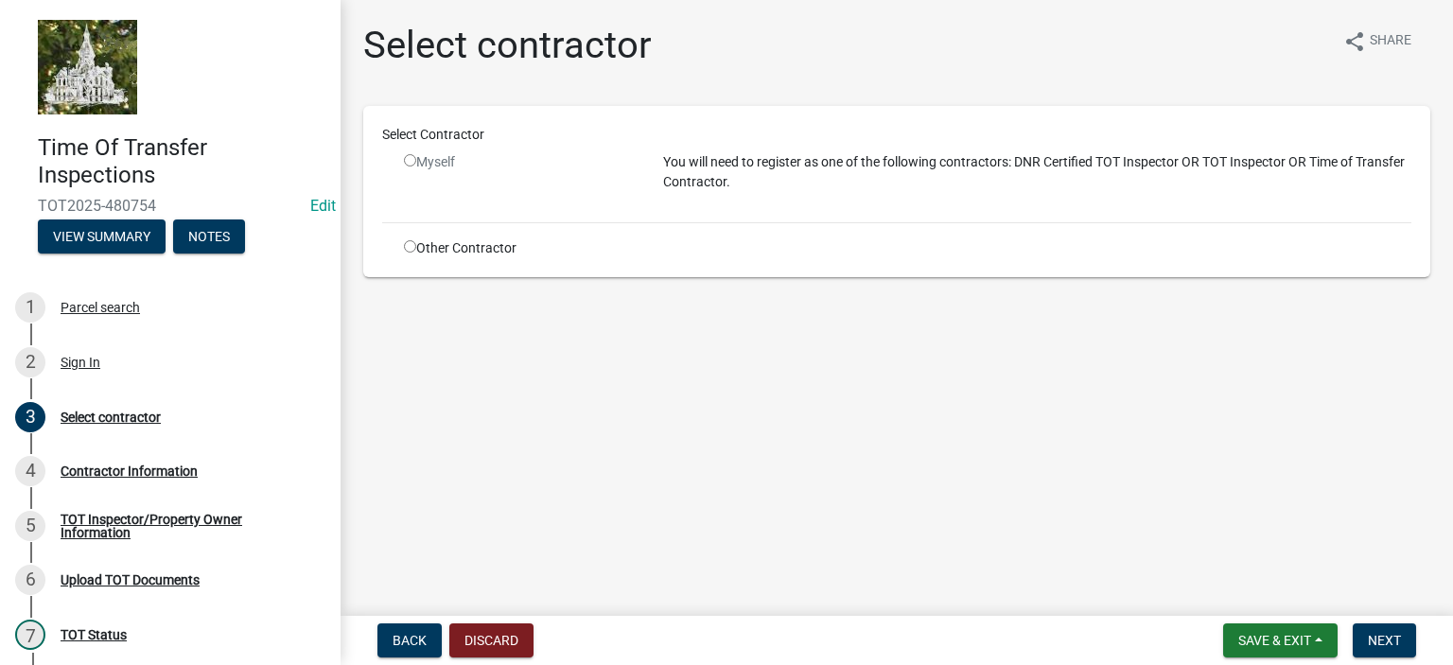
click at [405, 246] on input "radio" at bounding box center [410, 246] width 12 height 12
radio input "true"
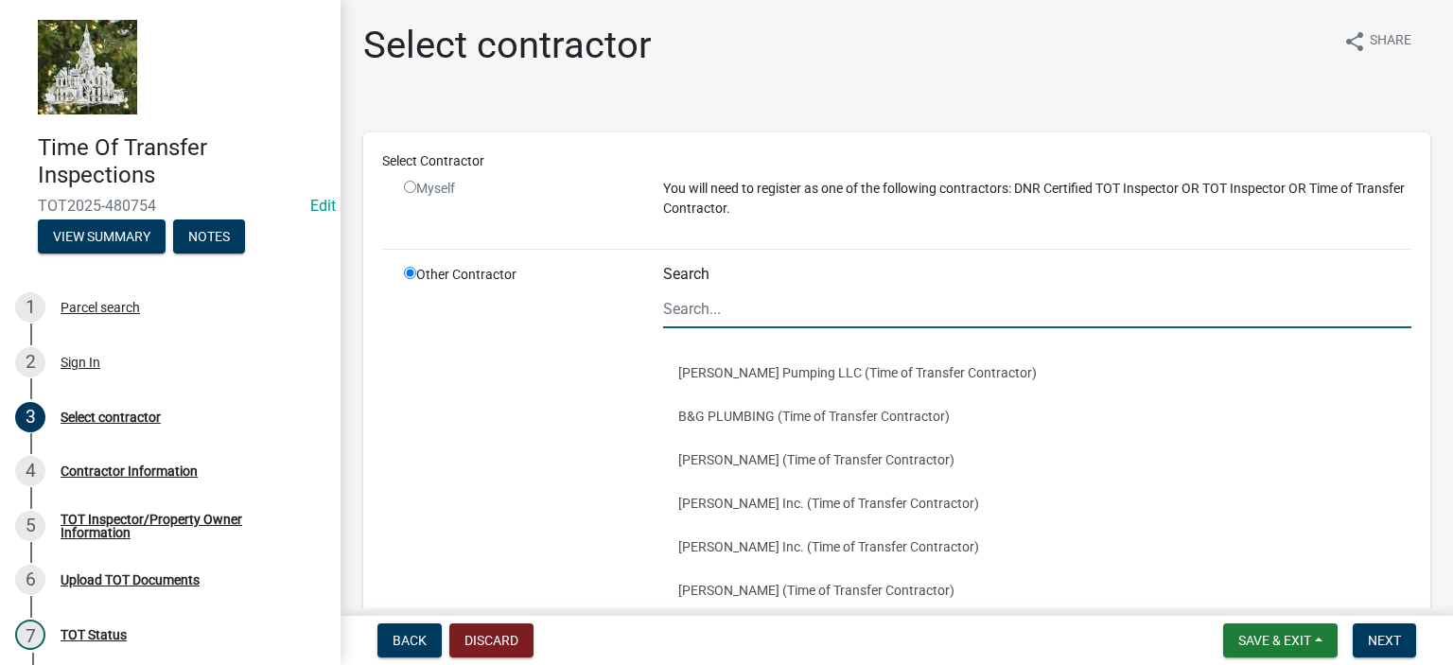
click at [742, 309] on input "Search" at bounding box center [1037, 308] width 748 height 39
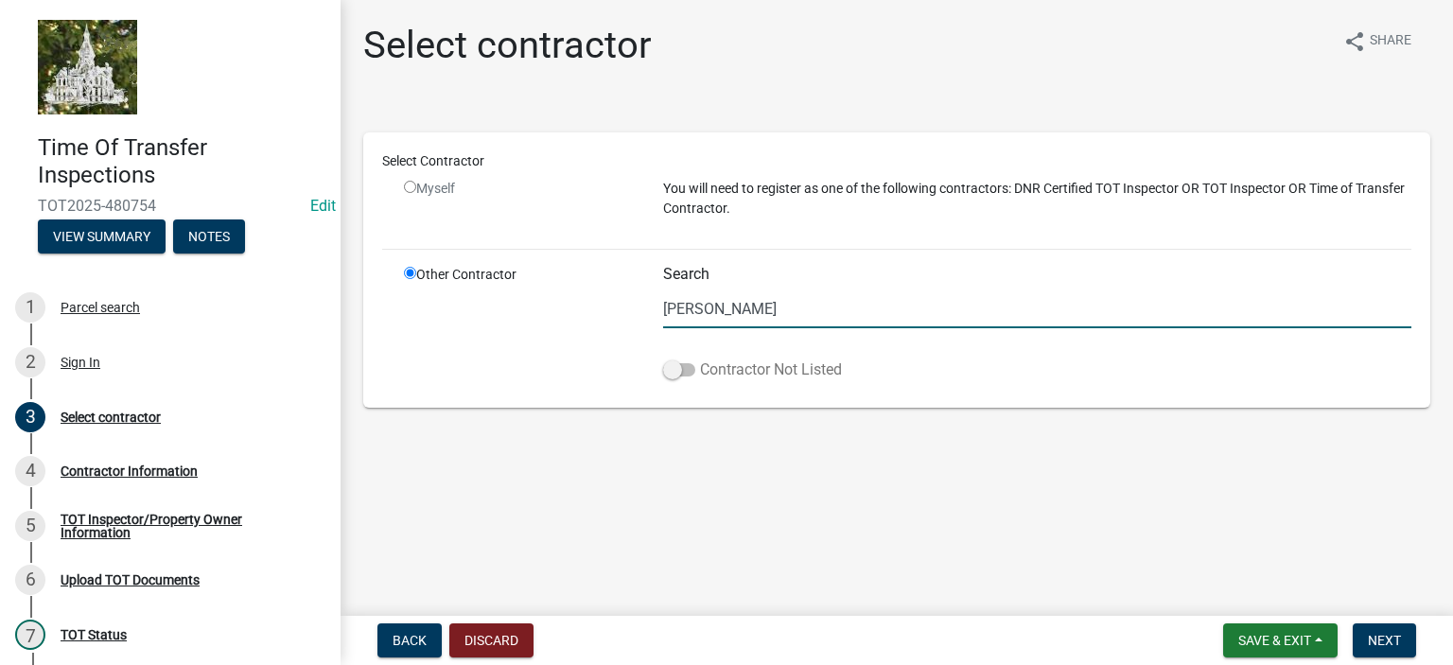
type input "[PERSON_NAME]"
click at [670, 367] on span at bounding box center [679, 369] width 32 height 13
click at [700, 359] on input "Contractor Not Listed" at bounding box center [700, 359] width 0 height 0
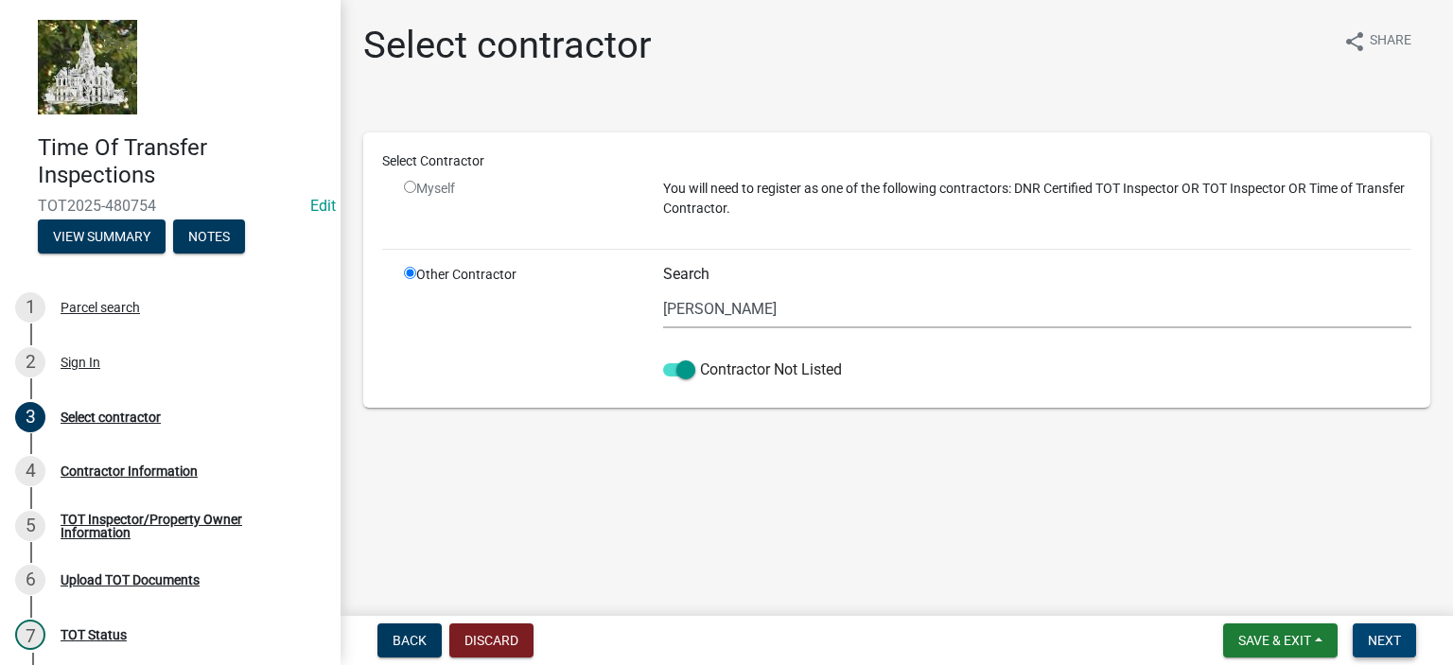
click at [1383, 641] on span "Next" at bounding box center [1384, 640] width 33 height 15
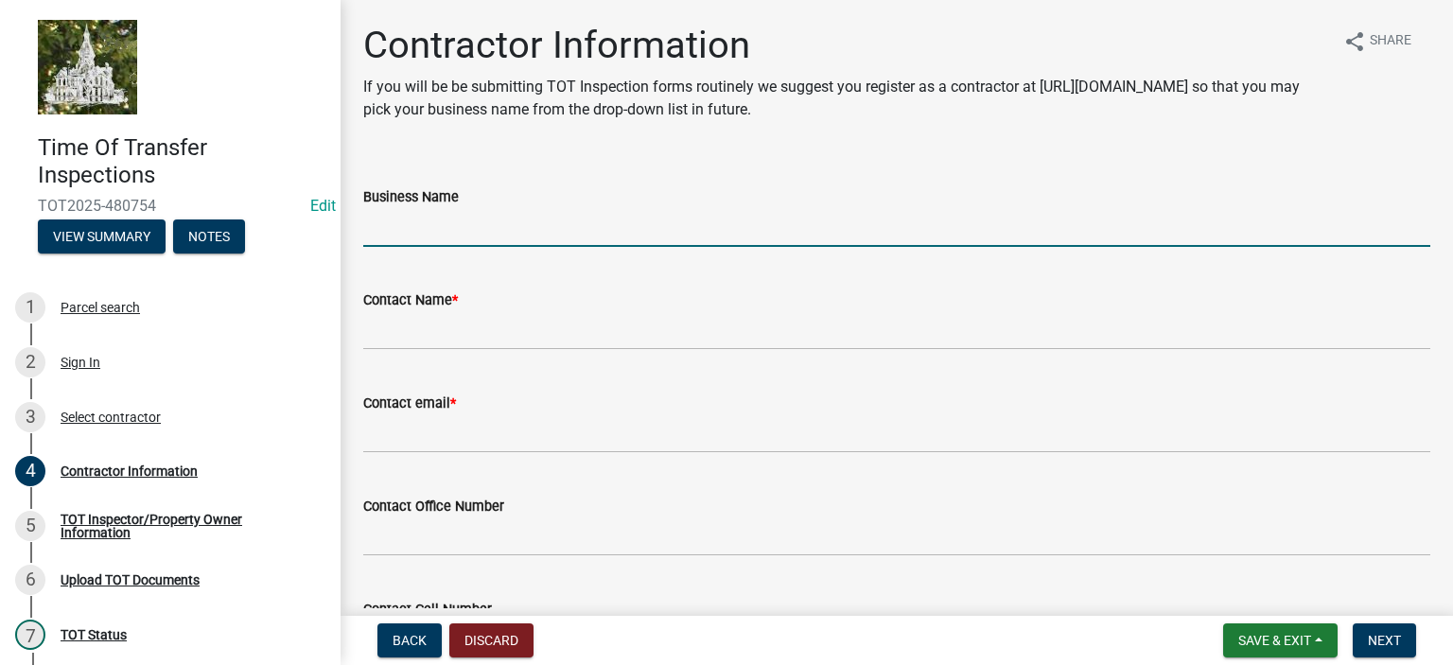
click at [525, 222] on input "Business Name" at bounding box center [896, 227] width 1067 height 39
type input "[PERSON_NAME] Septic"
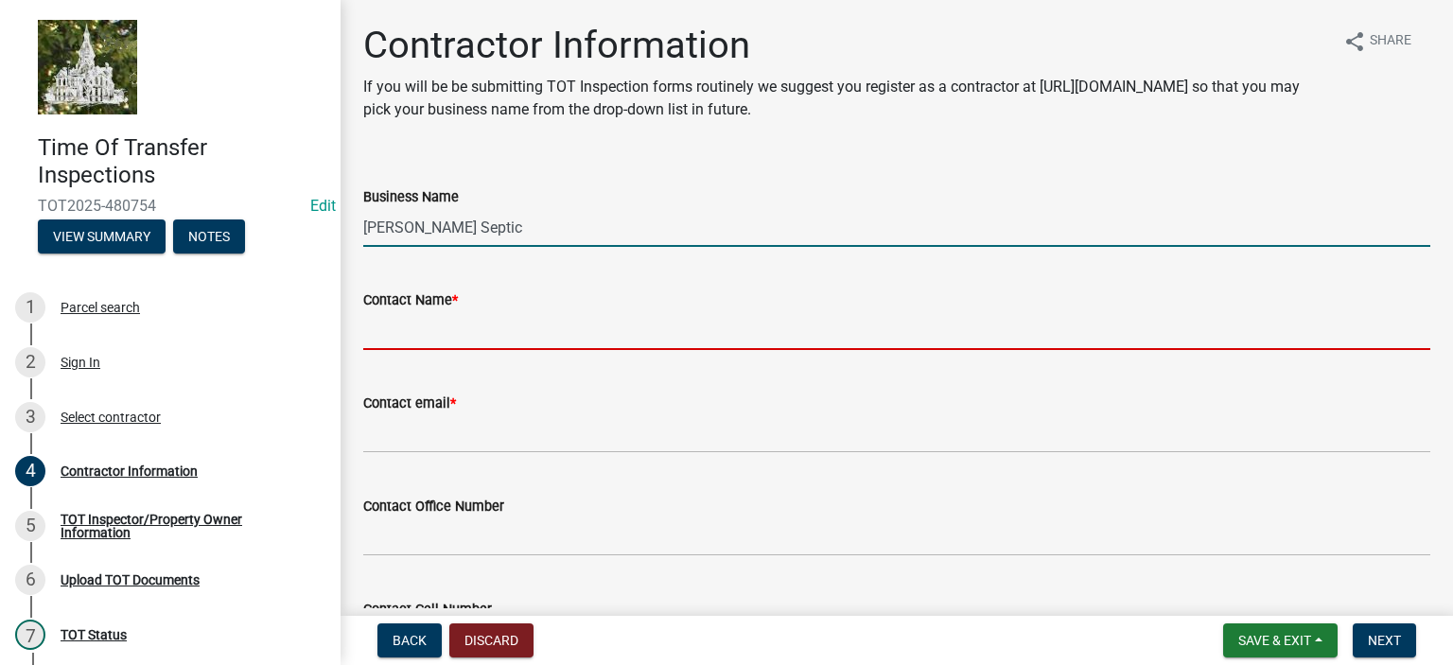
click at [469, 325] on input "Contact Name *" at bounding box center [896, 330] width 1067 height 39
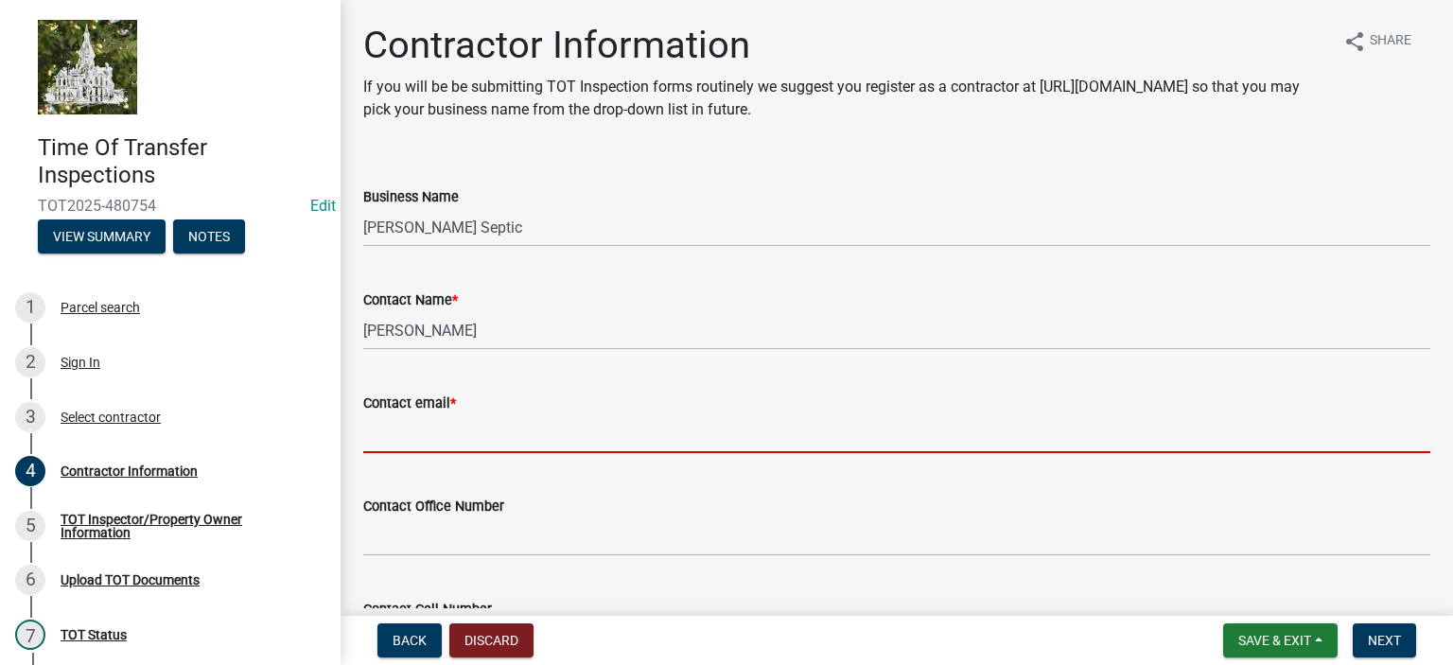
click at [451, 442] on input "Contact email *" at bounding box center [896, 433] width 1067 height 39
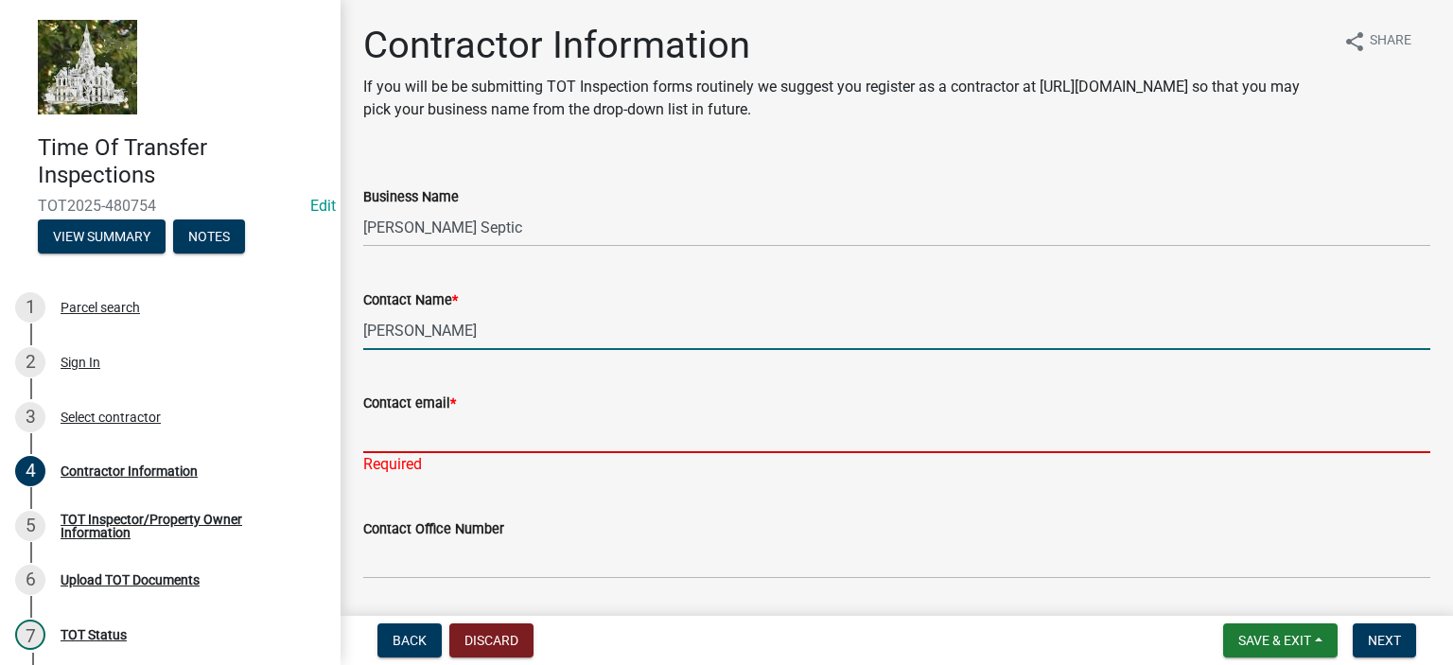
click at [415, 333] on input "[PERSON_NAME]" at bounding box center [896, 330] width 1067 height 39
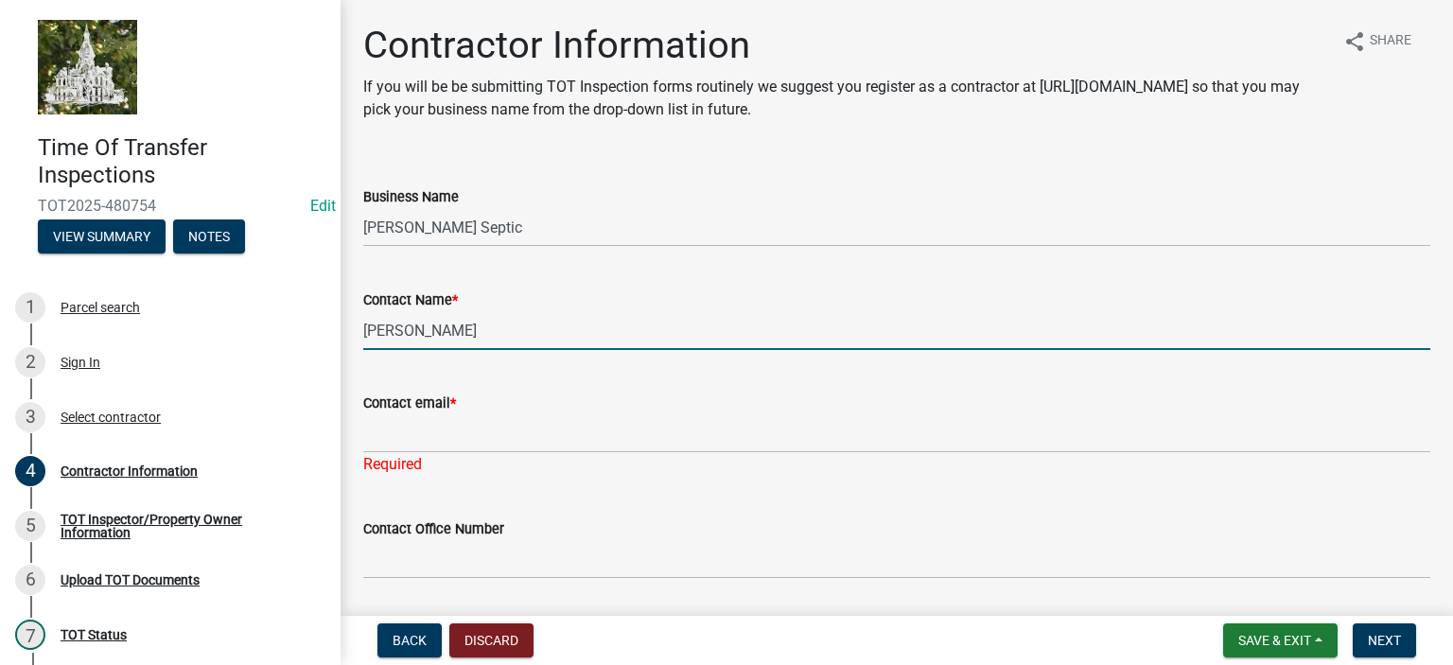
type input "[PERSON_NAME]"
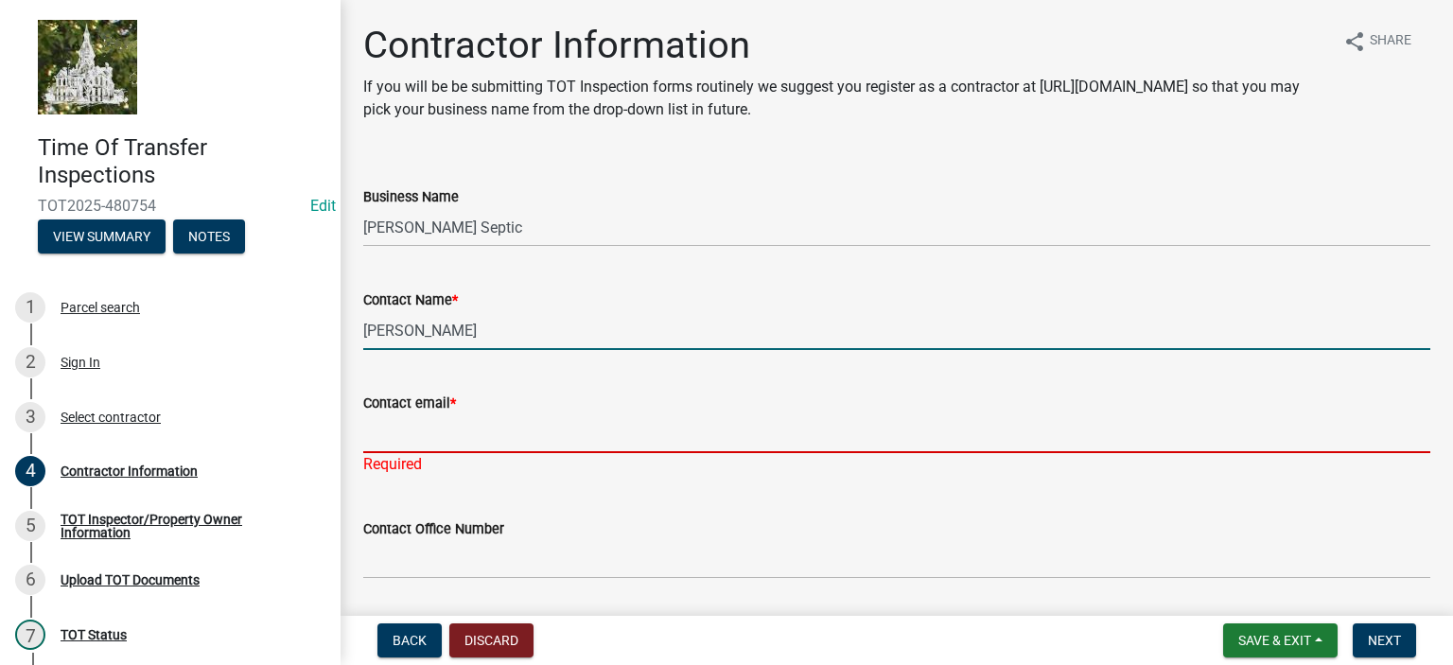
click at [405, 433] on input "Contact email *" at bounding box center [896, 433] width 1067 height 39
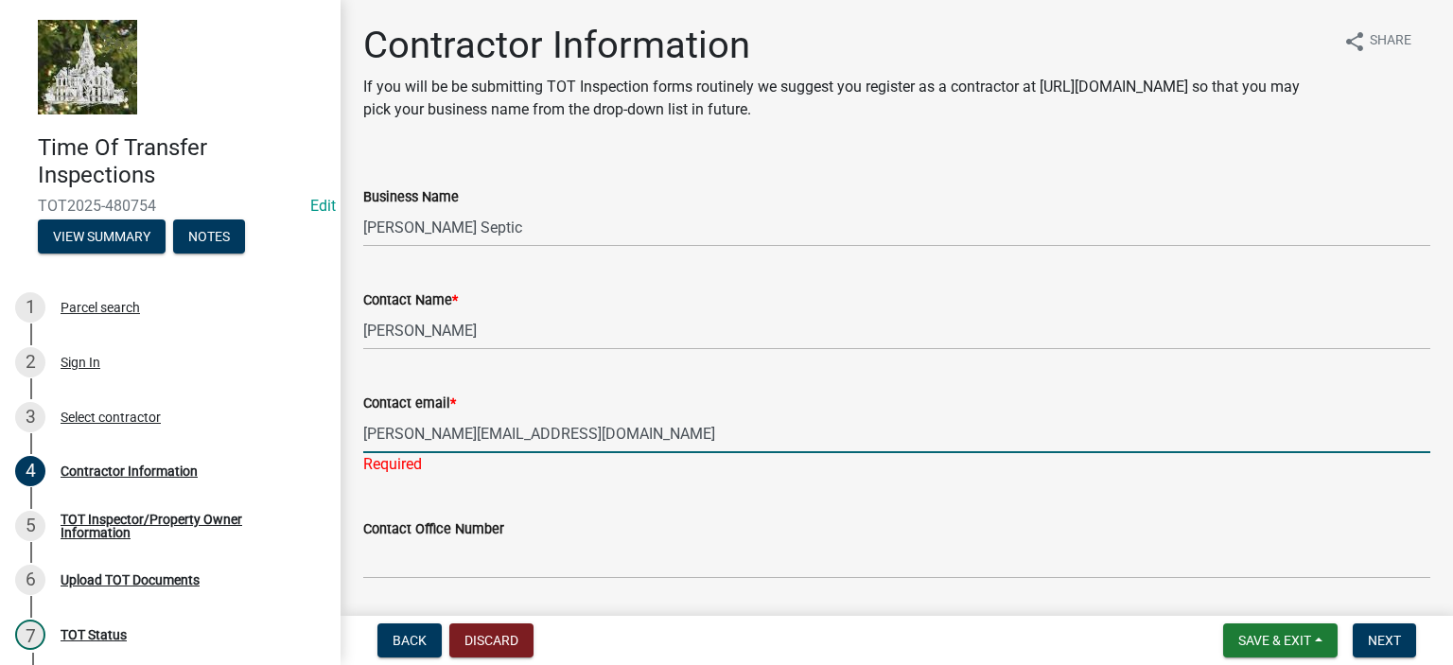
type input "[PERSON_NAME][EMAIL_ADDRESS][DOMAIN_NAME]"
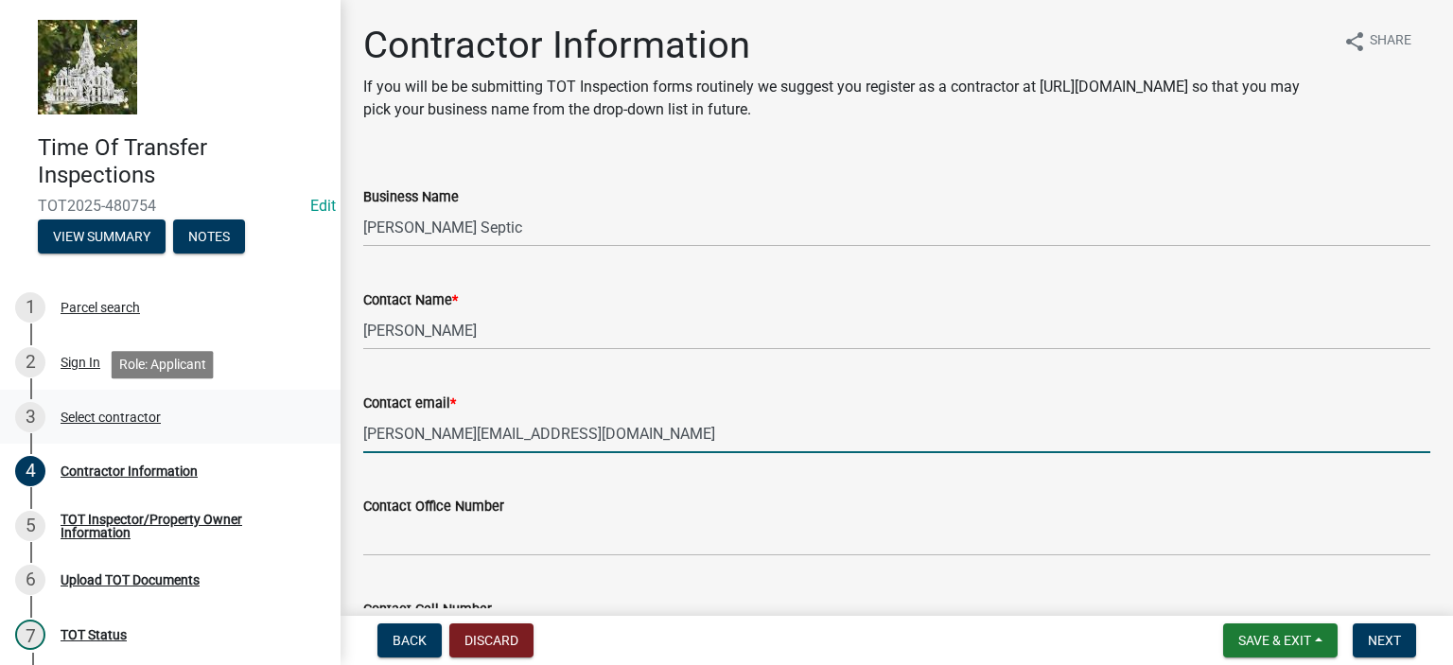
drag, startPoint x: 523, startPoint y: 431, endPoint x: 306, endPoint y: 436, distance: 216.7
click at [306, 436] on div "Time Of Transfer Inspections TOT2025-480754 Edit View Summary Notes 1 Parcel se…" at bounding box center [726, 332] width 1453 height 665
type input "[PERSON_NAME][EMAIL_ADDRESS][DOMAIN_NAME]"
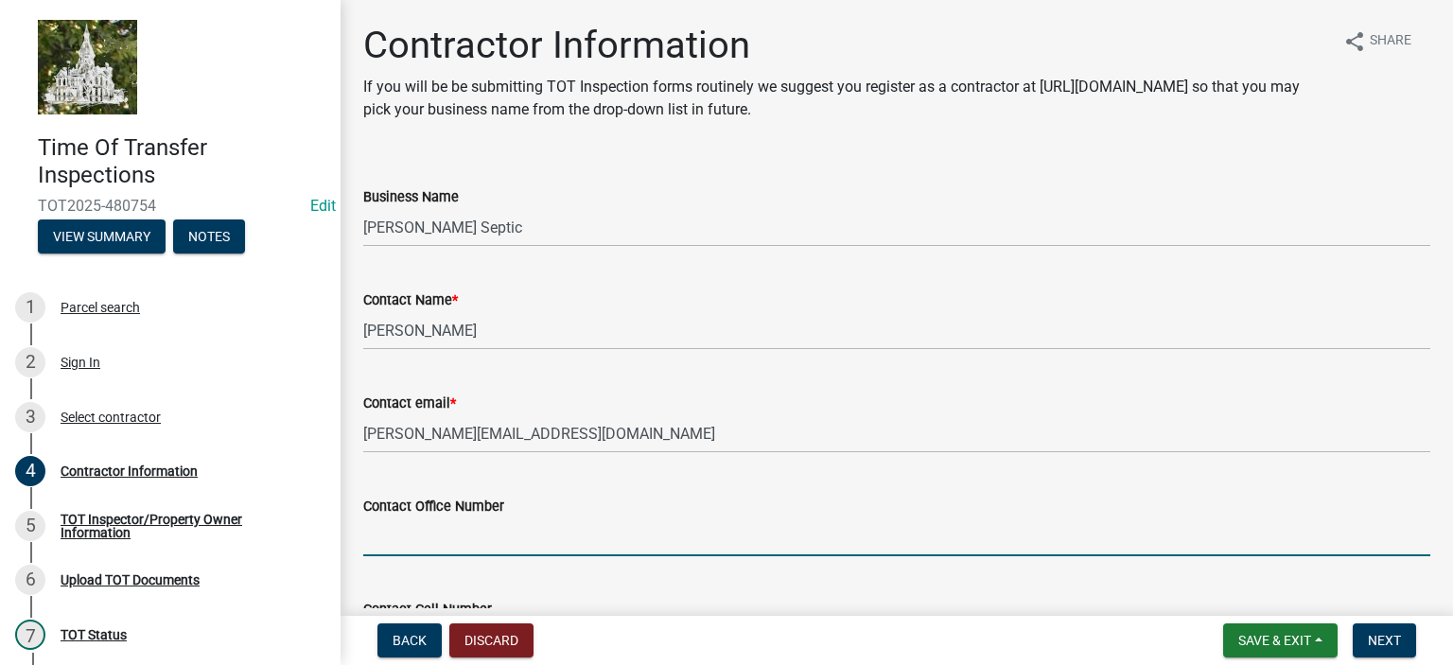
click at [461, 535] on input "Contact Office Number" at bounding box center [896, 536] width 1067 height 39
paste input "[PHONE_NUMBER]"
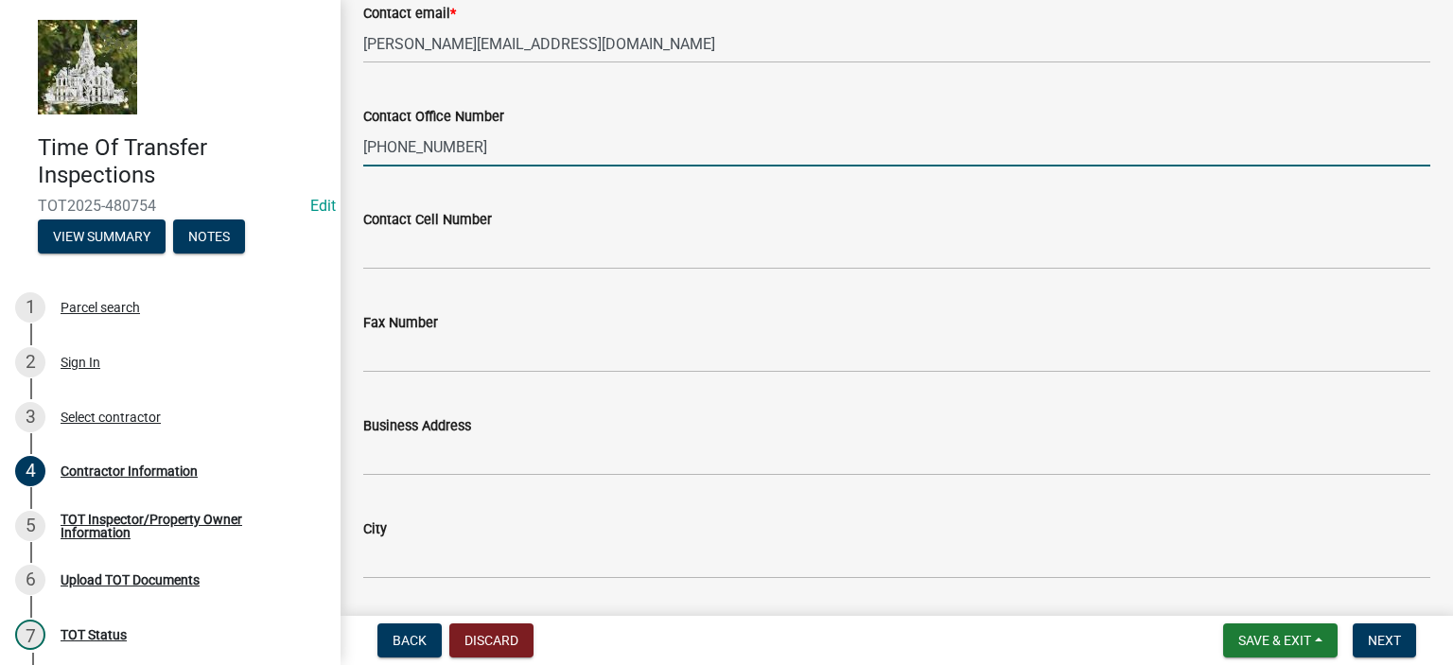
scroll to position [396, 0]
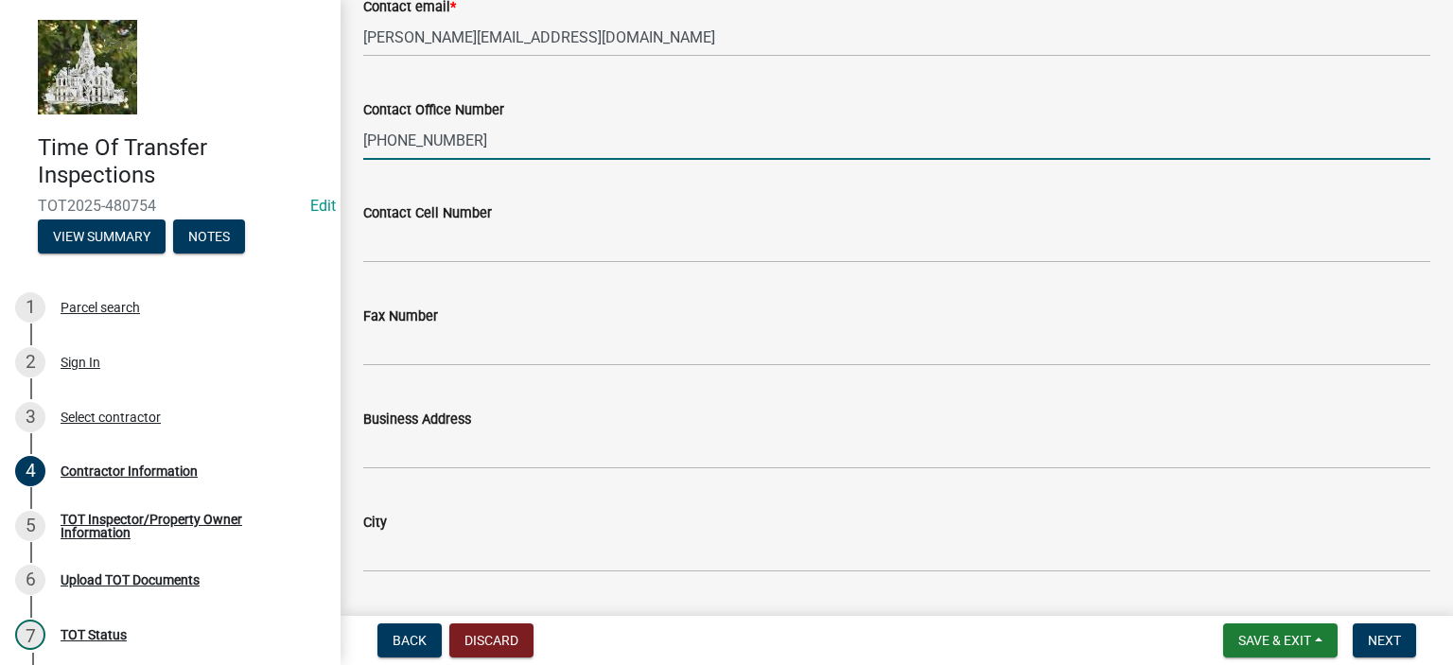
click at [401, 139] on input "[PHONE_NUMBER]" at bounding box center [896, 140] width 1067 height 39
type input "[PHONE_NUMBER]"
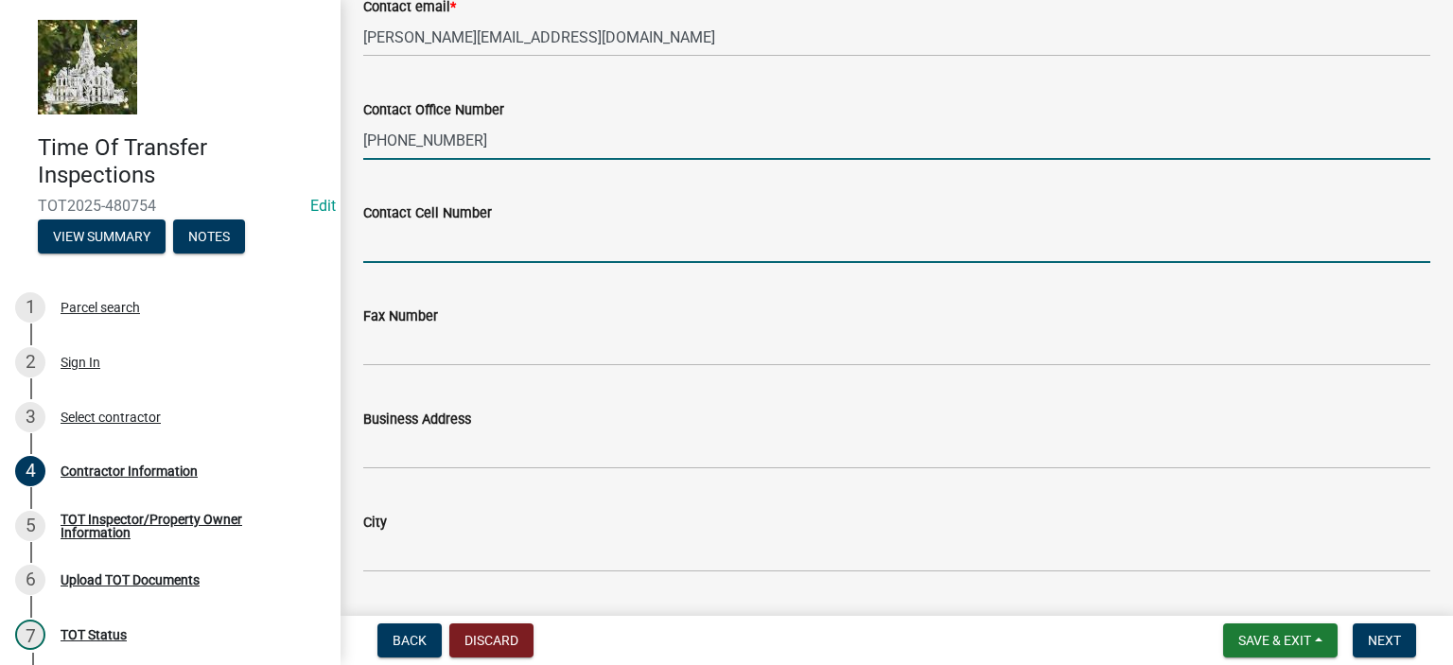
click at [424, 245] on input "Contact Cell Number" at bounding box center [896, 243] width 1067 height 39
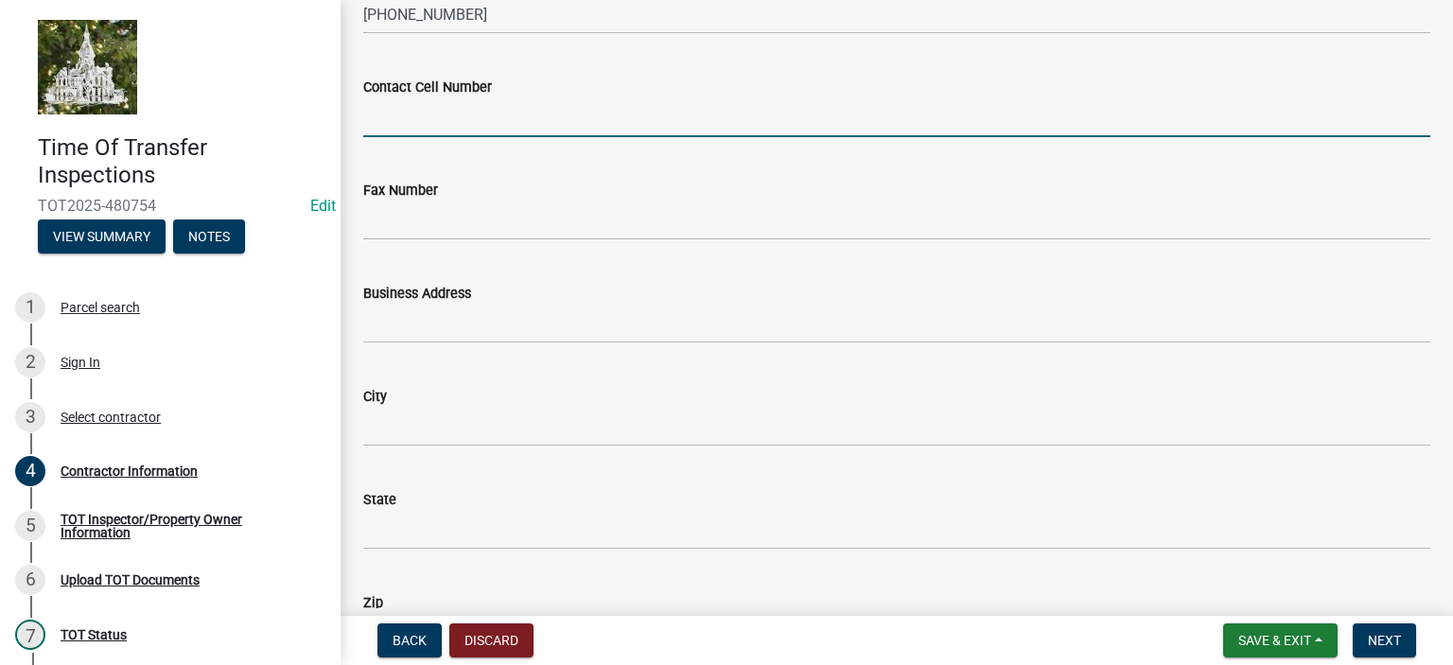
scroll to position [527, 0]
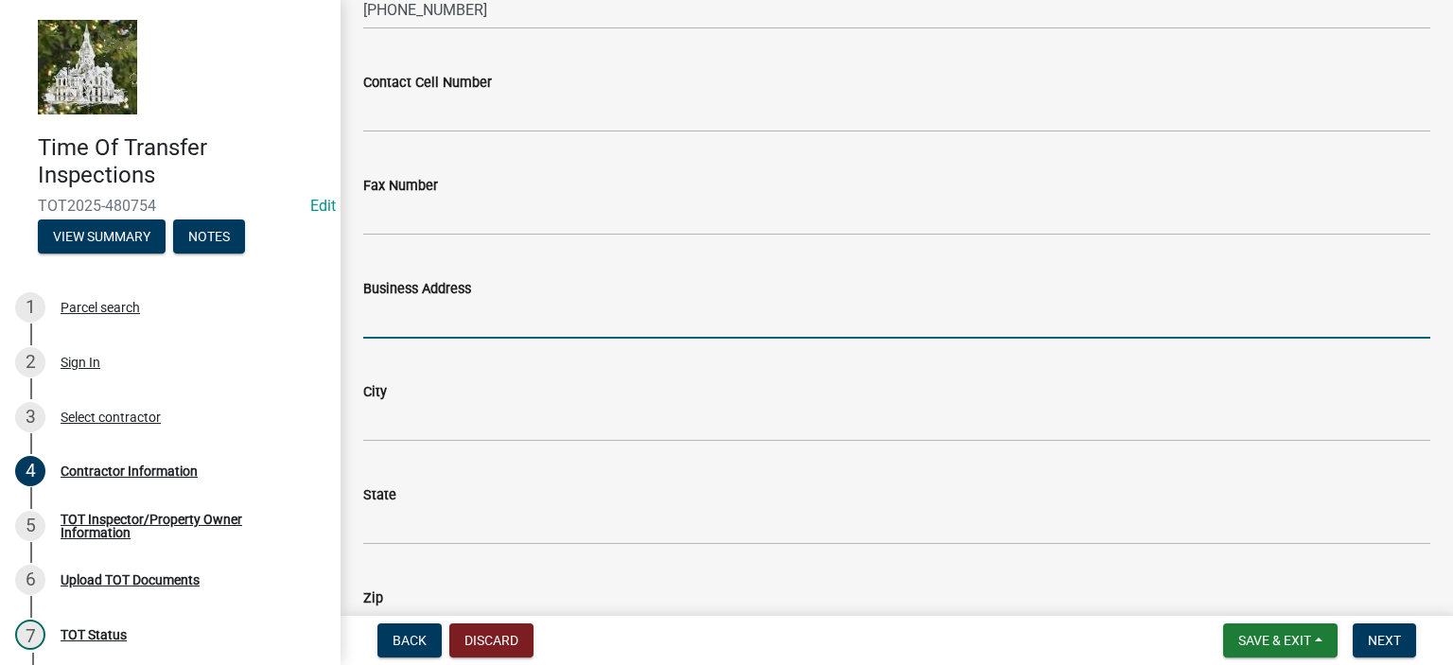
click at [459, 313] on input "Business Address" at bounding box center [896, 319] width 1067 height 39
paste input "[STREET_ADDRESS][PERSON_NAME]"
type input "[STREET_ADDRESS][PERSON_NAME]"
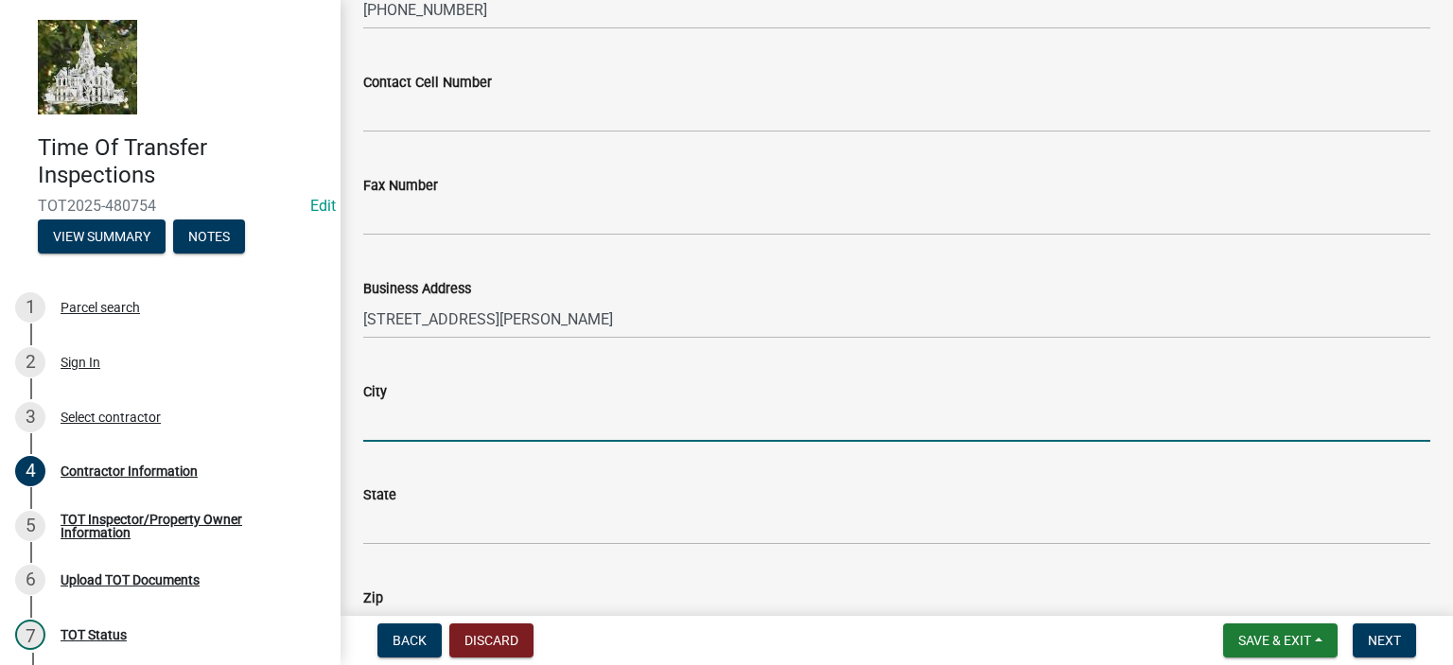
click at [517, 419] on input "City" at bounding box center [896, 422] width 1067 height 39
type input "[PERSON_NAME]"
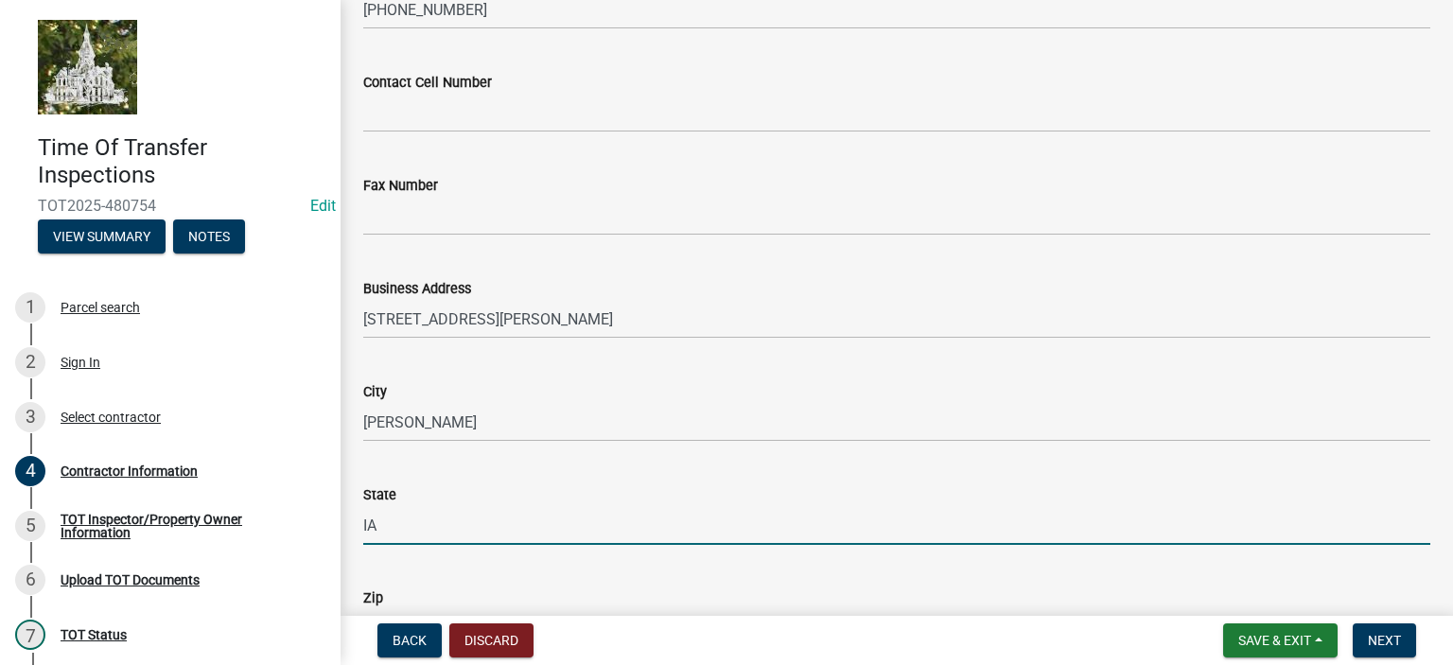
type input "IA"
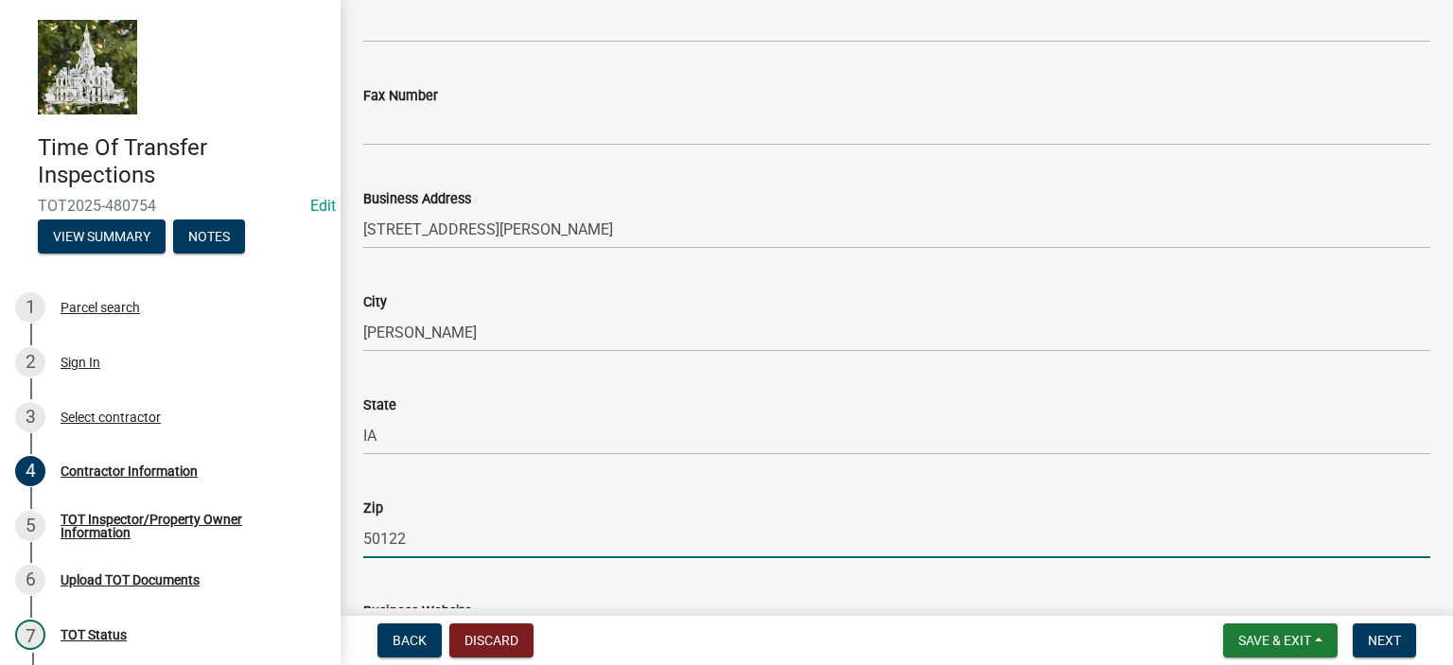
scroll to position [612, 0]
type input "50122"
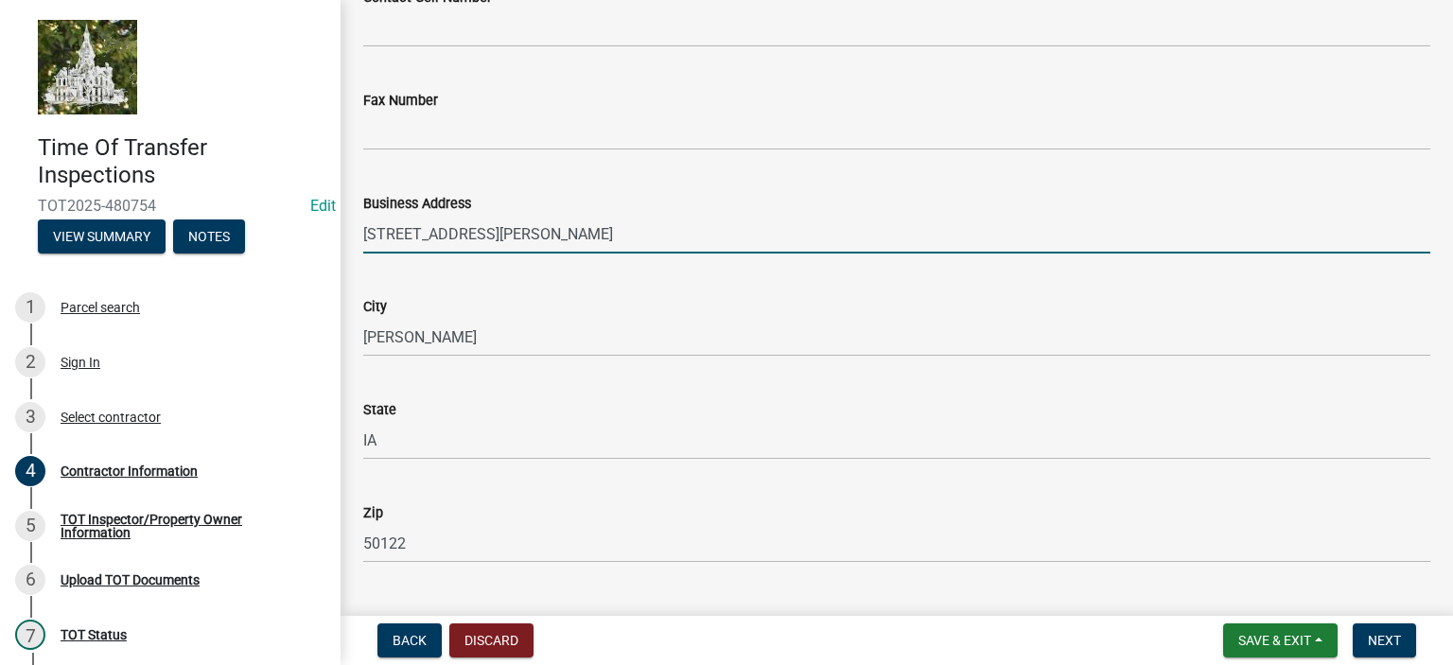
click at [639, 241] on input "[STREET_ADDRESS][PERSON_NAME]" at bounding box center [896, 234] width 1067 height 39
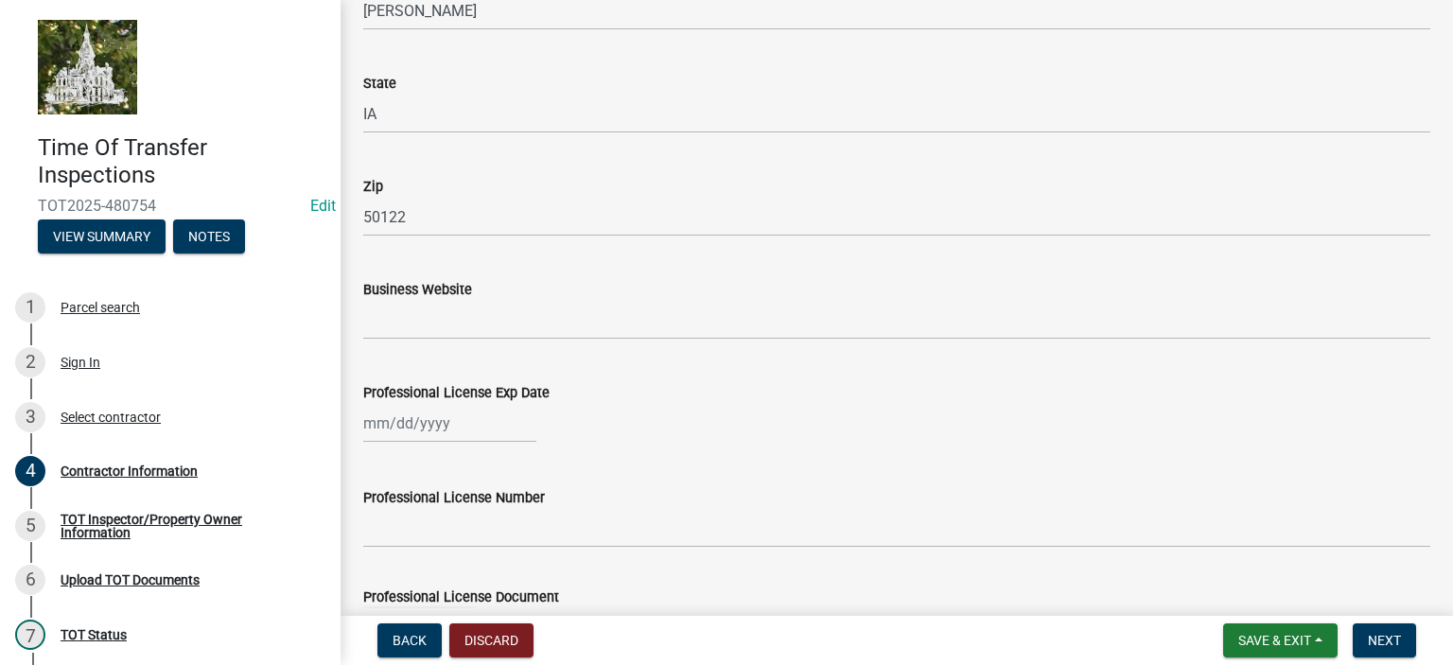
scroll to position [961, 0]
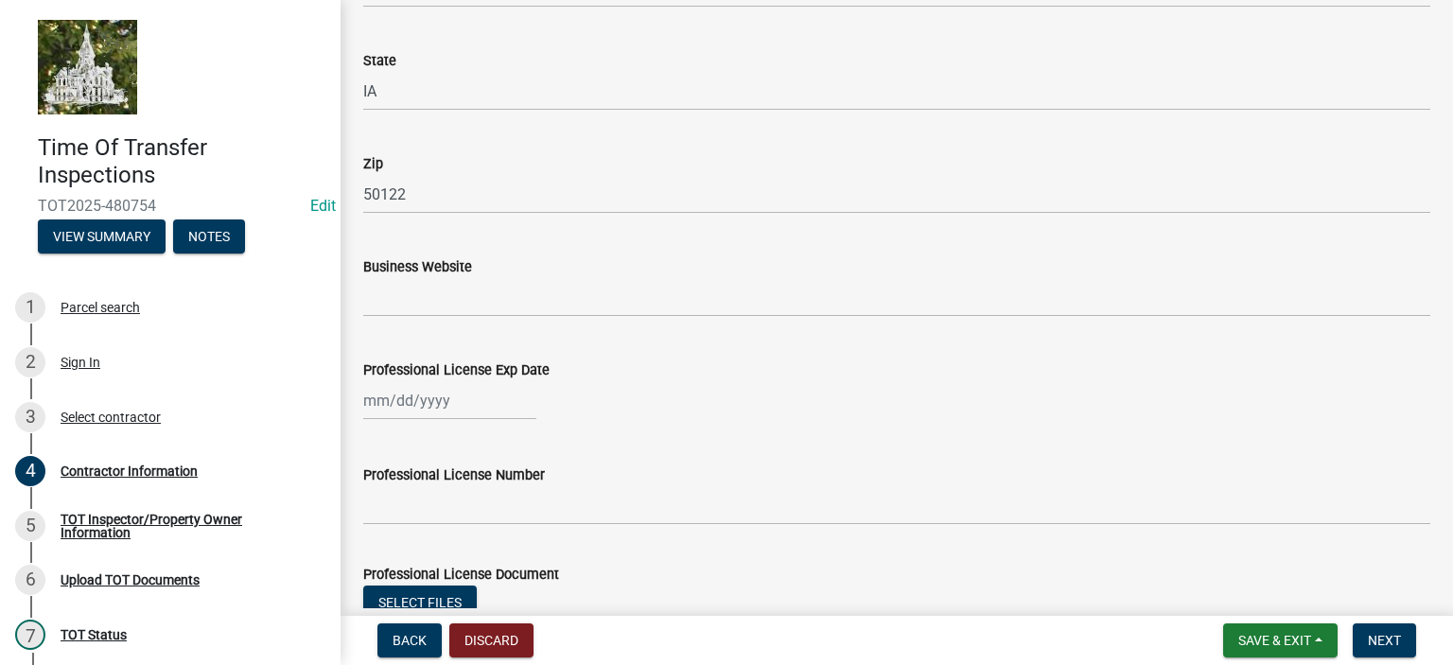
type input "[STREET_ADDRESS]"
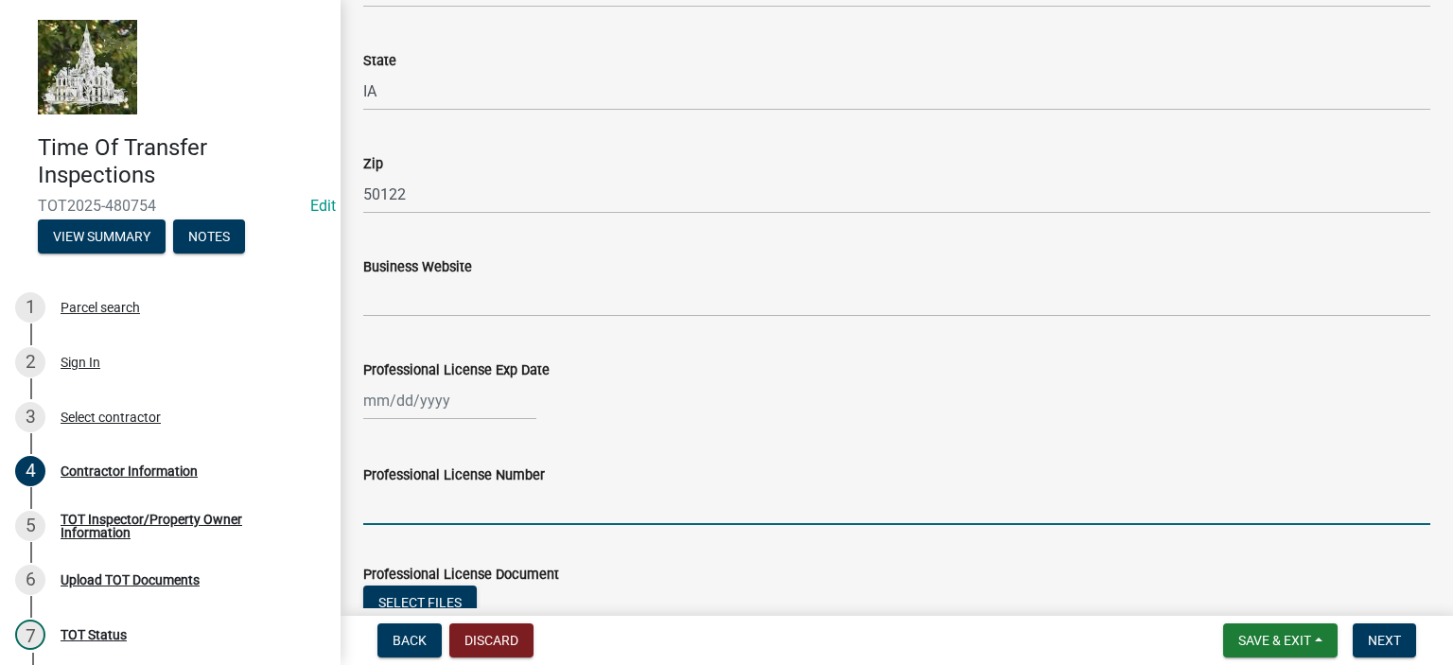
click at [416, 516] on input "Professional License Number" at bounding box center [896, 505] width 1067 height 39
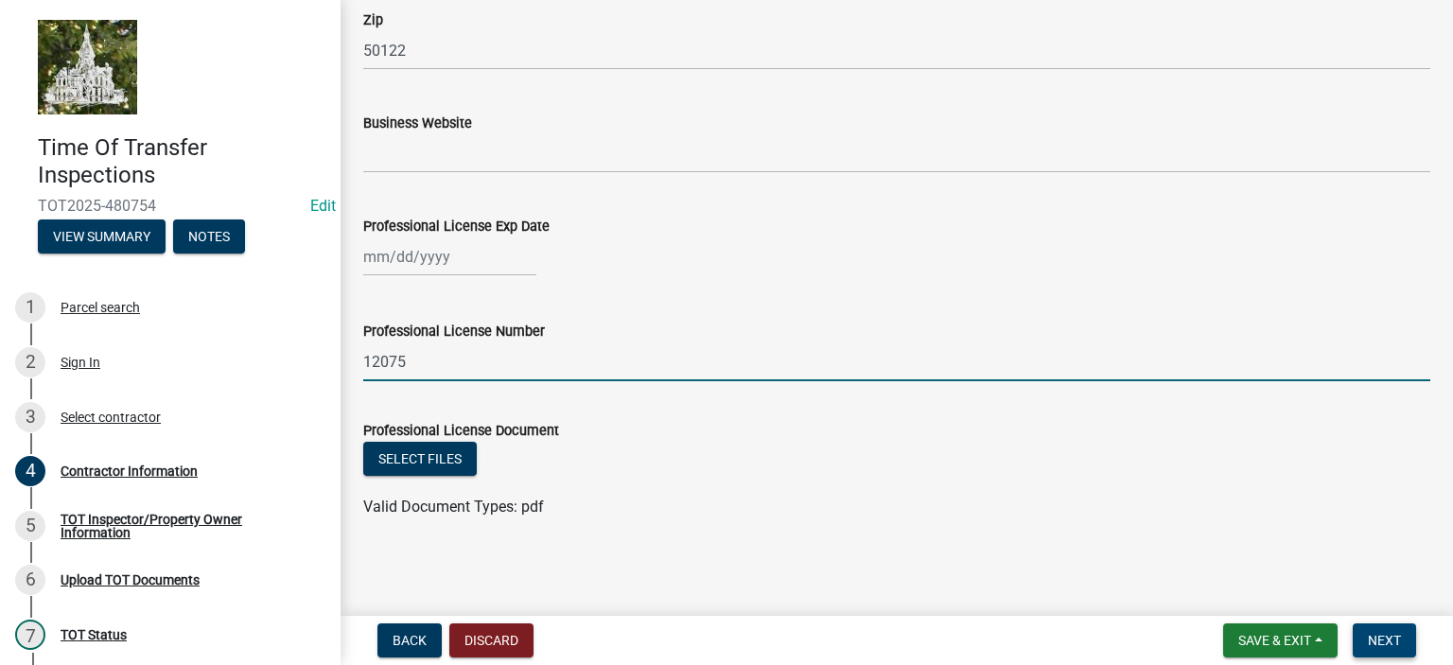
type input "12075"
click at [1369, 634] on span "Next" at bounding box center [1384, 640] width 33 height 15
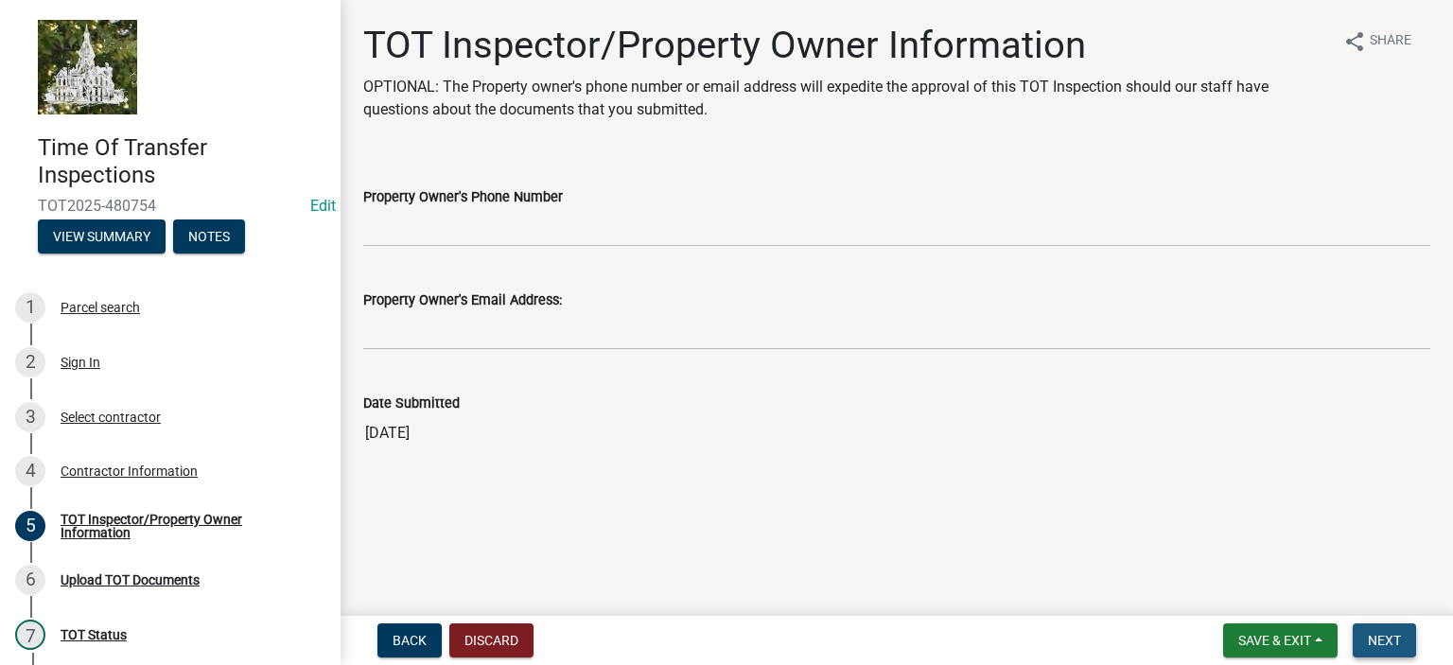
click at [1395, 646] on span "Next" at bounding box center [1384, 640] width 33 height 15
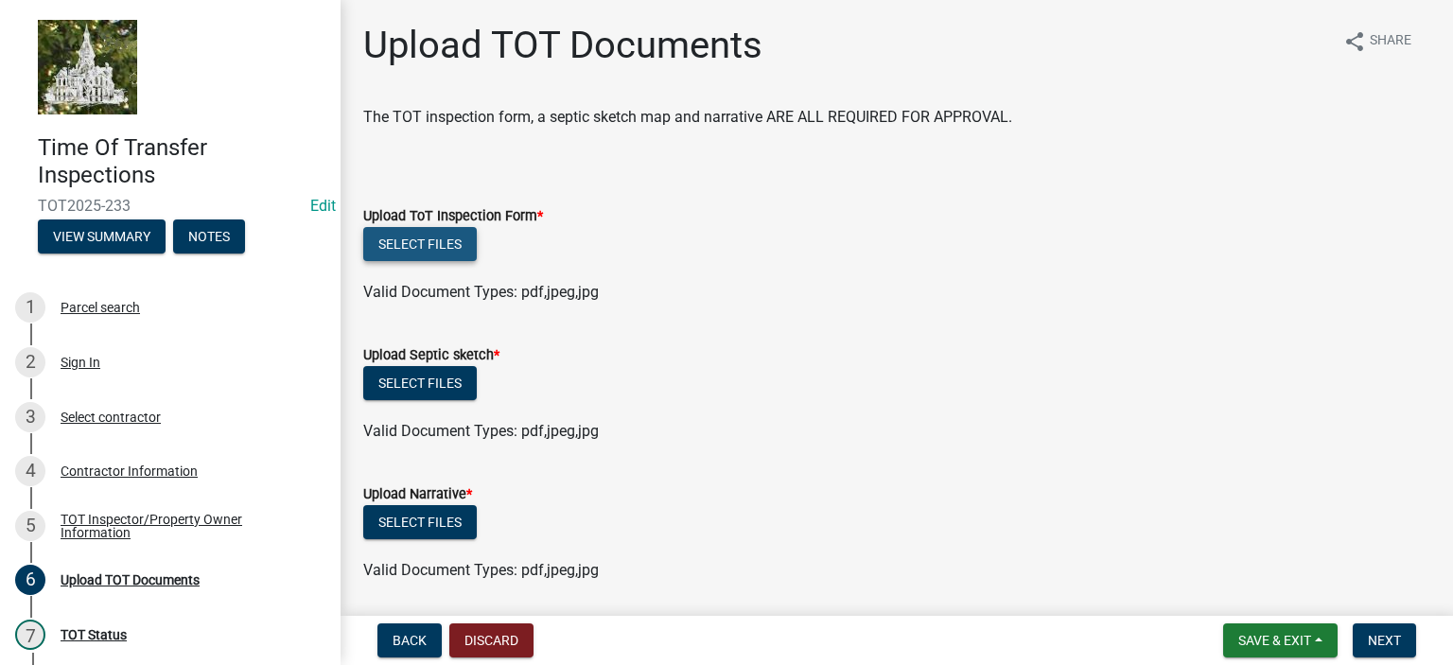
click at [452, 245] on button "Select files" at bounding box center [420, 244] width 114 height 34
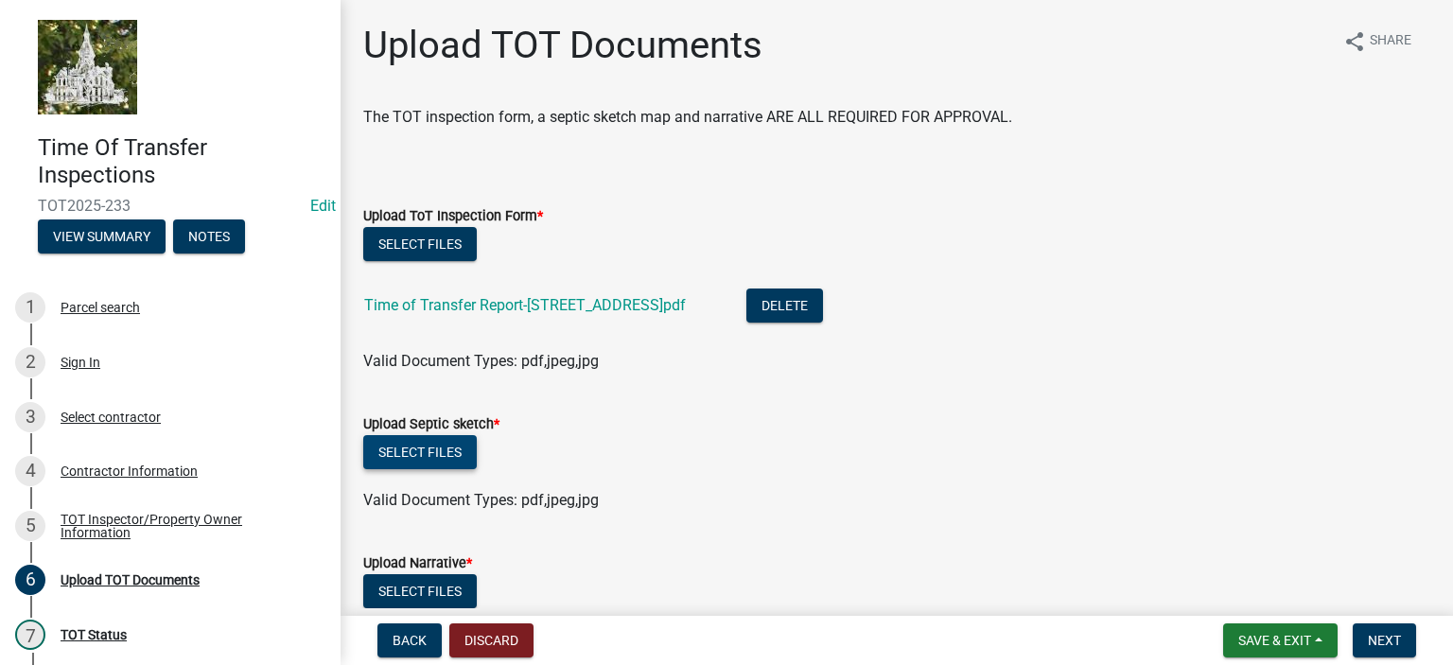
click at [420, 454] on button "Select files" at bounding box center [420, 452] width 114 height 34
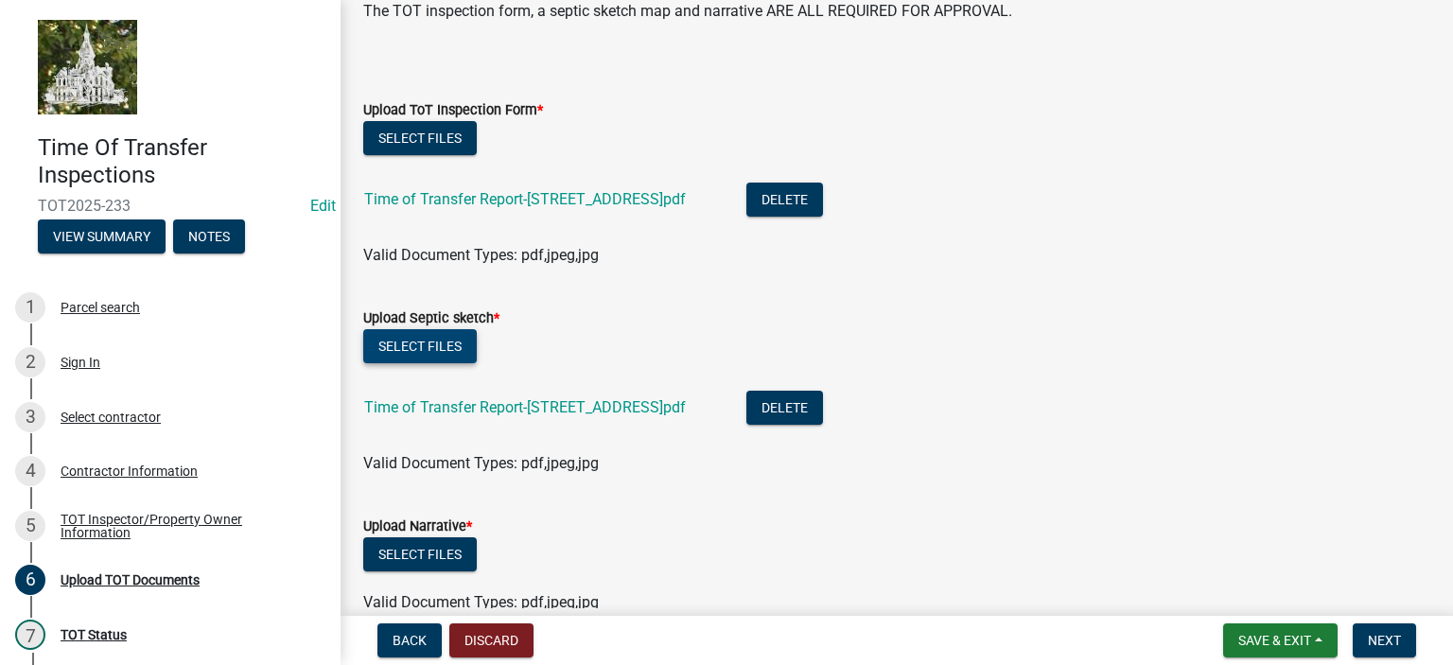
scroll to position [106, 0]
click at [1295, 647] on span "Save & Exit" at bounding box center [1274, 640] width 73 height 15
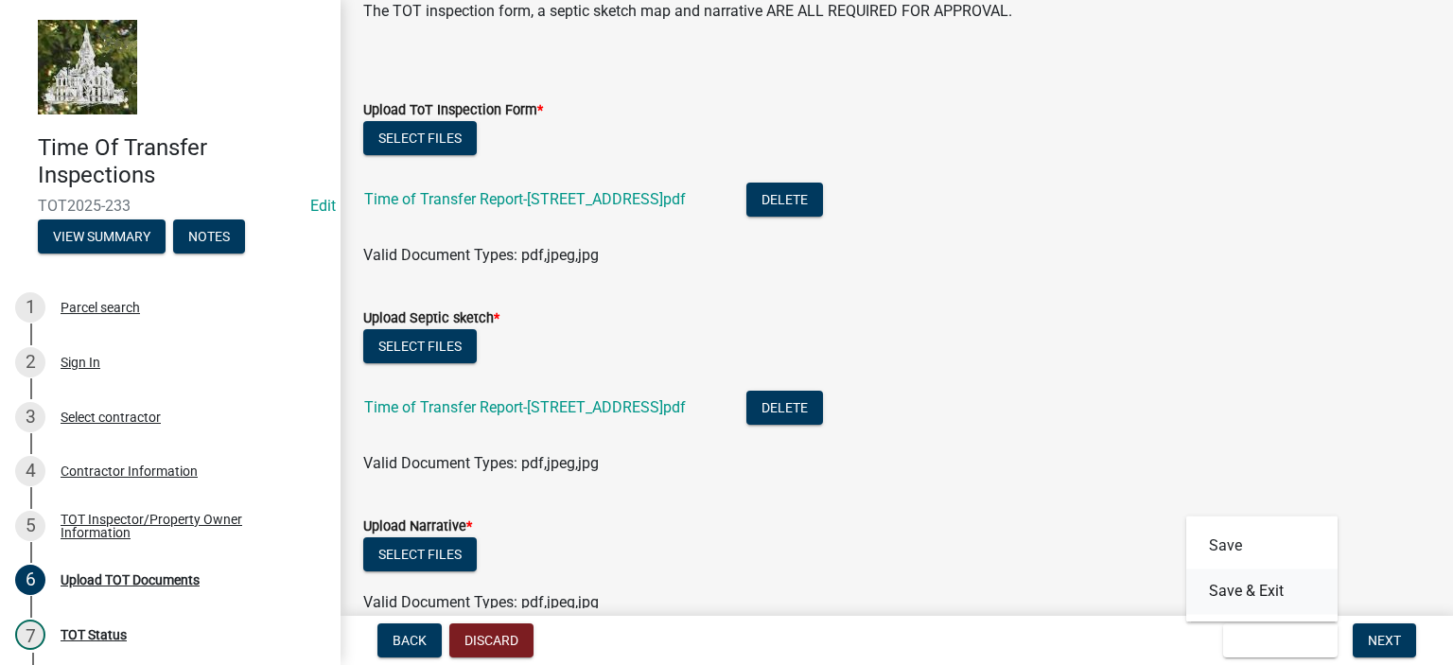
click at [1260, 589] on button "Save & Exit" at bounding box center [1261, 591] width 151 height 45
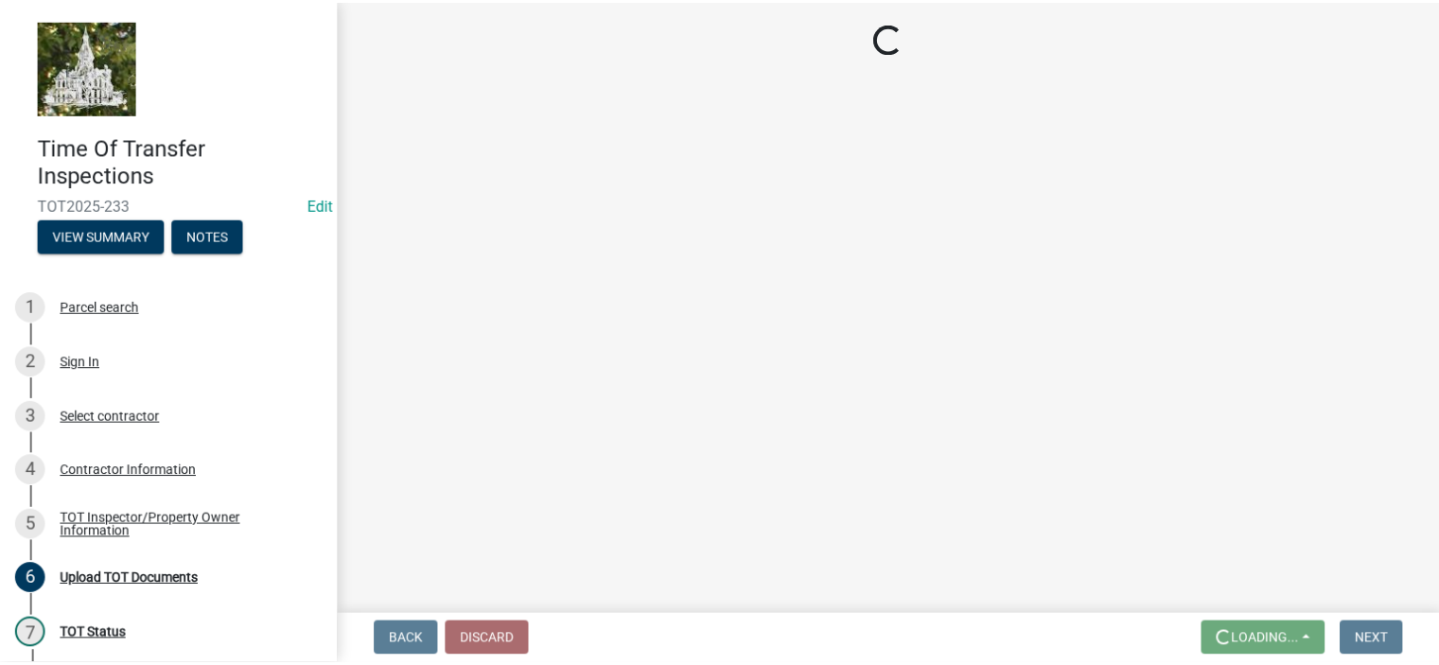
scroll to position [0, 0]
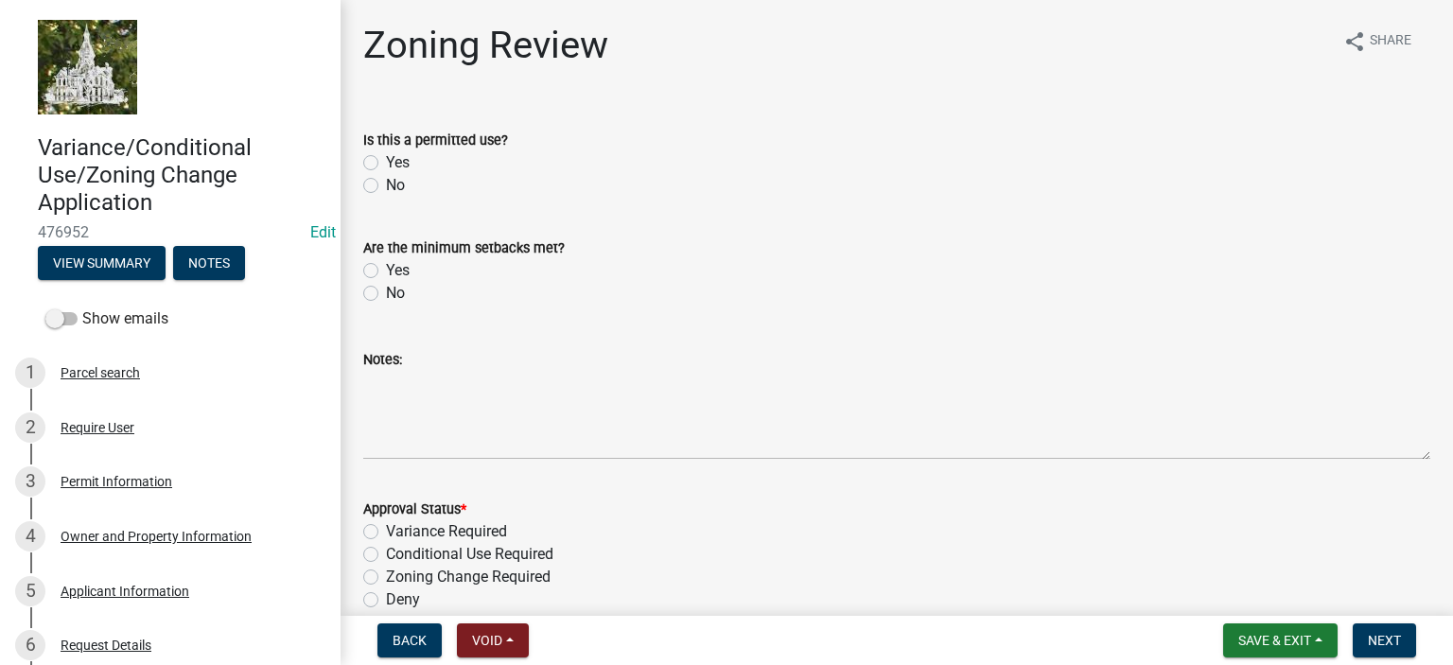
click at [386, 159] on label "Yes" at bounding box center [398, 162] width 24 height 23
click at [386, 159] on input "Yes" at bounding box center [392, 157] width 12 height 12
radio input "true"
click at [386, 271] on label "Yes" at bounding box center [398, 270] width 24 height 23
click at [386, 271] on input "Yes" at bounding box center [392, 265] width 12 height 12
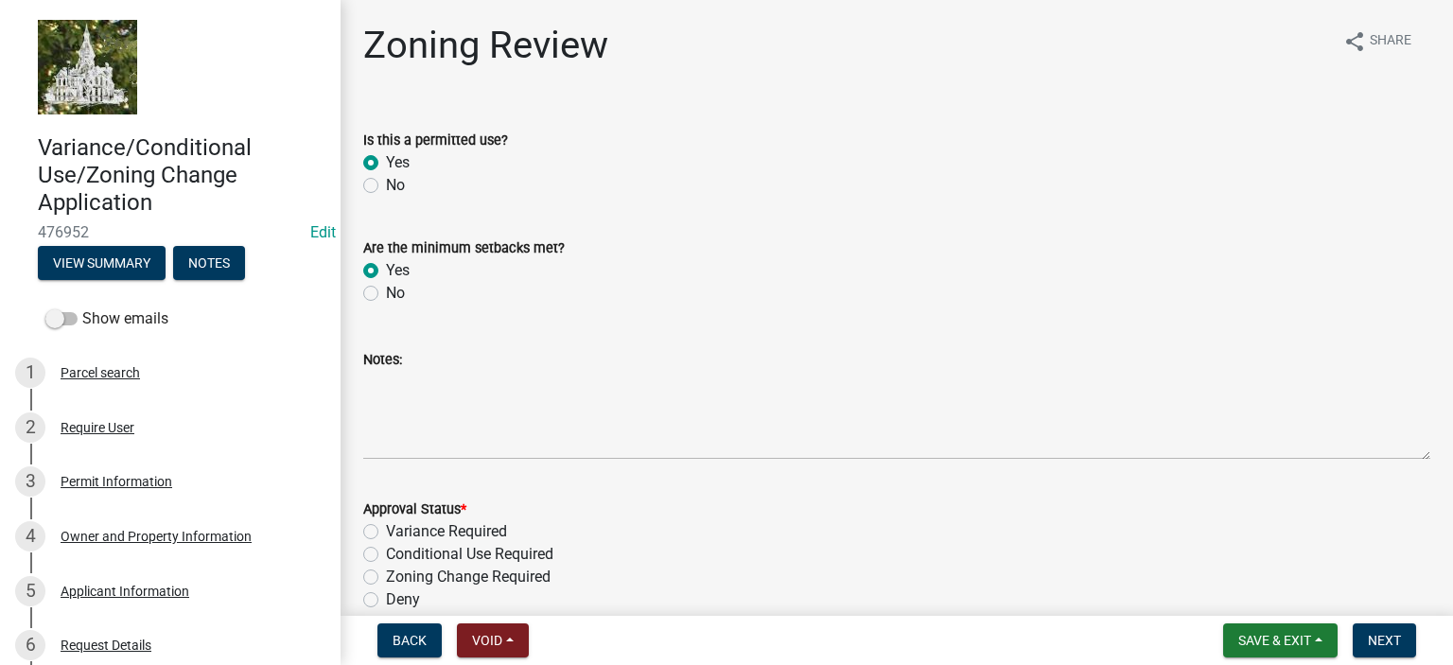
radio input "true"
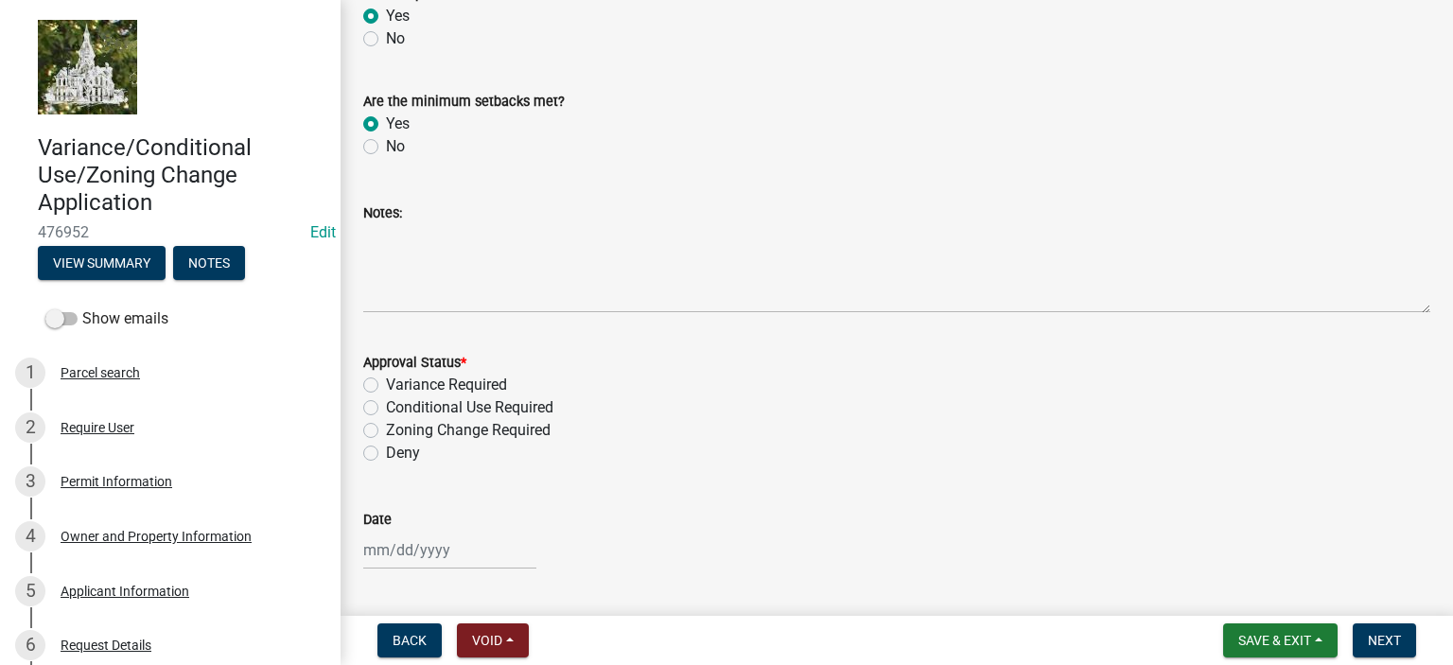
scroll to position [181, 0]
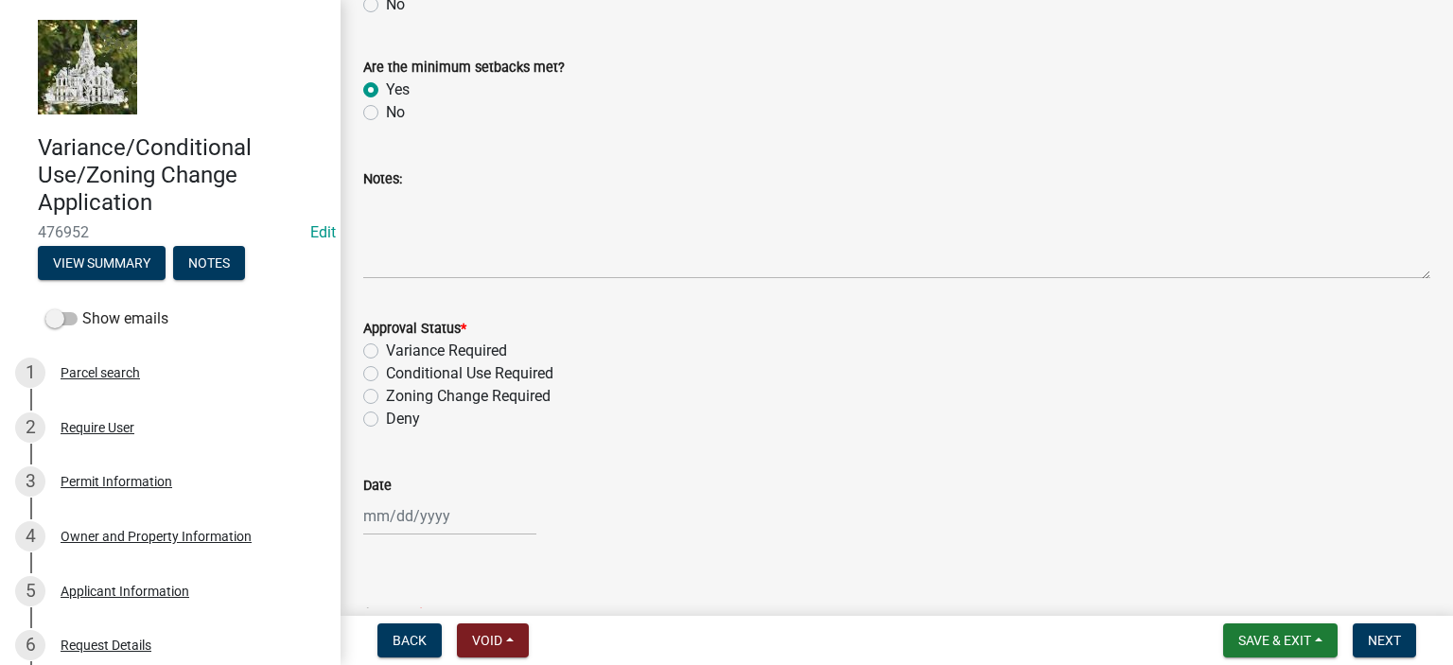
click at [386, 374] on label "Conditional Use Required" at bounding box center [469, 373] width 167 height 23
click at [386, 374] on input "Conditional Use Required" at bounding box center [392, 368] width 12 height 12
radio input "true"
click at [382, 514] on div at bounding box center [449, 516] width 173 height 39
select select "9"
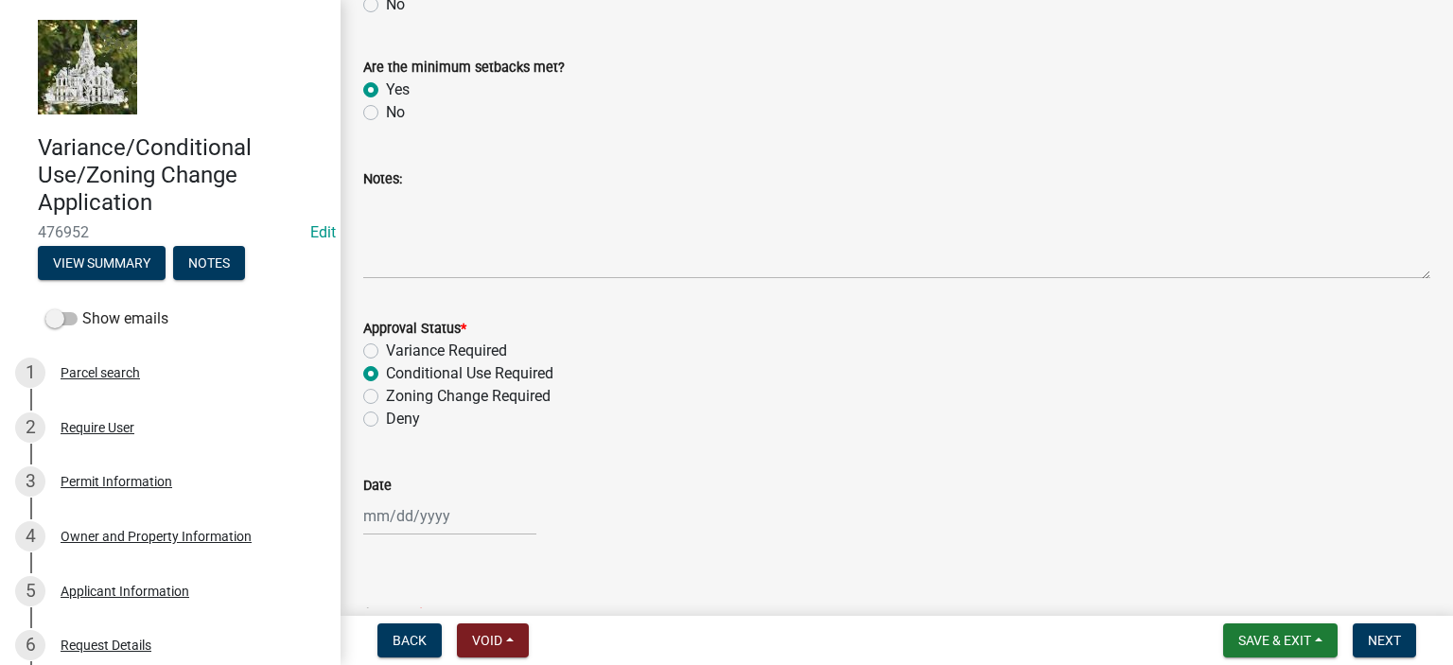
select select "2025"
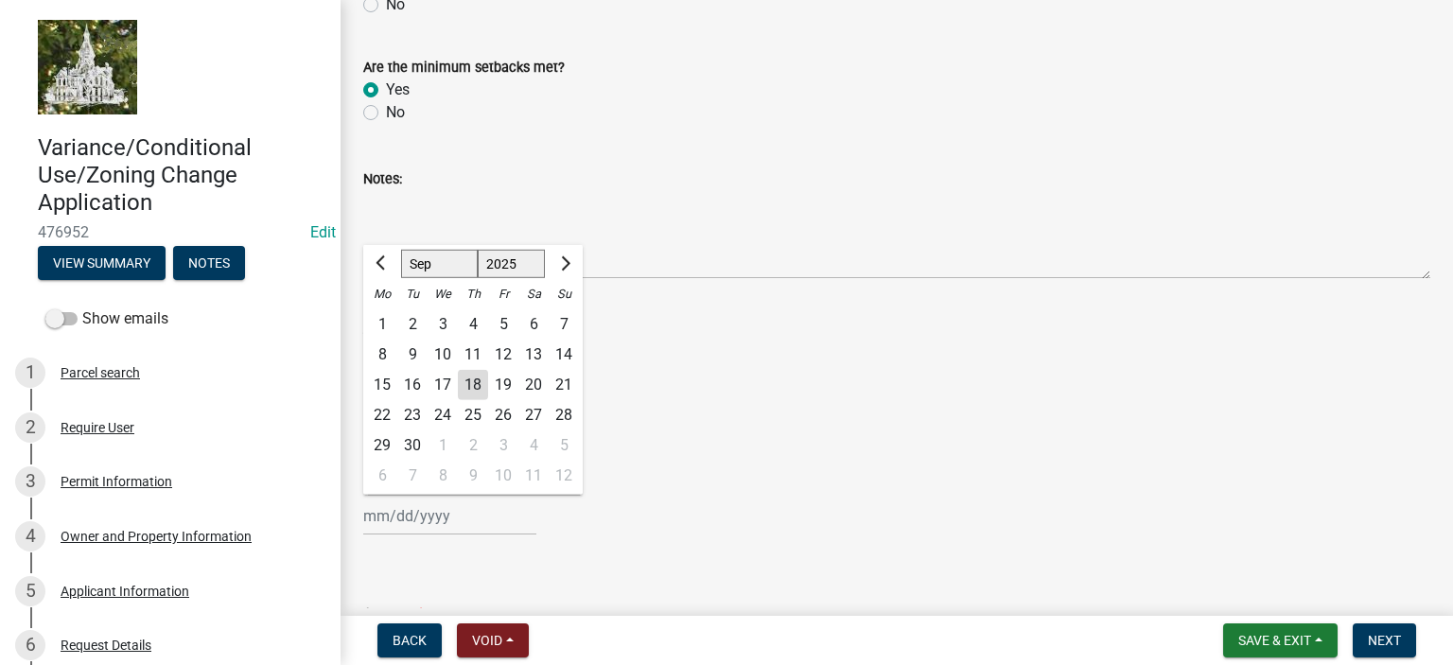
click at [472, 388] on div "18" at bounding box center [473, 385] width 30 height 30
type input "[DATE]"
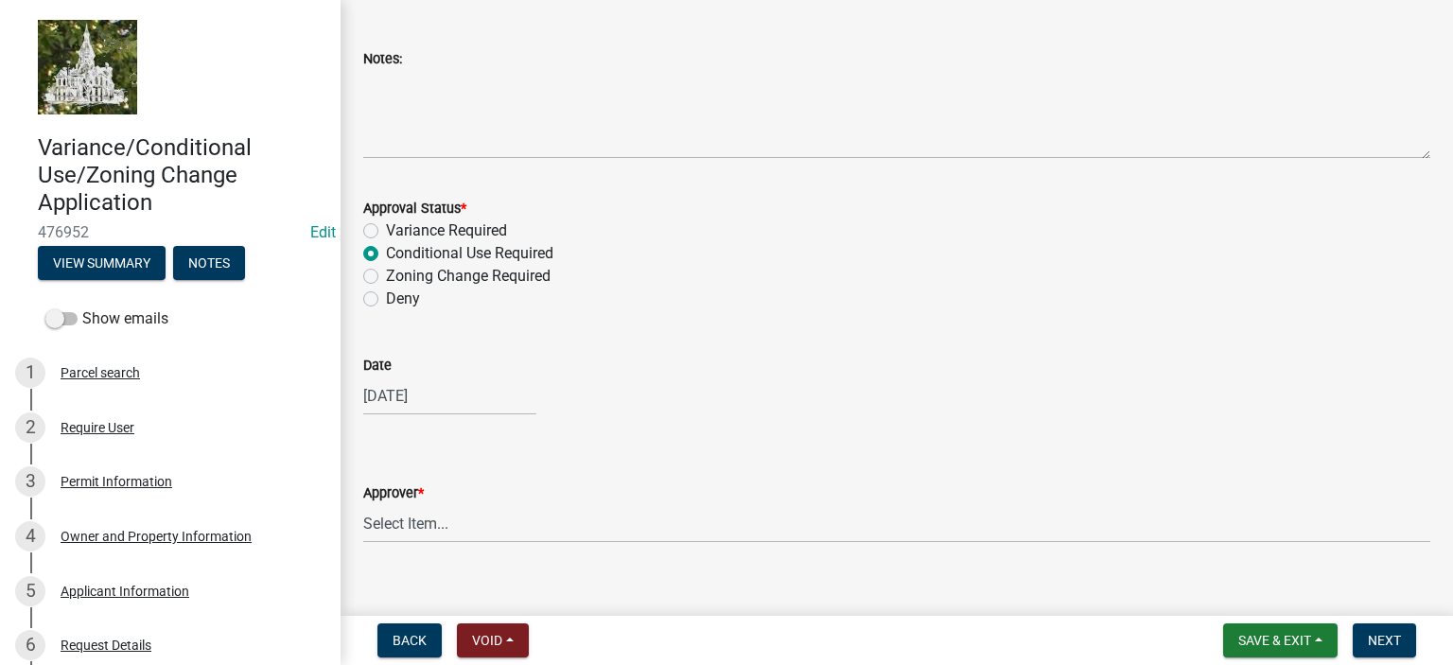
scroll to position [315, 0]
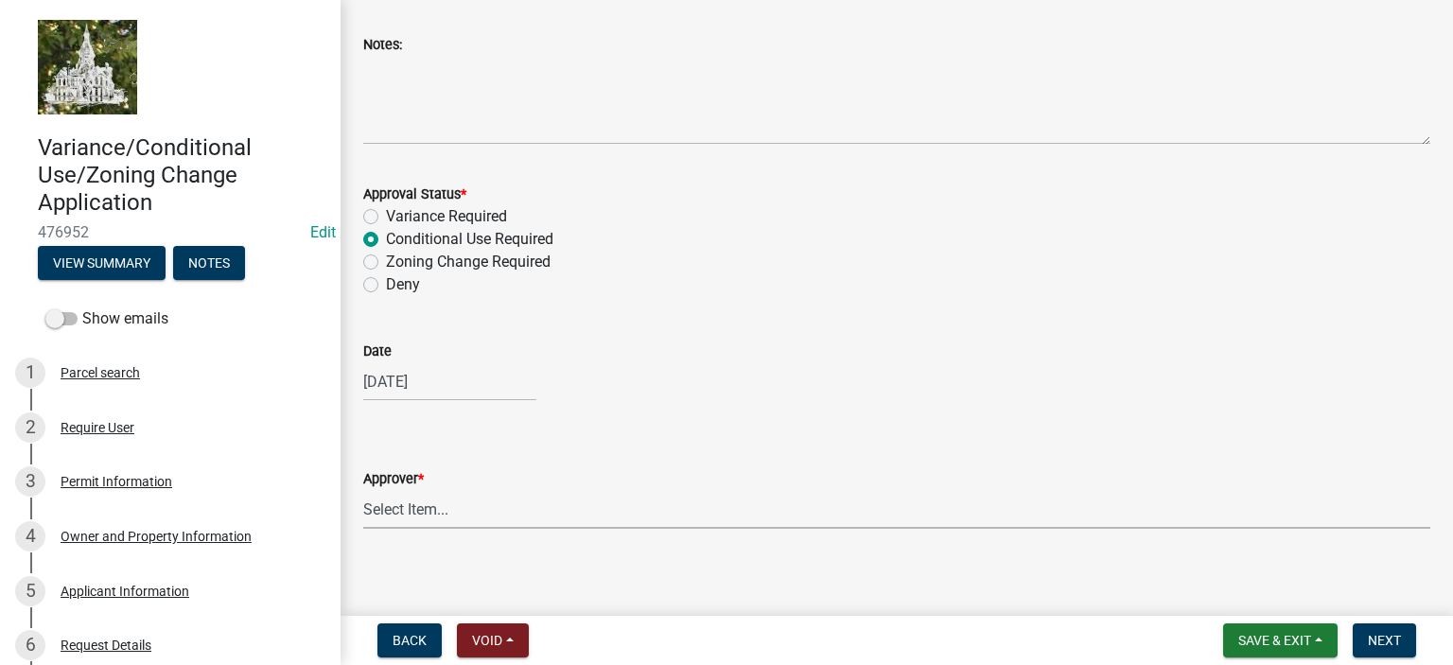
click at [400, 517] on select "Select Item... Tyler Kelley Taveis Stevens Todd Apfel" at bounding box center [896, 509] width 1067 height 39
click at [363, 490] on select "Select Item... Tyler Kelley Taveis Stevens Todd Apfel" at bounding box center [896, 509] width 1067 height 39
select select "61a96a0a-9003-40ca-83a4-3b4bdf05623d"
click at [1377, 643] on span "Next" at bounding box center [1384, 640] width 33 height 15
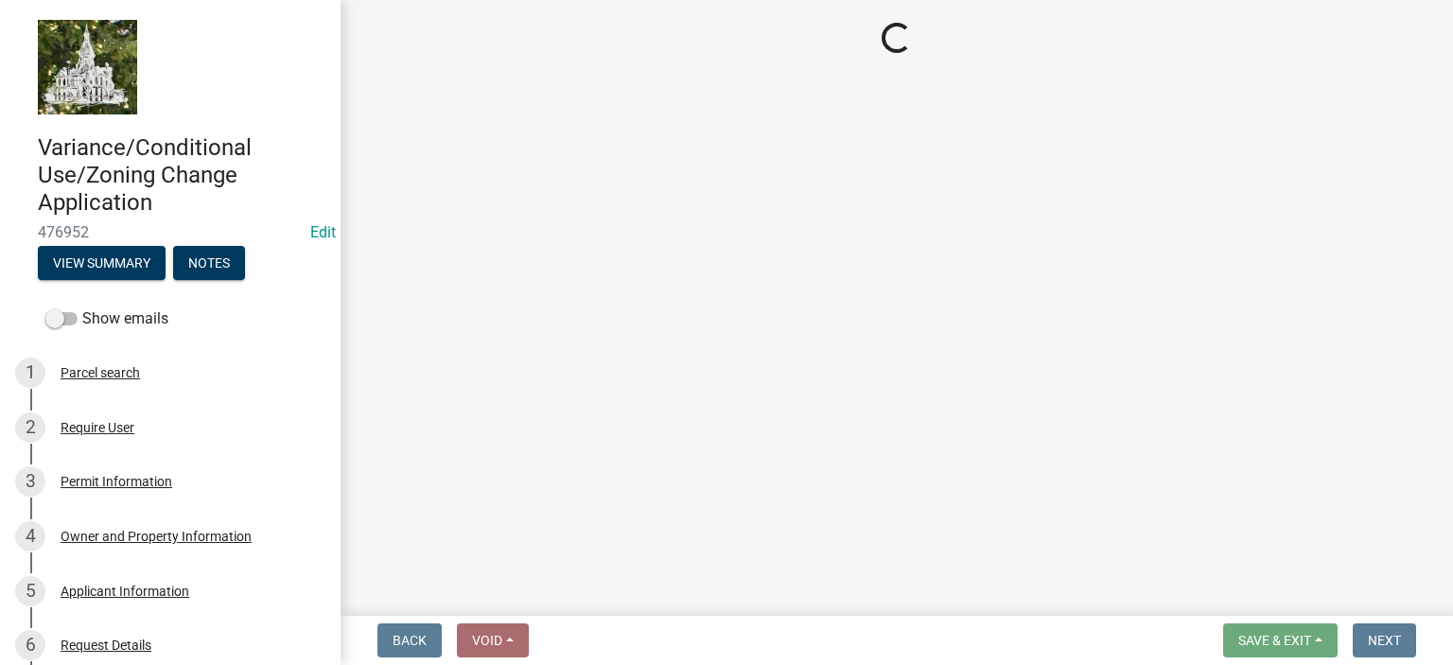
select select "3: 3"
